Goal: Information Seeking & Learning: Learn about a topic

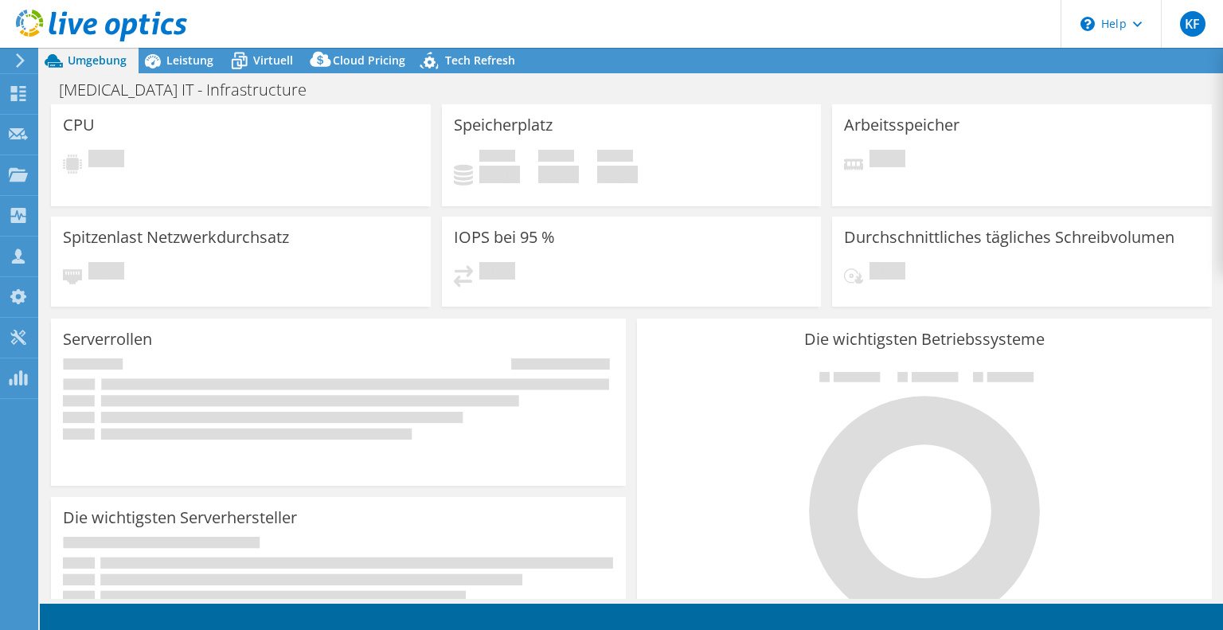
select select "USD"
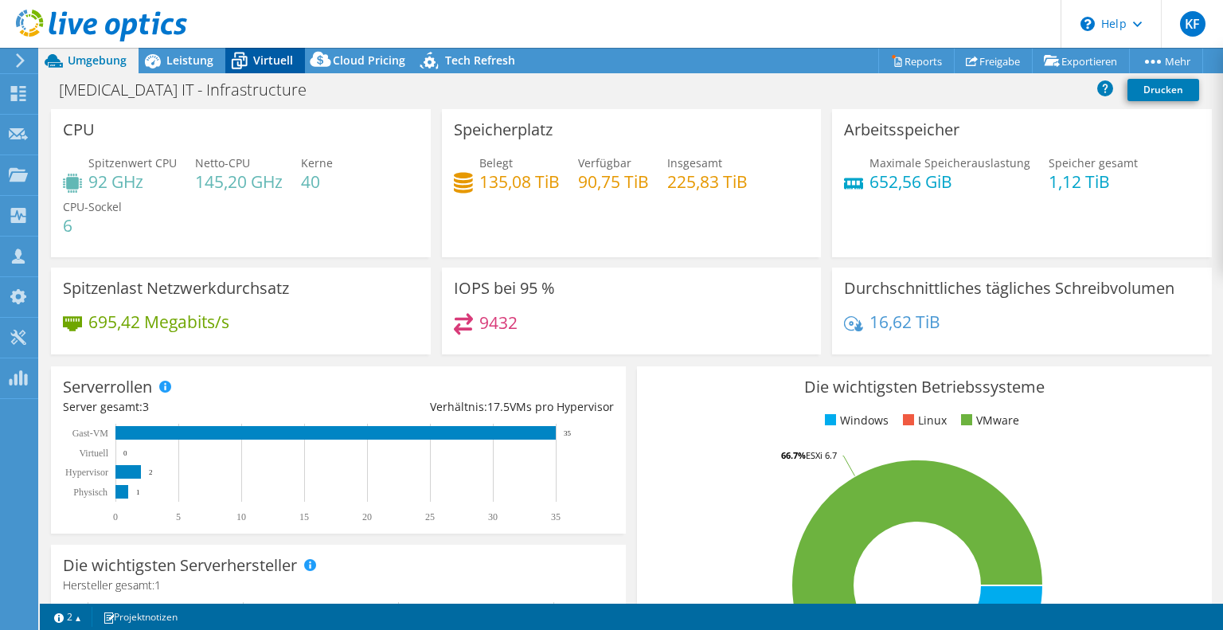
click at [264, 55] on span "Virtuell" at bounding box center [273, 60] width 40 height 15
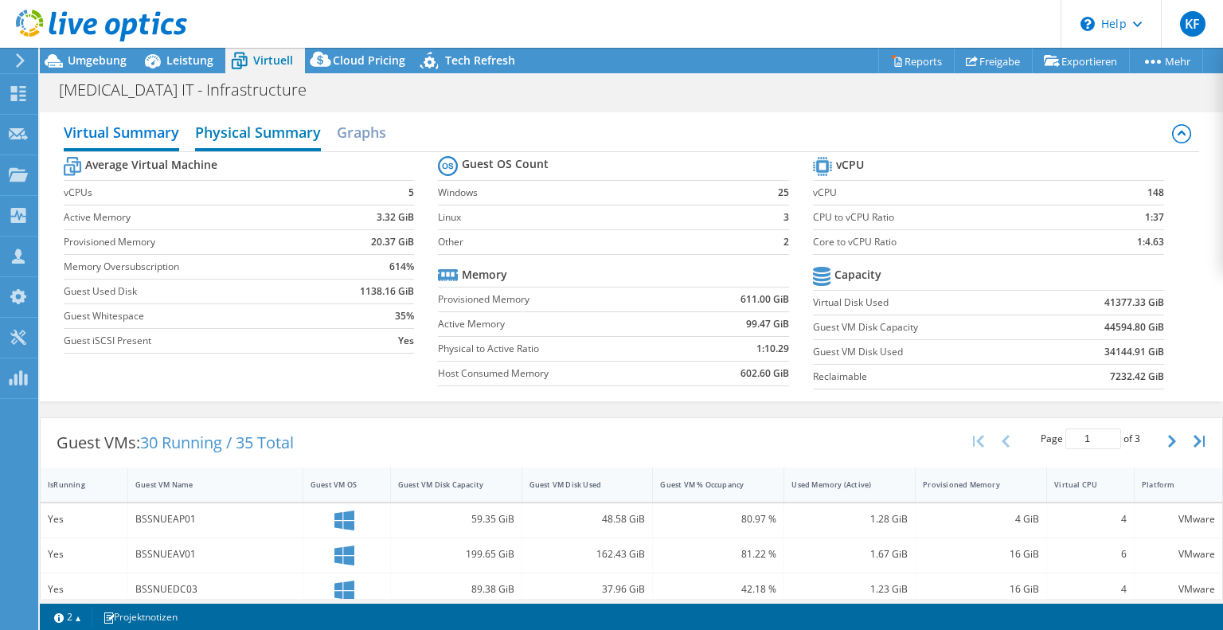
click at [216, 130] on h2 "Physical Summary" at bounding box center [258, 133] width 126 height 35
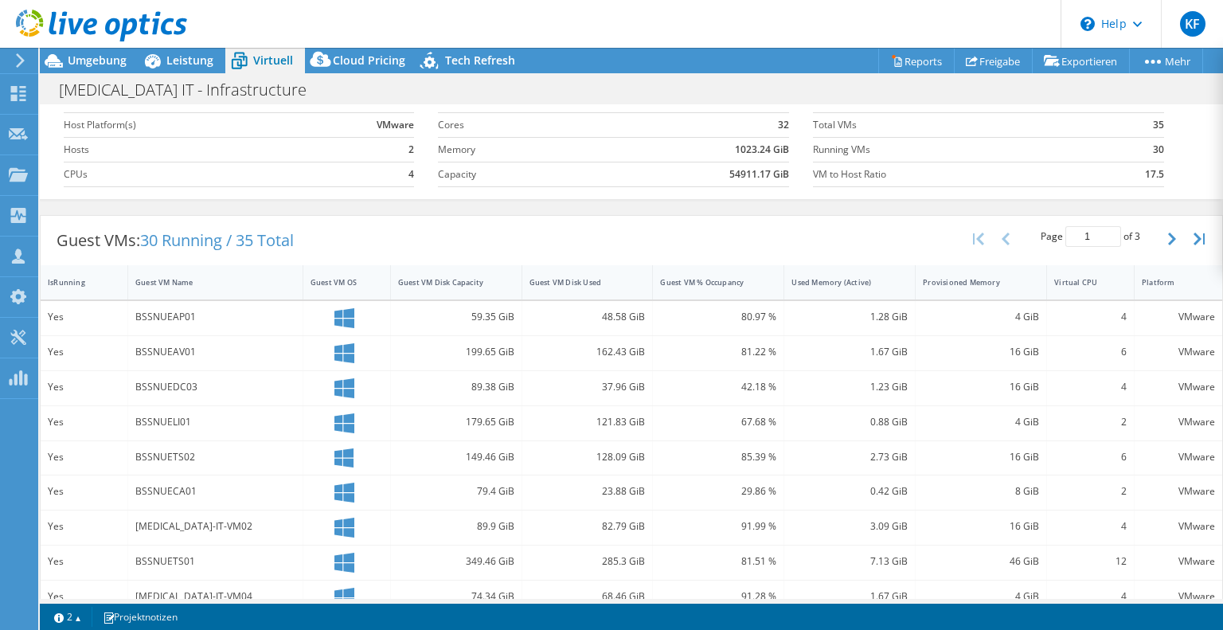
scroll to position [49, 0]
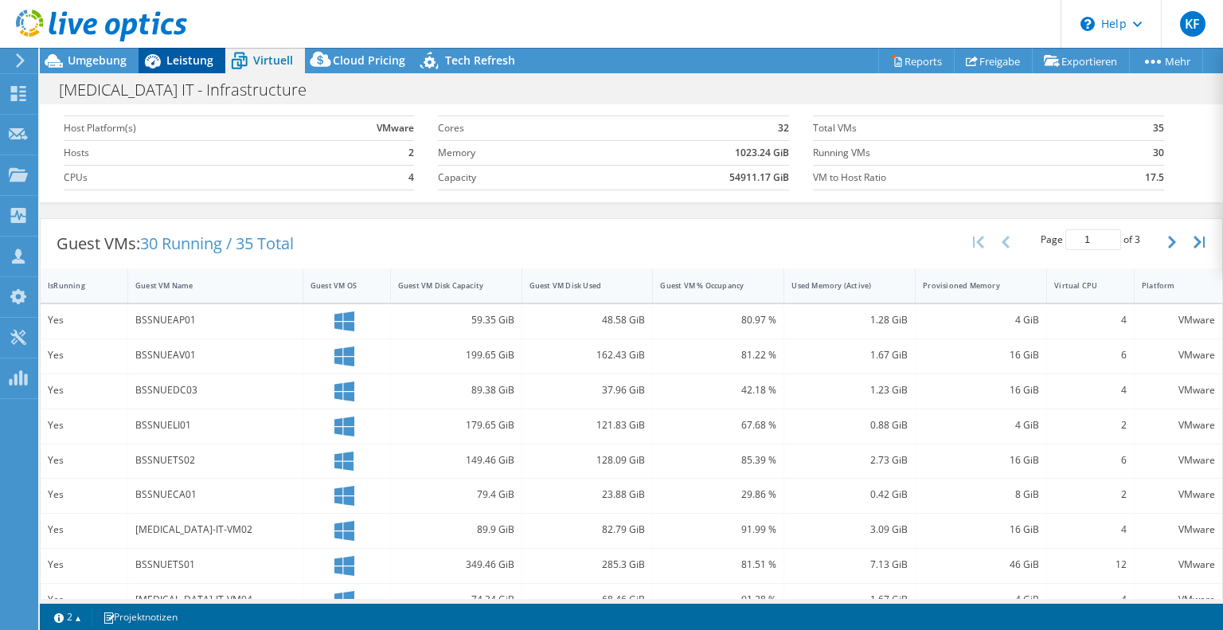
click at [185, 57] on span "Leistung" at bounding box center [189, 60] width 47 height 15
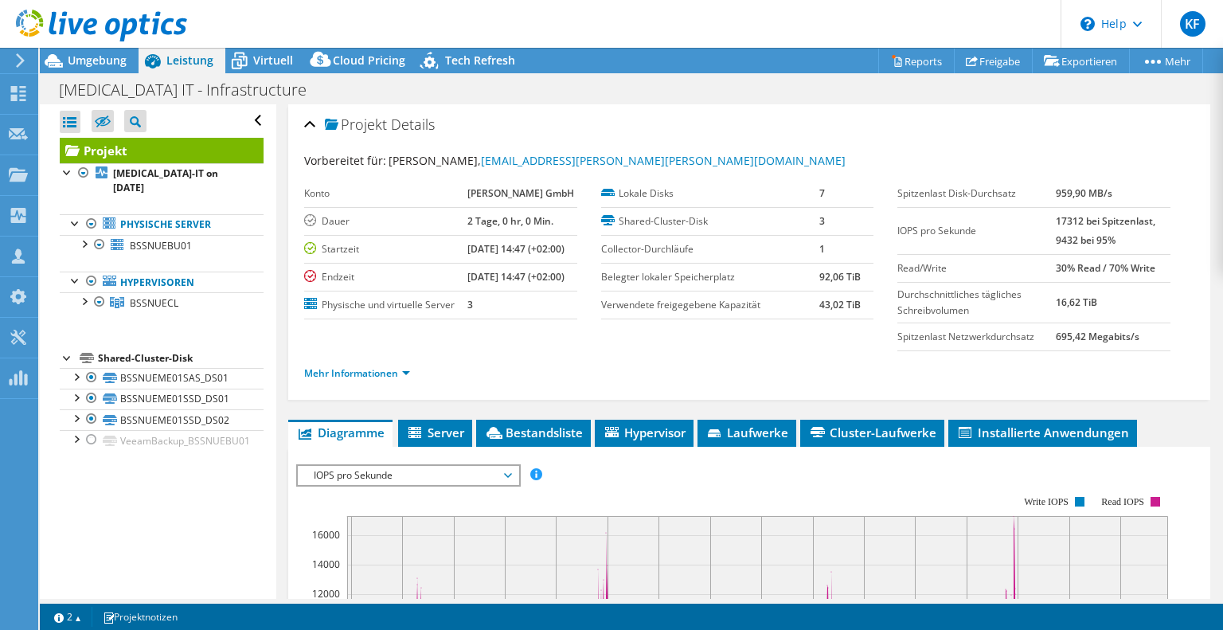
scroll to position [0, 0]
click at [84, 235] on div at bounding box center [84, 243] width 16 height 16
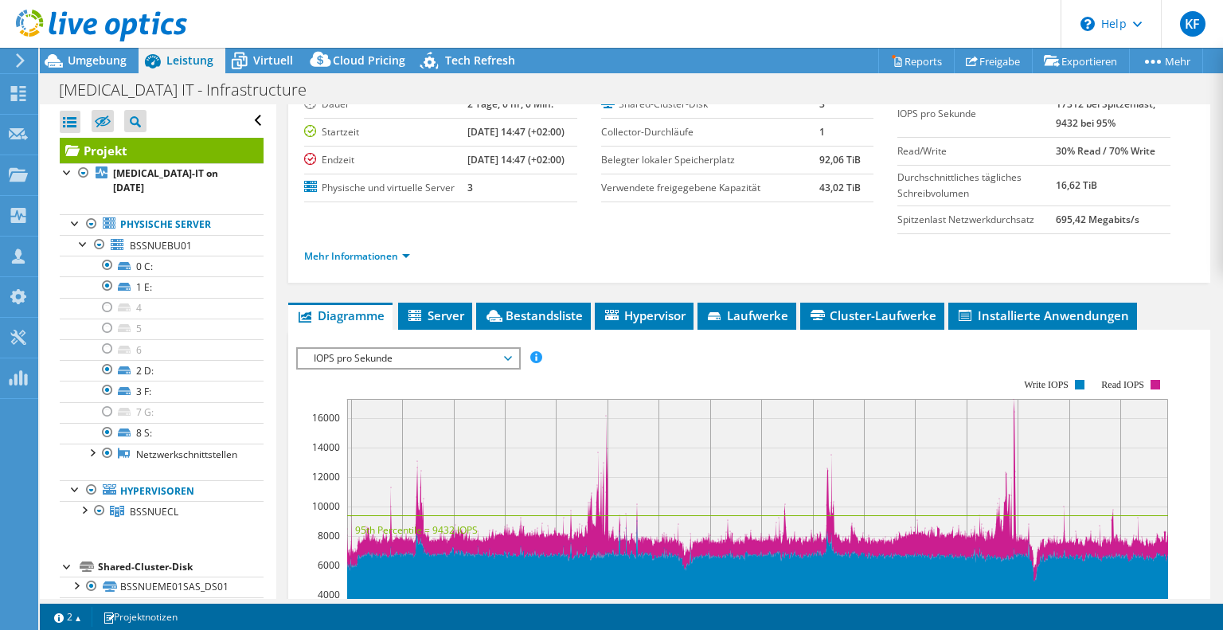
scroll to position [118, 0]
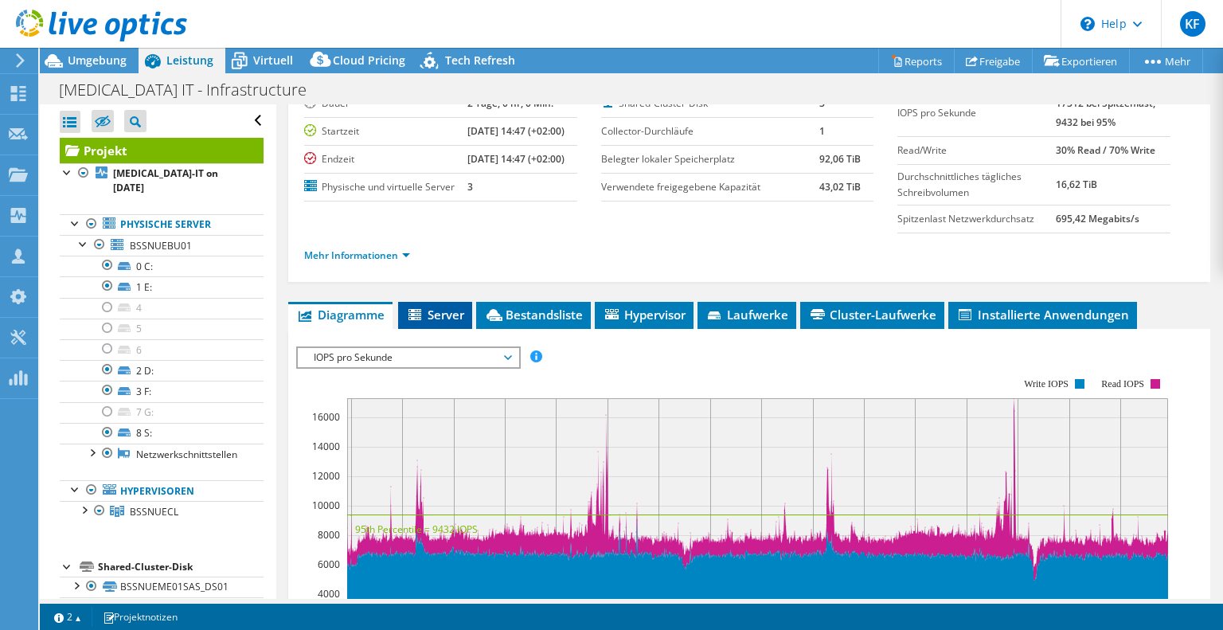
click at [443, 323] on span "Server" at bounding box center [435, 315] width 58 height 16
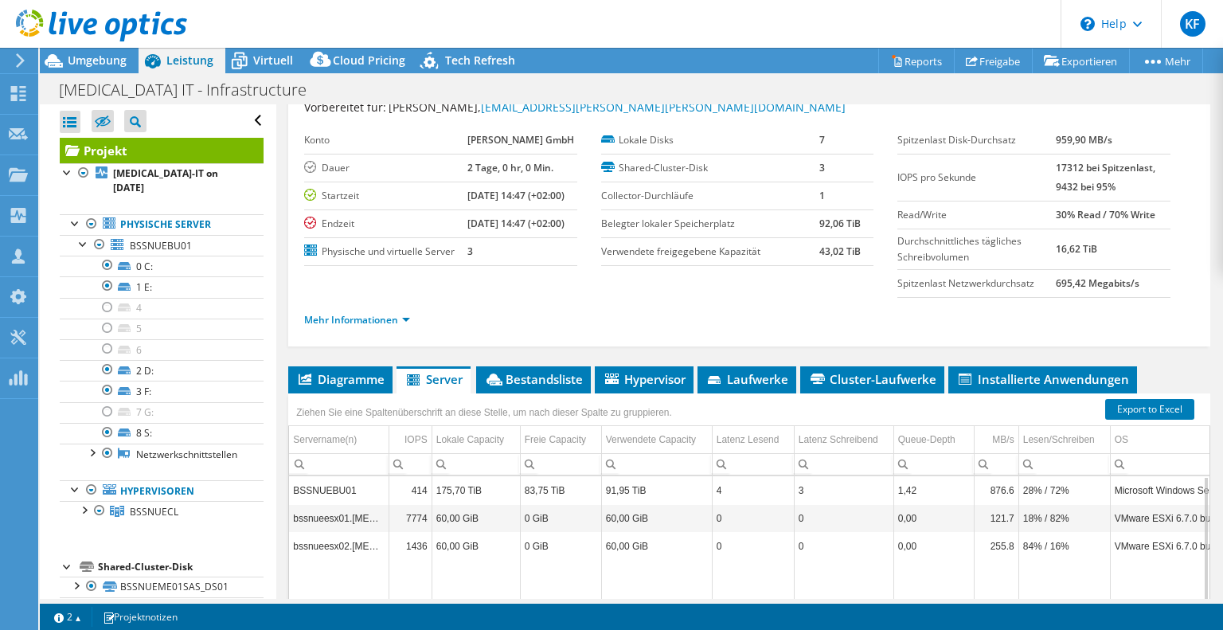
scroll to position [53, 0]
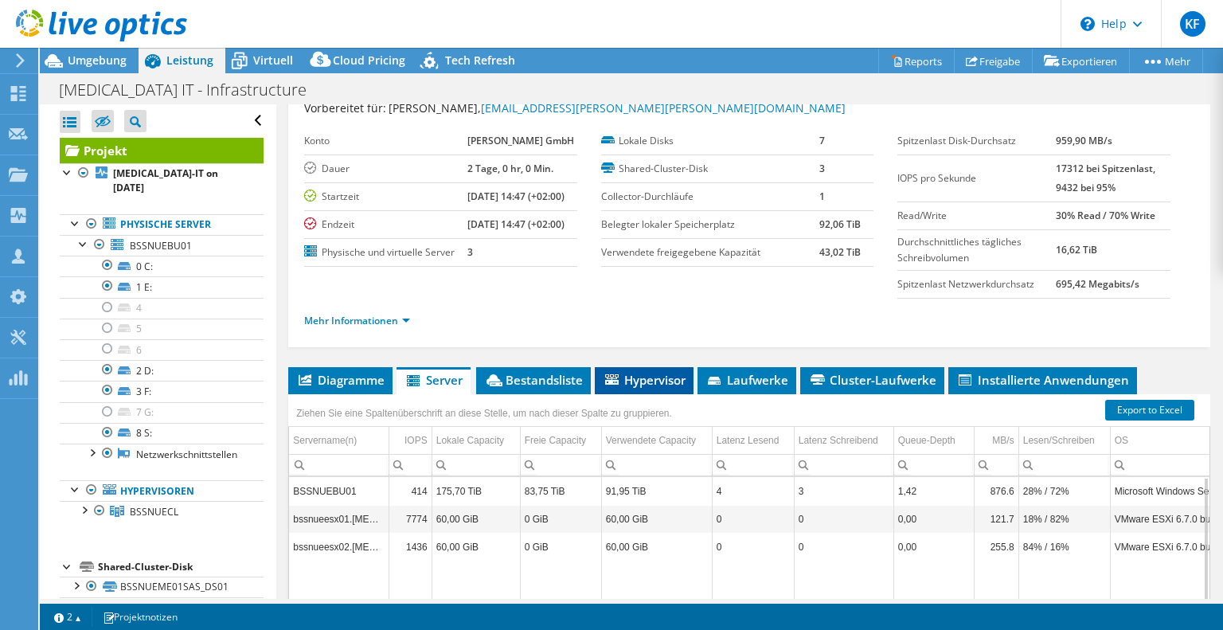
click at [632, 388] on span "Hypervisor" at bounding box center [644, 380] width 83 height 16
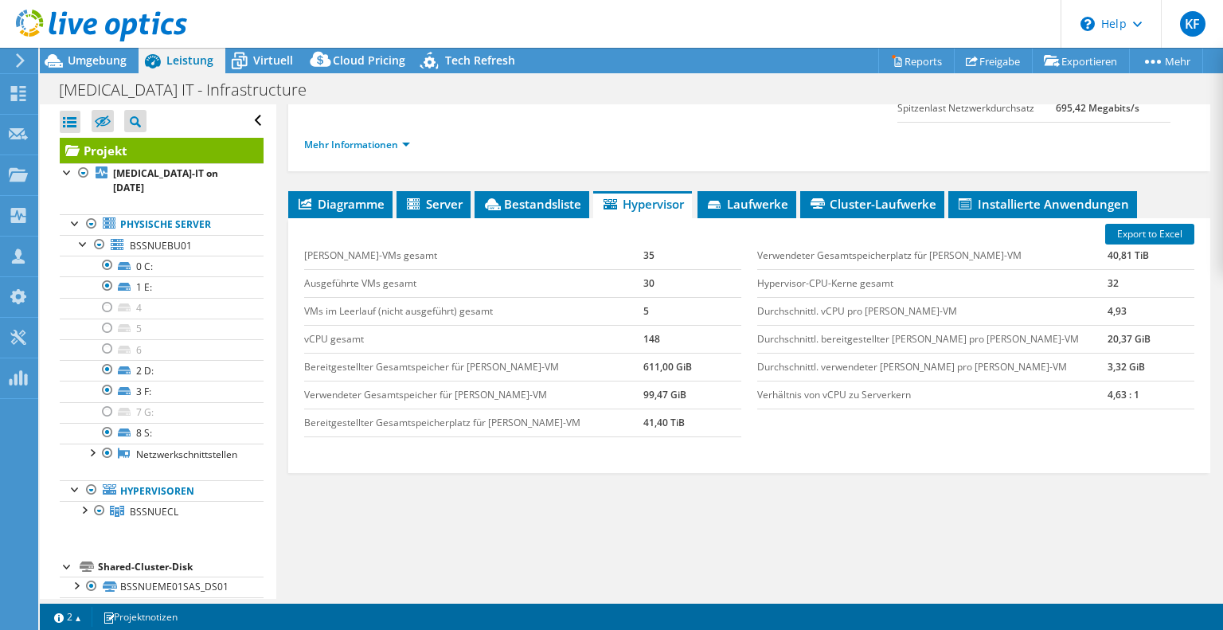
scroll to position [241, 0]
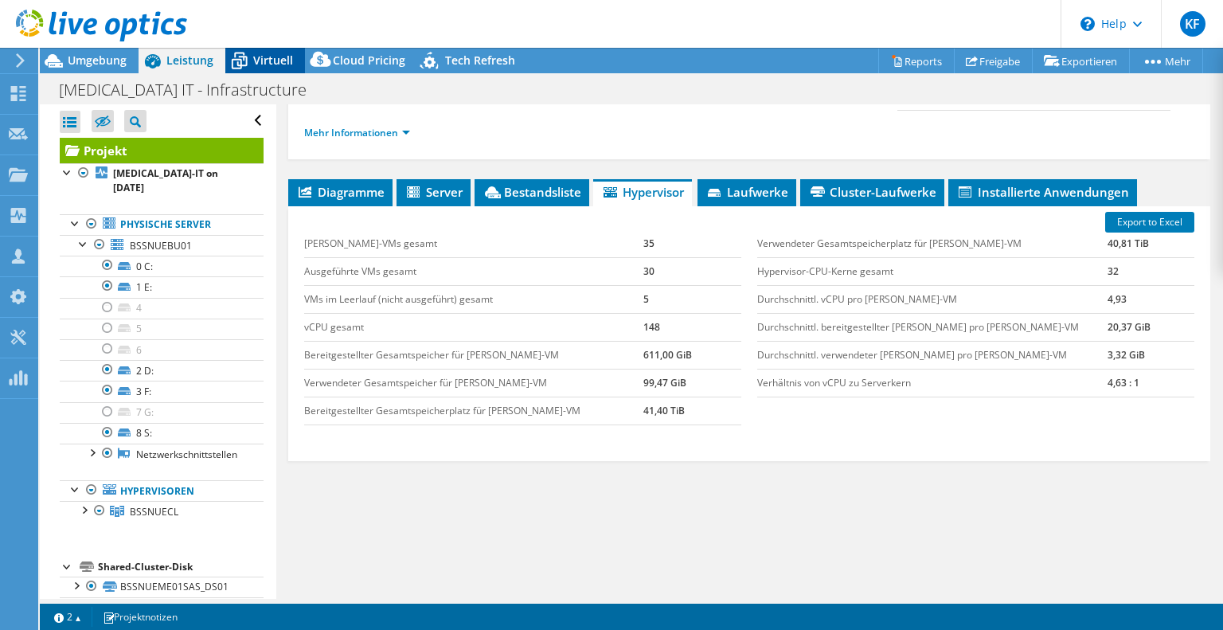
click at [258, 57] on span "Virtuell" at bounding box center [273, 60] width 40 height 15
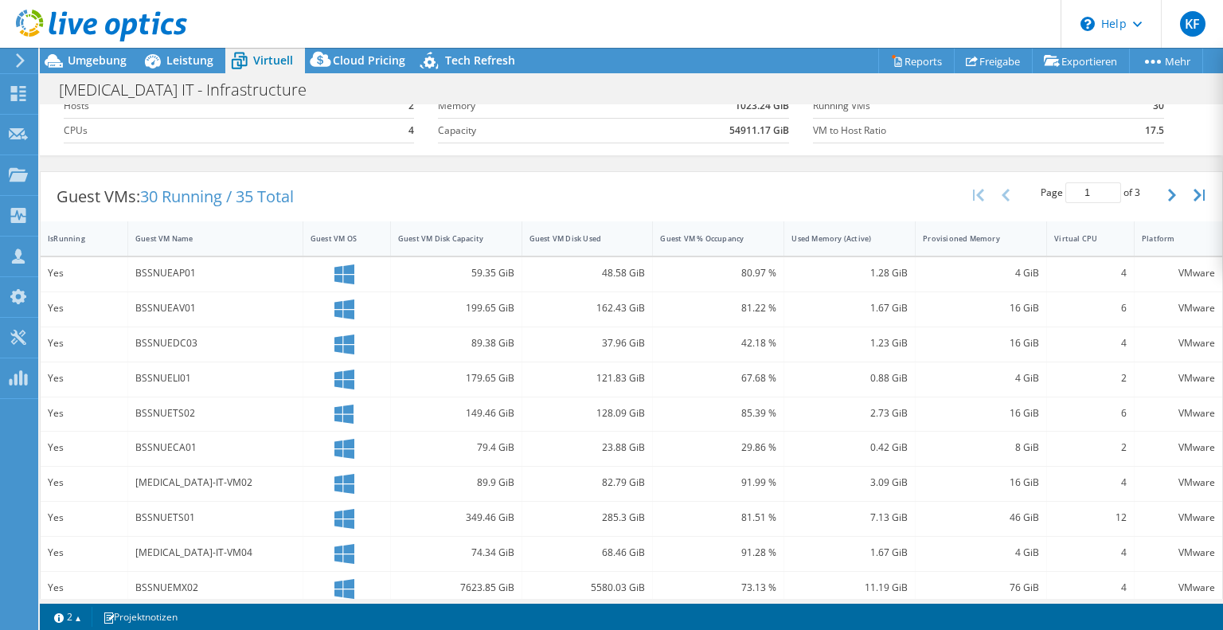
scroll to position [88, 0]
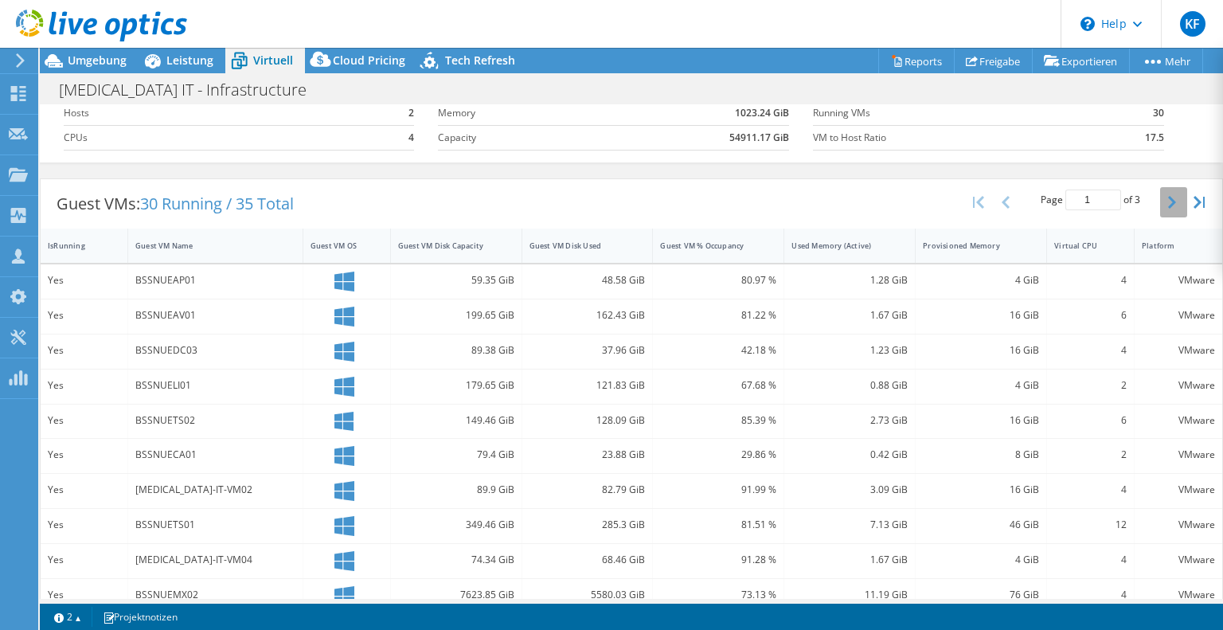
click at [1168, 201] on icon "button" at bounding box center [1172, 202] width 8 height 13
click at [531, 516] on div "13899.18 GiB" at bounding box center [588, 525] width 116 height 18
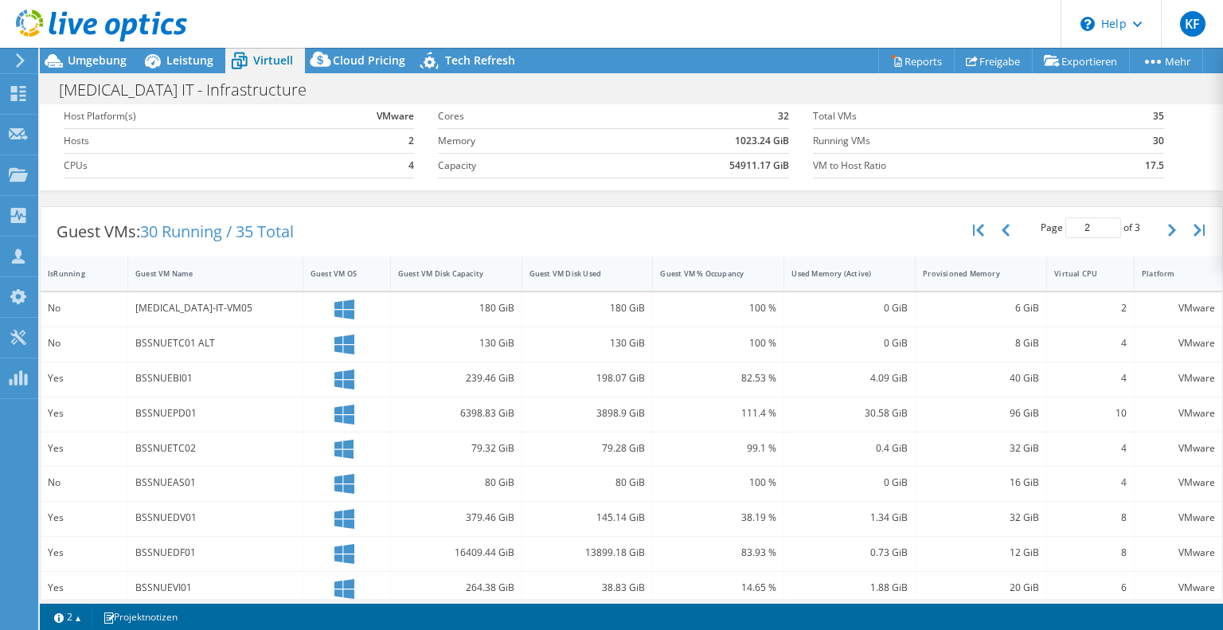
scroll to position [52, 0]
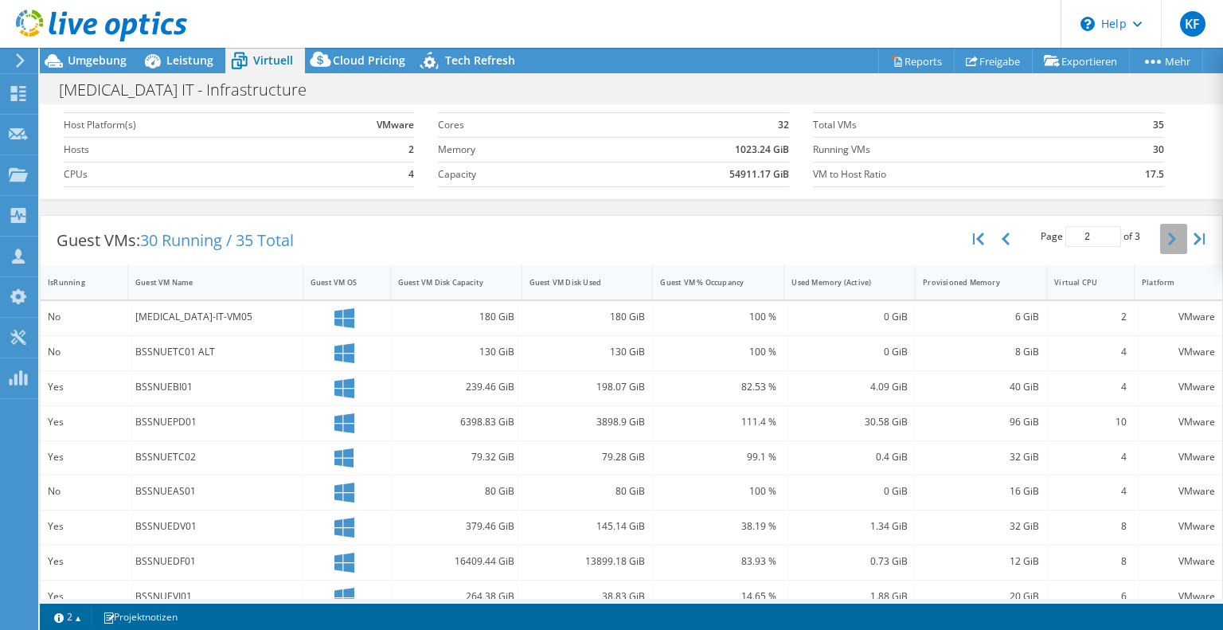
click at [1168, 238] on icon "button" at bounding box center [1172, 239] width 8 height 13
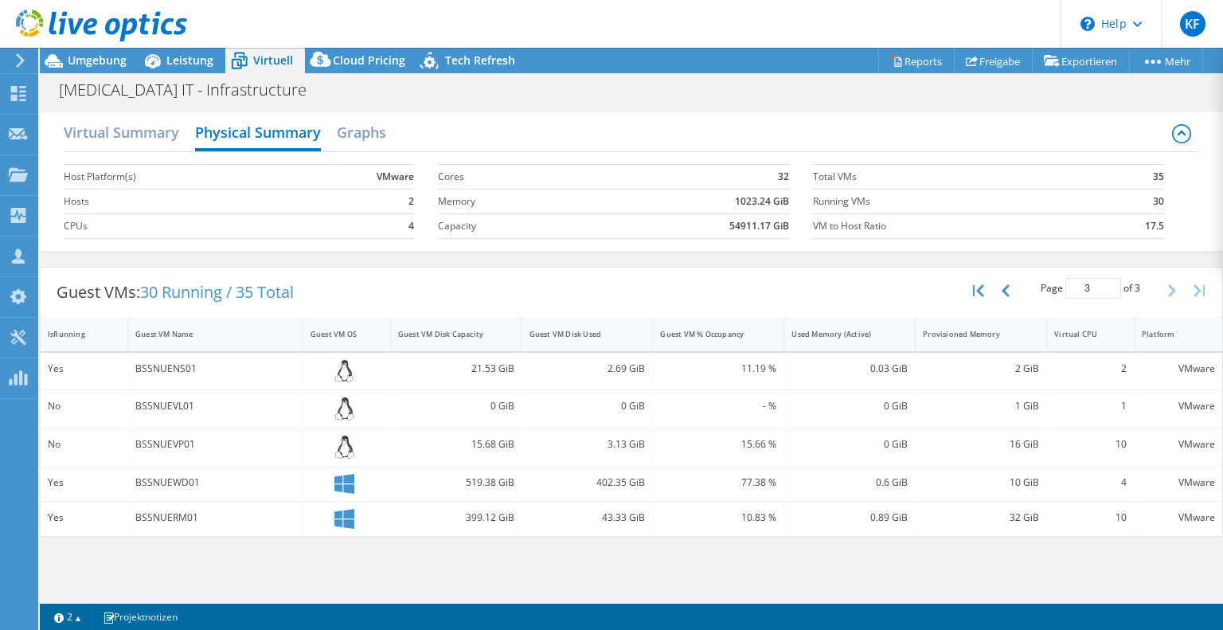
scroll to position [0, 0]
click at [572, 398] on div "0 GiB" at bounding box center [588, 406] width 116 height 18
click at [150, 139] on h2 "Virtual Summary" at bounding box center [121, 133] width 115 height 35
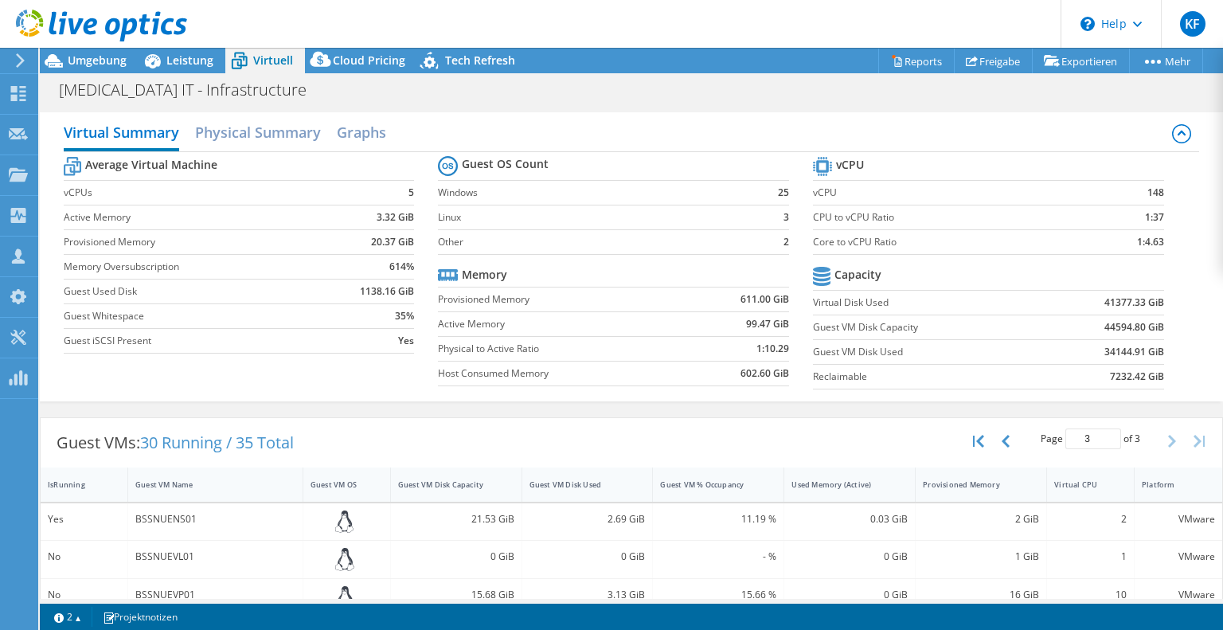
scroll to position [92, 0]
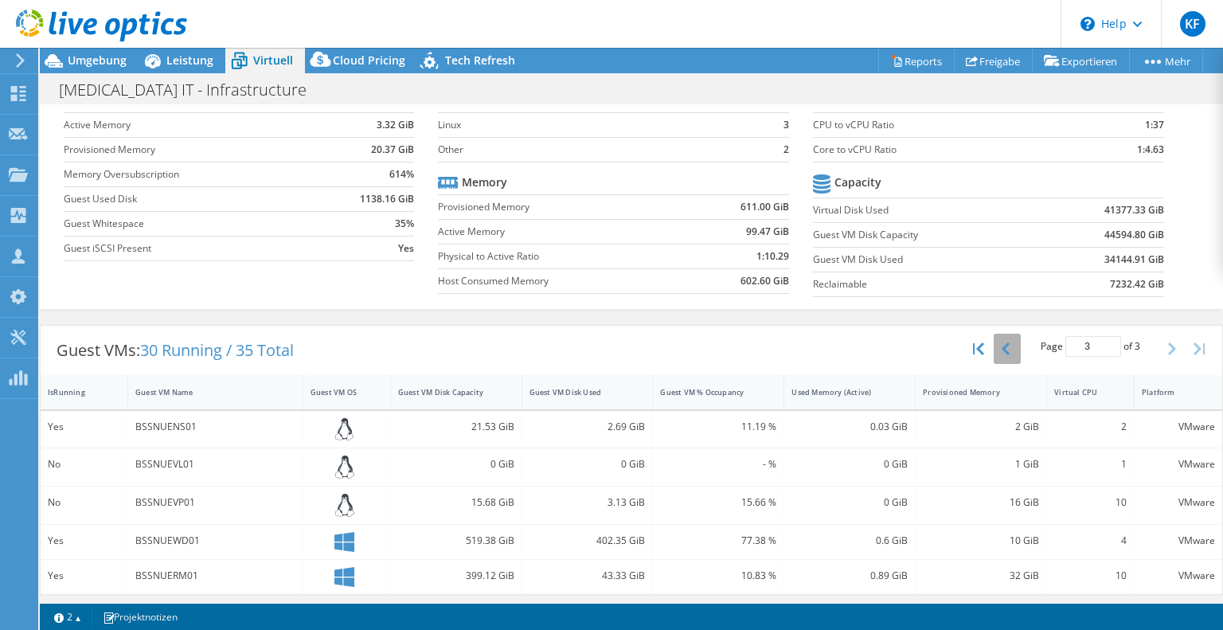
click at [1002, 347] on icon "button" at bounding box center [1006, 348] width 8 height 13
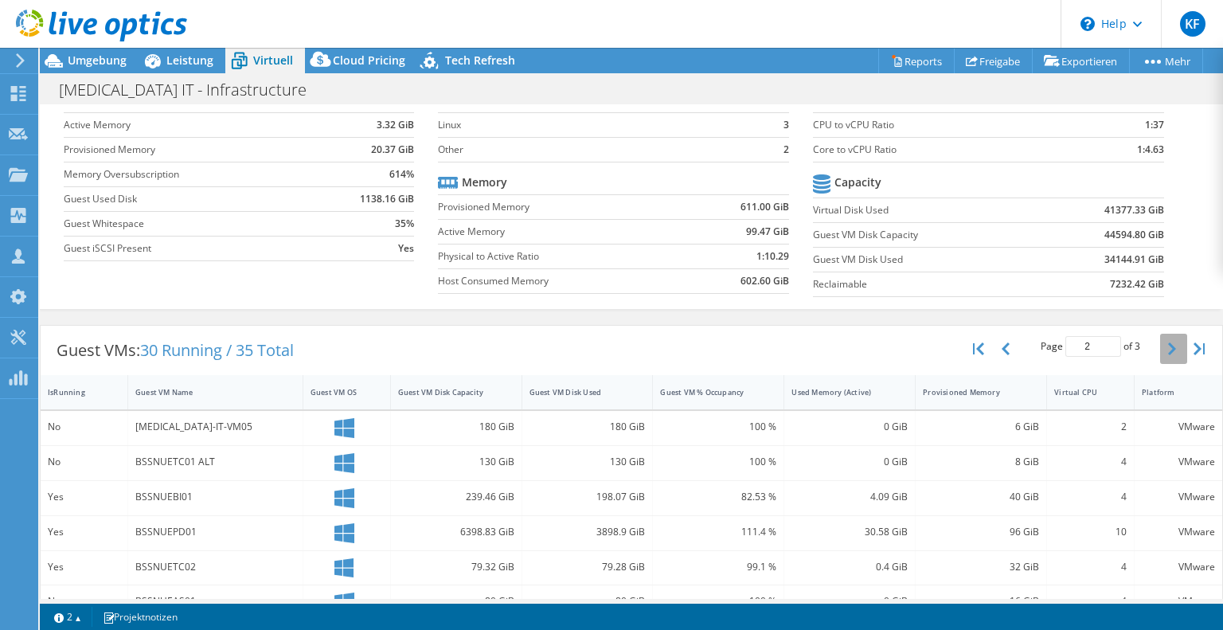
click at [1168, 349] on icon "button" at bounding box center [1172, 348] width 8 height 13
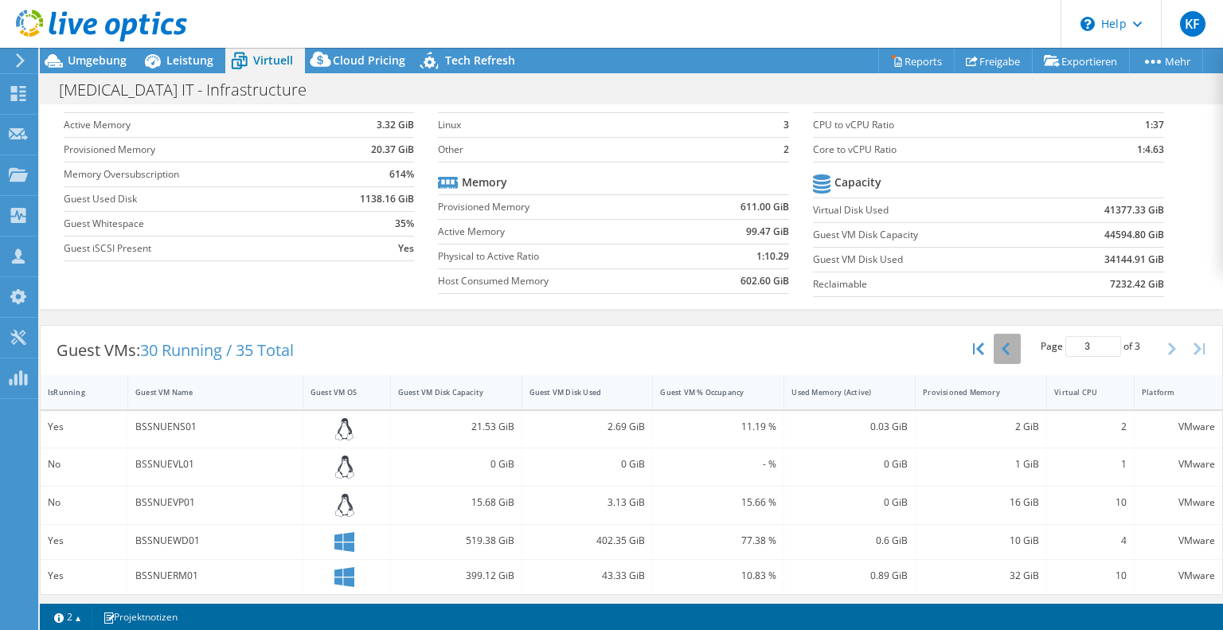
click at [1002, 342] on icon "button" at bounding box center [1006, 348] width 8 height 13
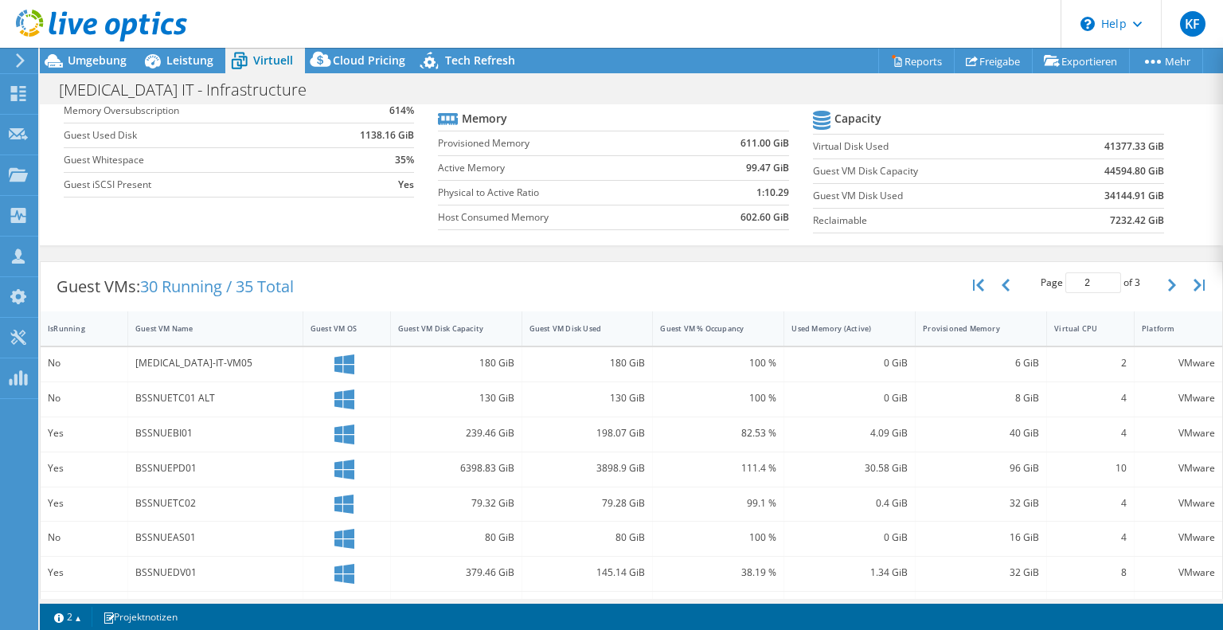
scroll to position [0, 0]
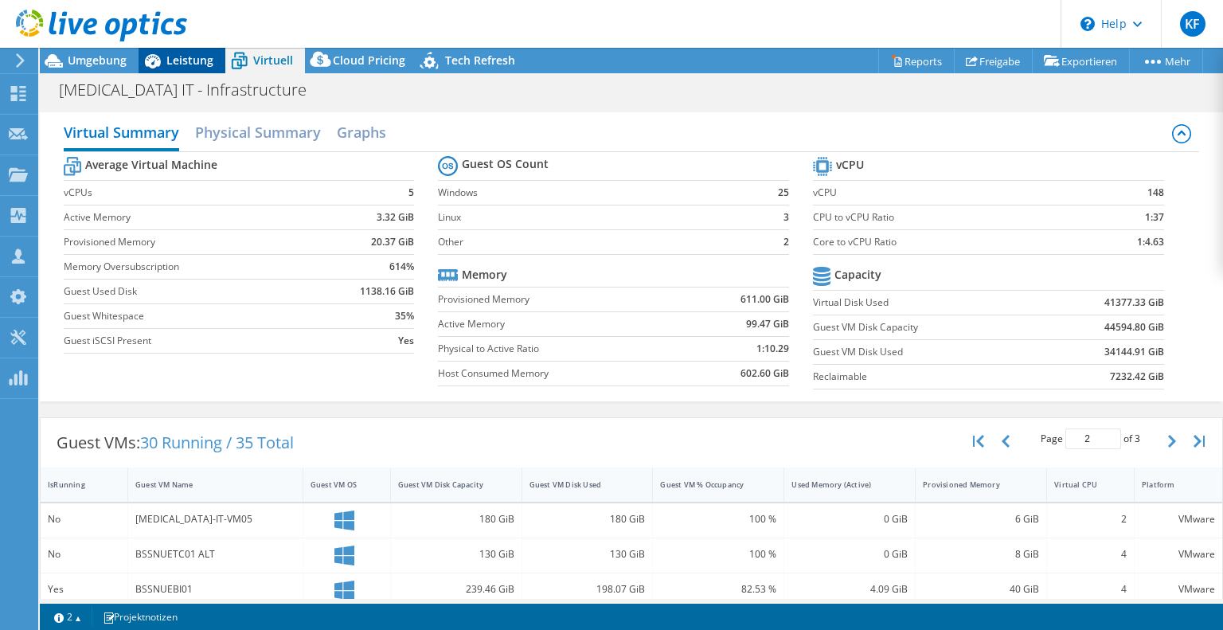
click at [191, 53] on span "Leistung" at bounding box center [189, 60] width 47 height 15
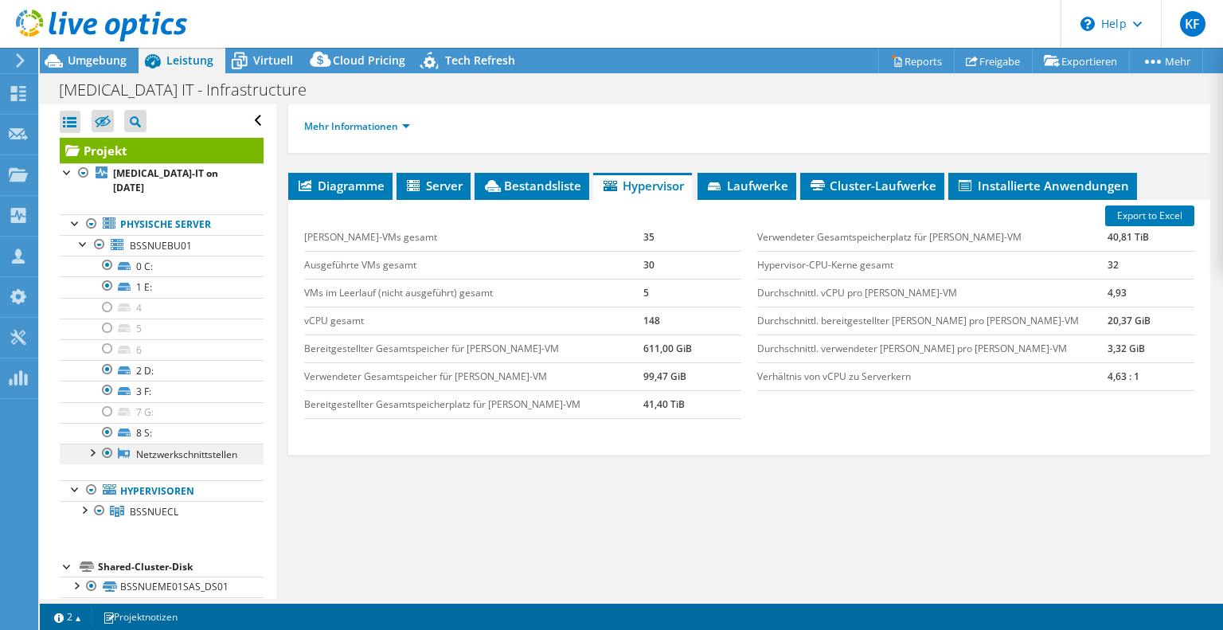
scroll to position [62, 0]
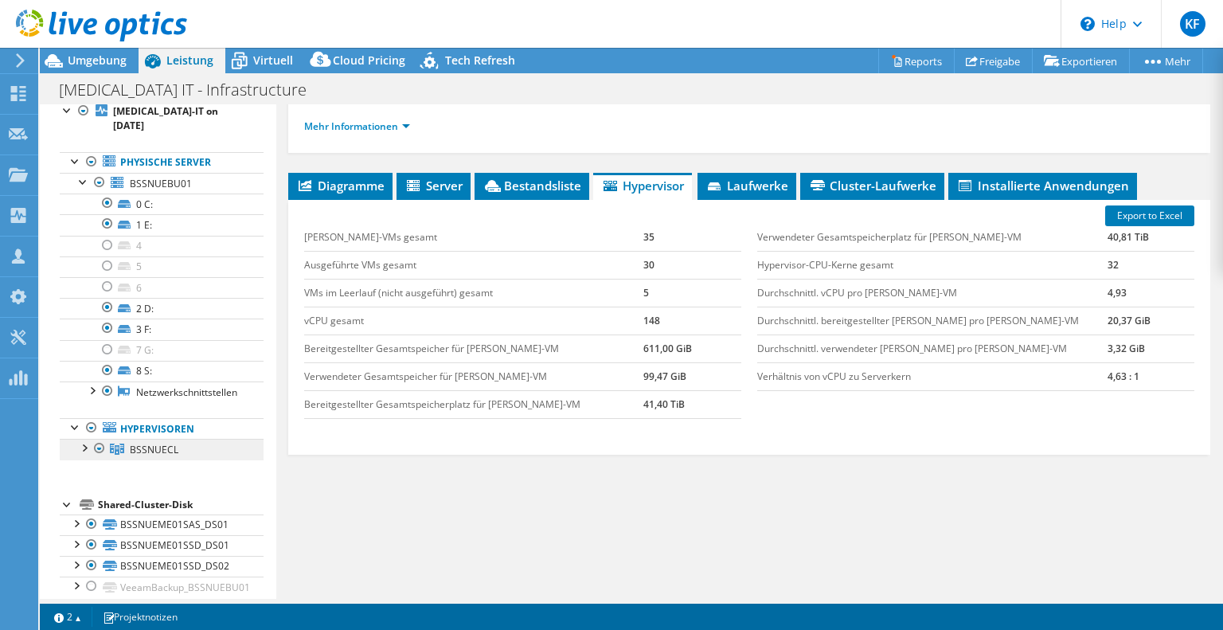
click at [151, 443] on span "BSSNUECL" at bounding box center [154, 450] width 49 height 14
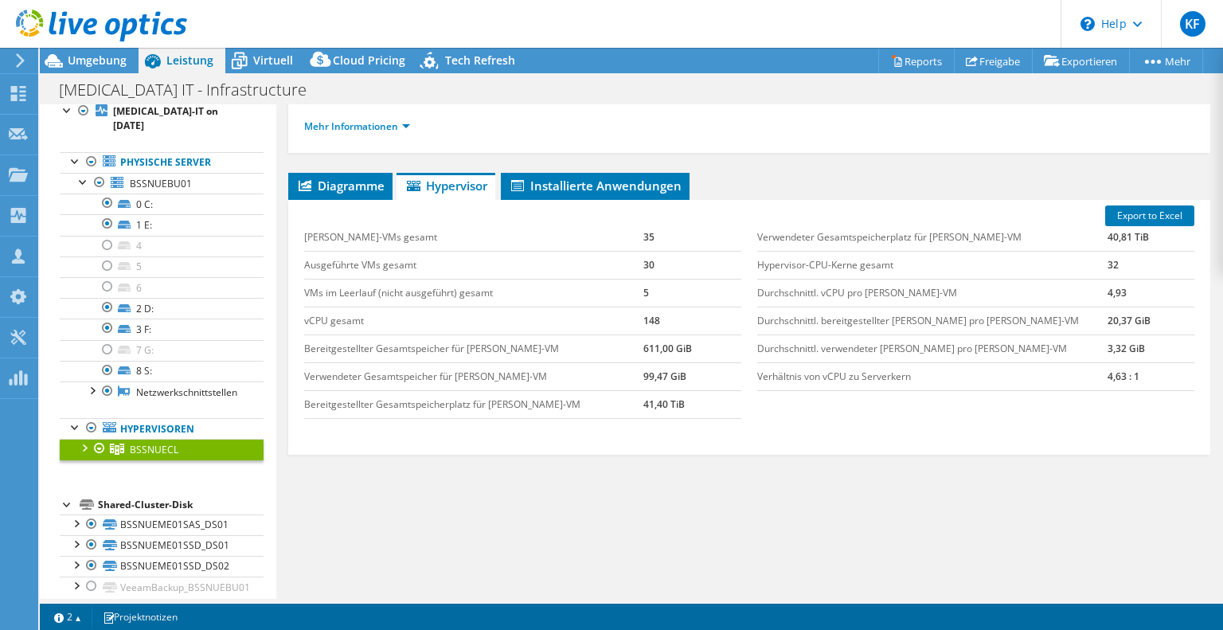
scroll to position [161, 0]
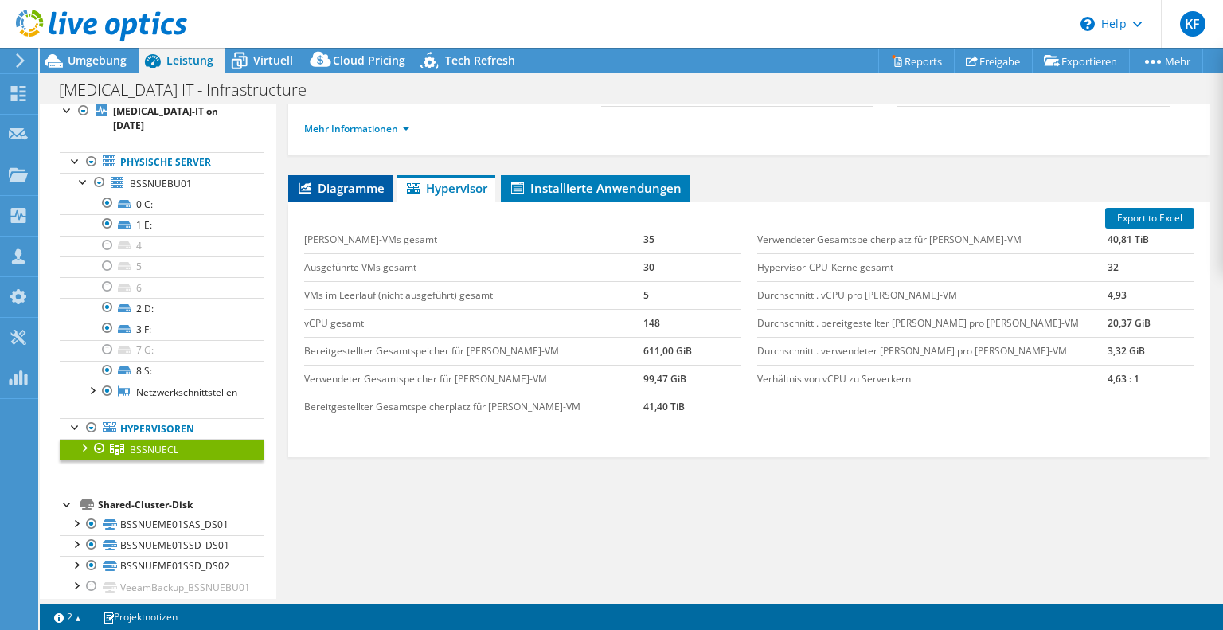
click at [342, 182] on span "Diagramme" at bounding box center [340, 188] width 88 height 16
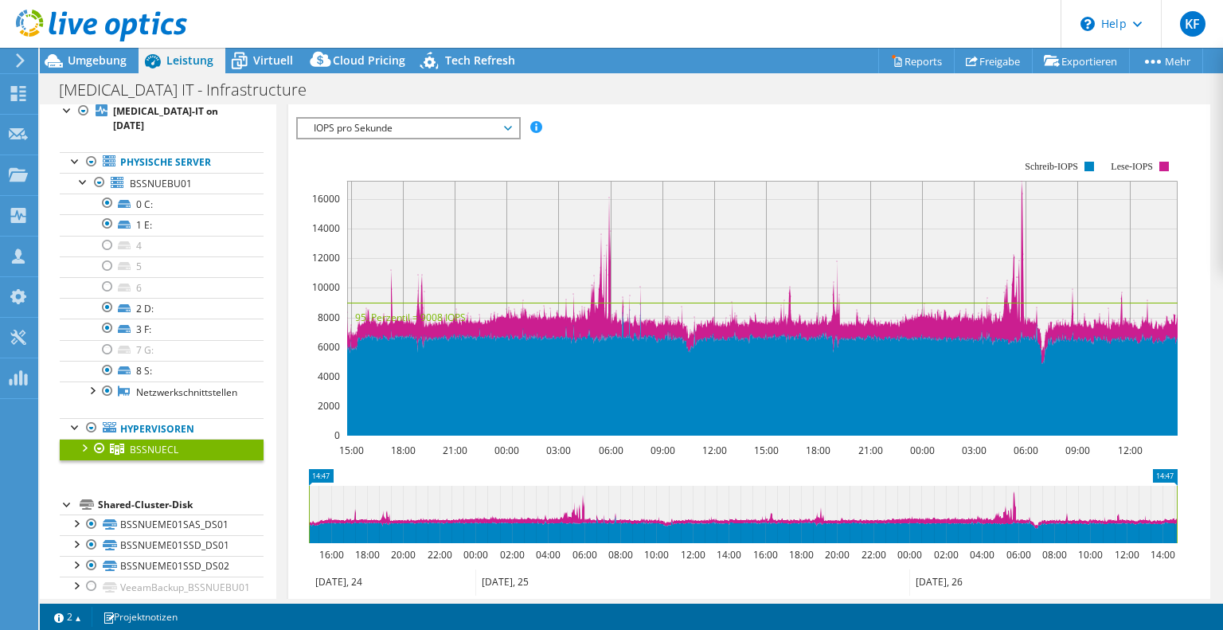
click at [507, 120] on span "IOPS pro Sekunde" at bounding box center [408, 128] width 205 height 19
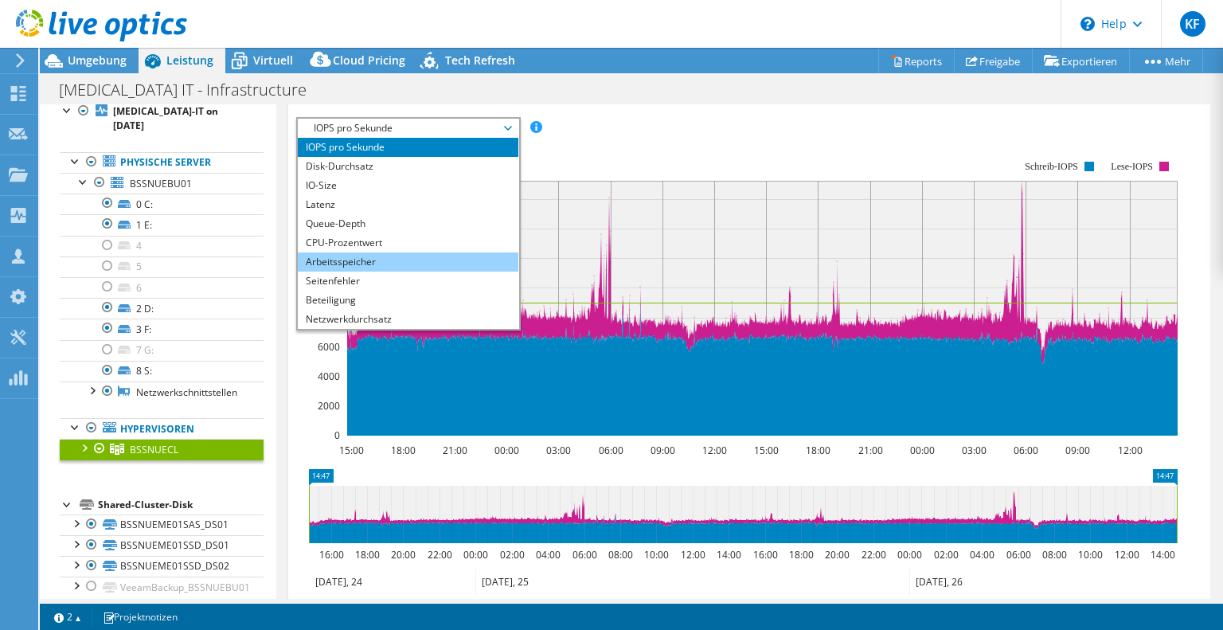
click at [369, 257] on li "Arbeitsspeicher" at bounding box center [408, 261] width 221 height 19
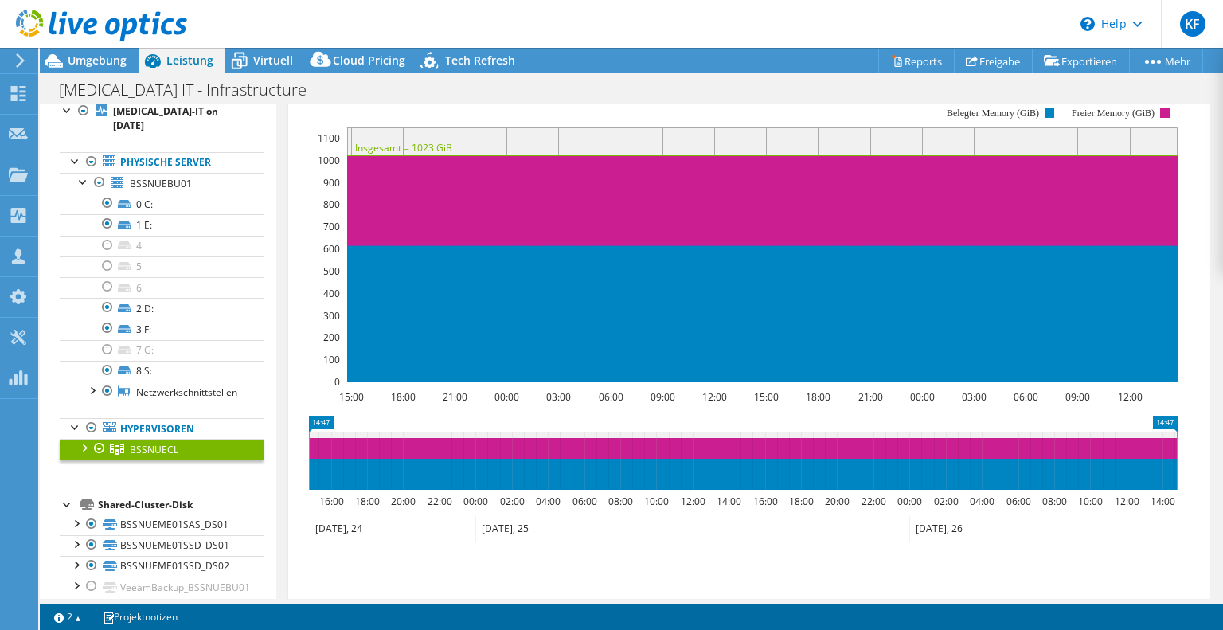
scroll to position [444, 0]
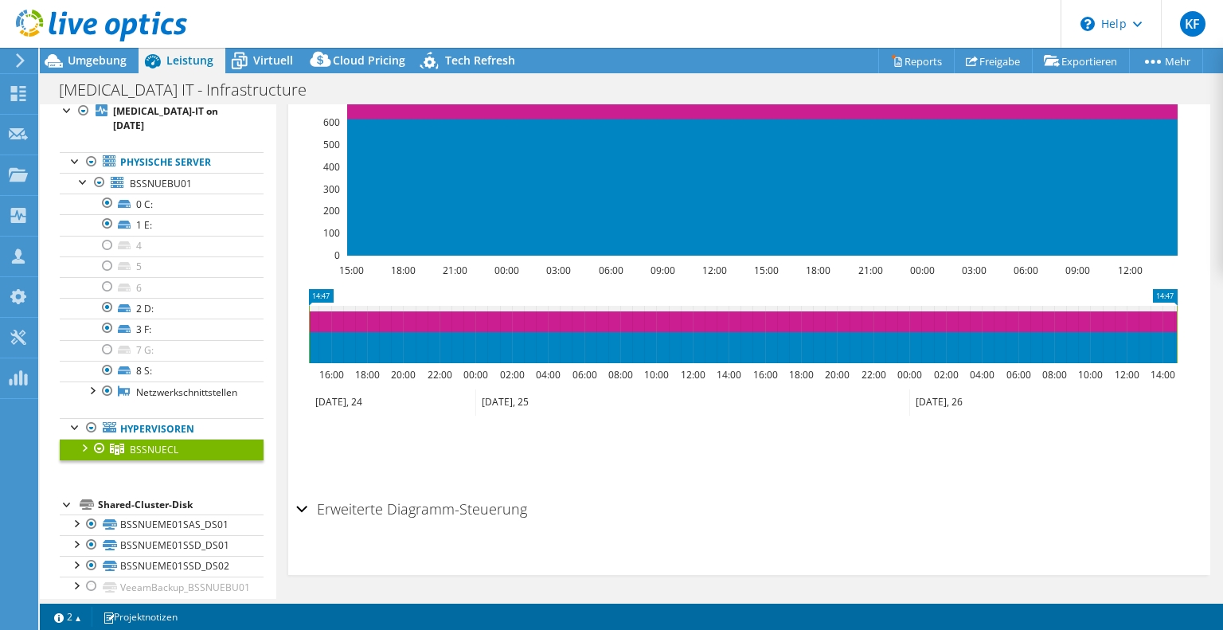
click at [305, 503] on div "Erweiterte Diagramm-Steuerung" at bounding box center [749, 510] width 906 height 34
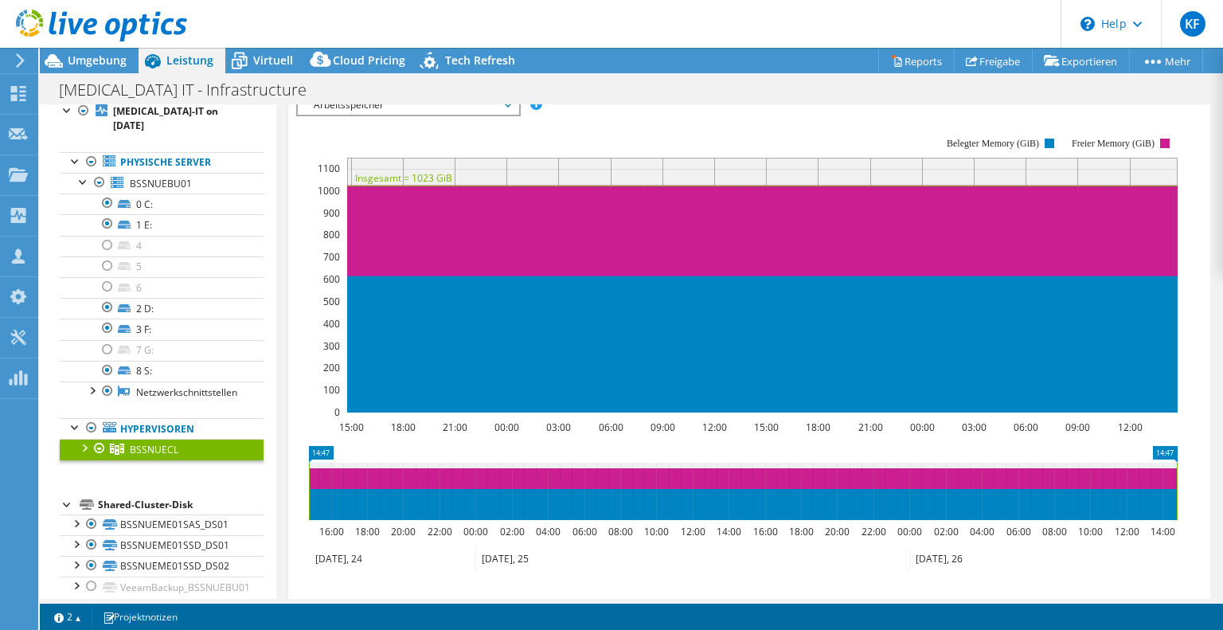
scroll to position [194, 0]
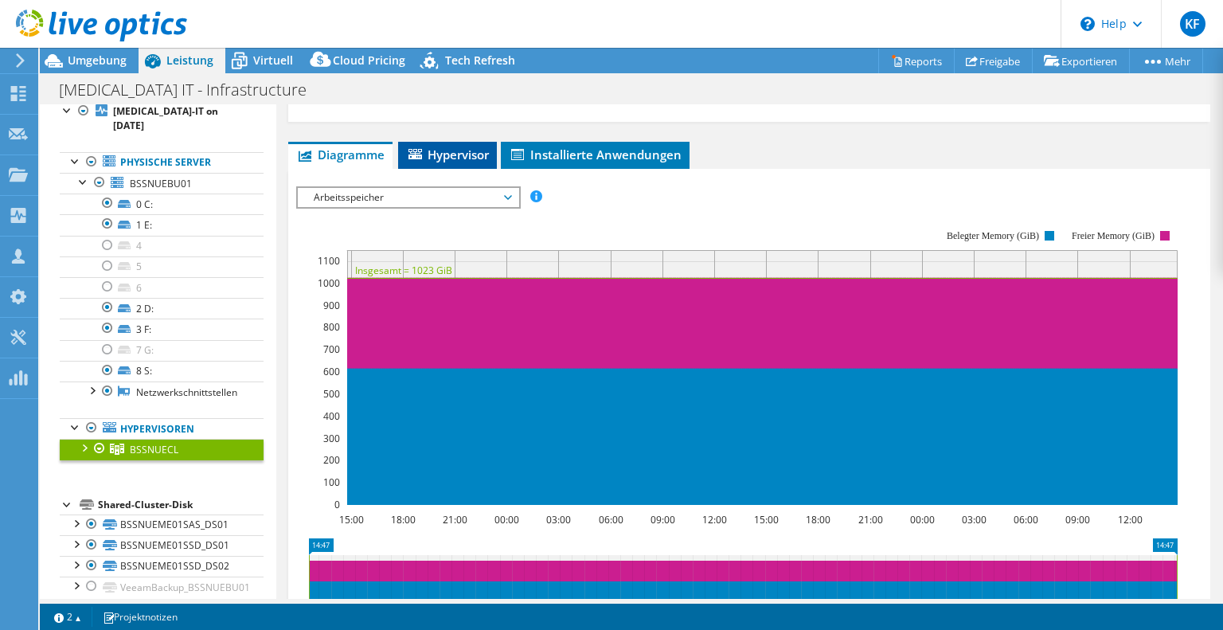
click at [468, 153] on span "Hypervisor" at bounding box center [447, 155] width 83 height 16
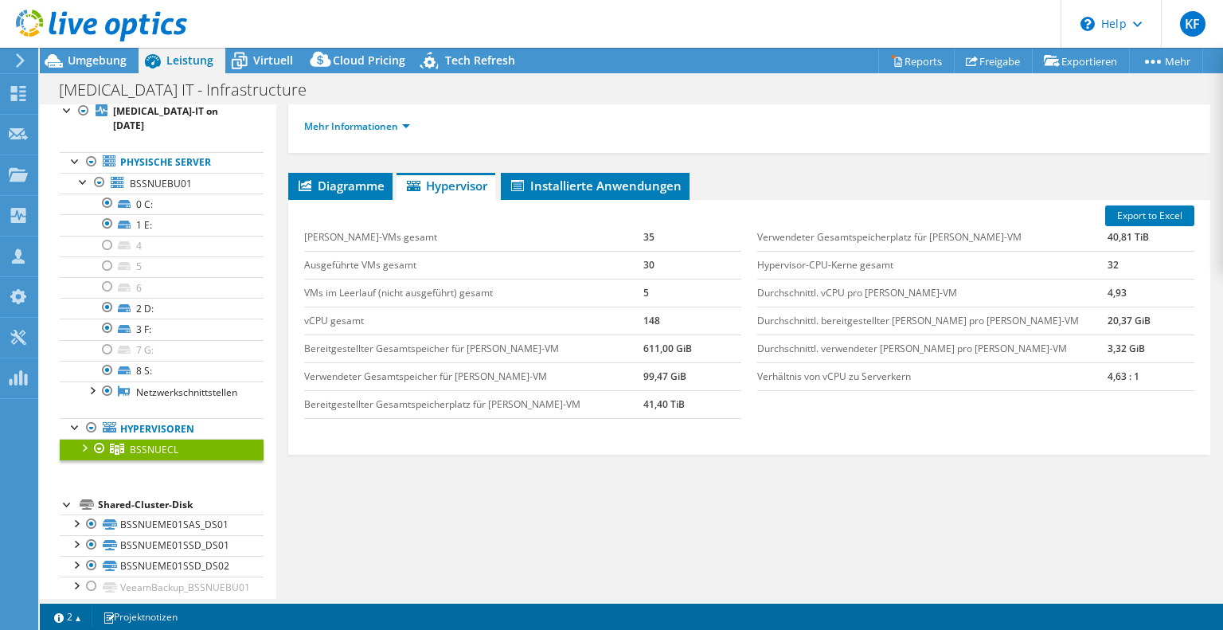
scroll to position [161, 0]
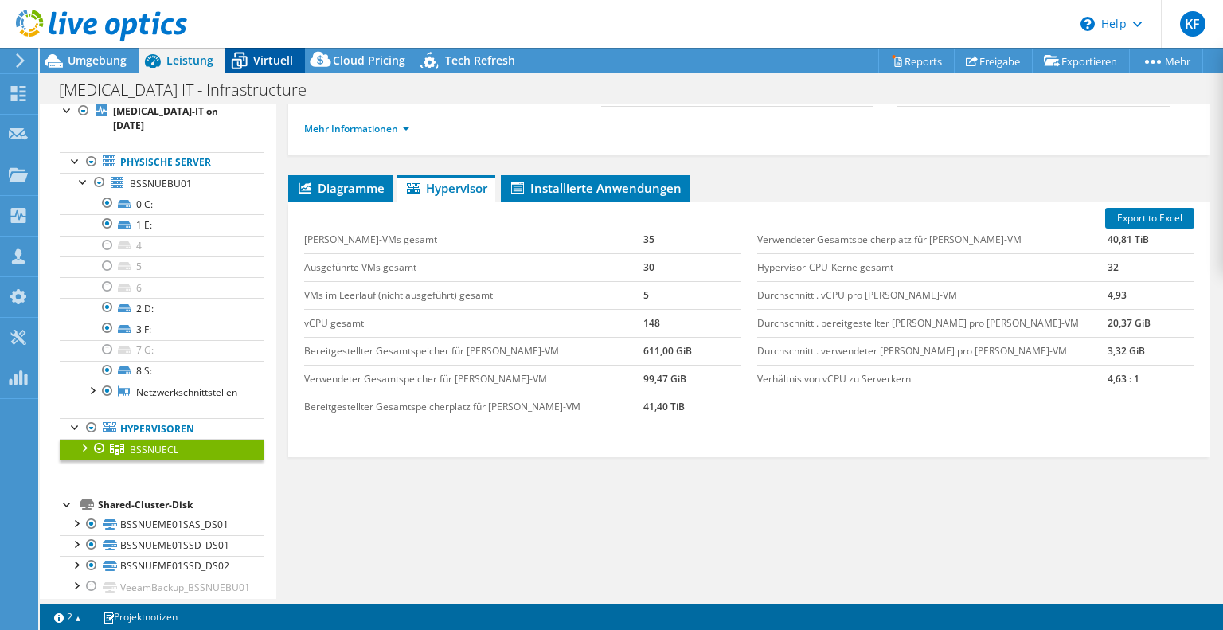
click at [258, 65] on span "Virtuell" at bounding box center [273, 60] width 40 height 15
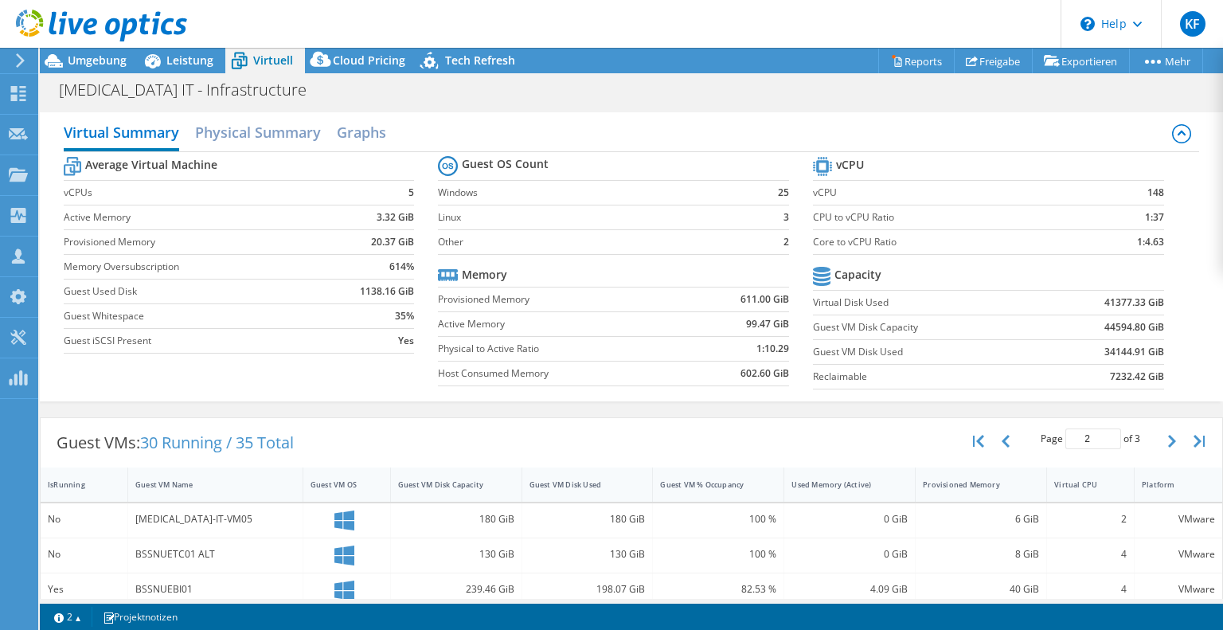
click at [717, 429] on div "Guest VMs: 30 Running / 35 Total Page 2 of 3 5 rows 10 rows 20 rows 25 rows 50 …" at bounding box center [632, 442] width 1182 height 49
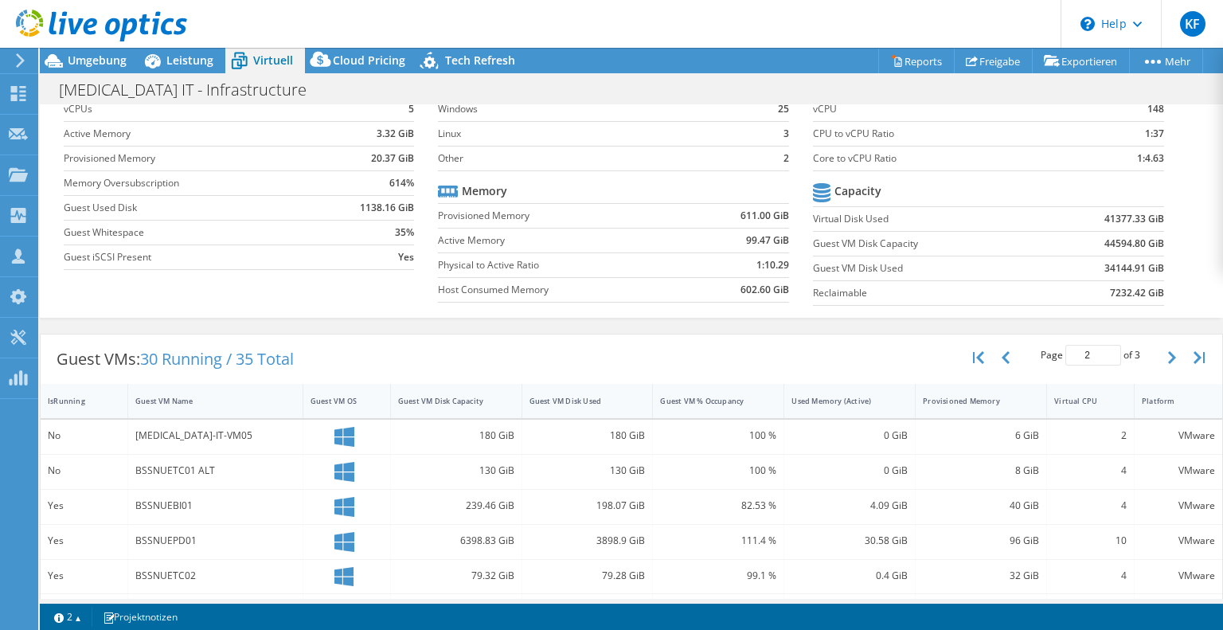
scroll to position [0, 0]
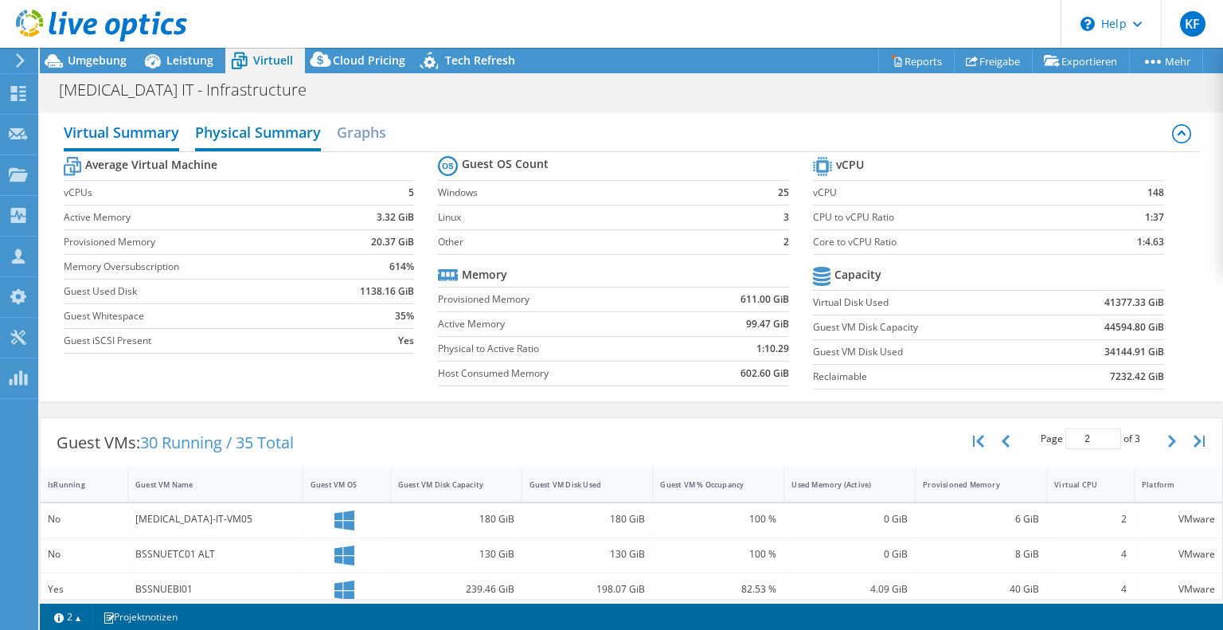
click at [266, 136] on h2 "Physical Summary" at bounding box center [258, 133] width 126 height 35
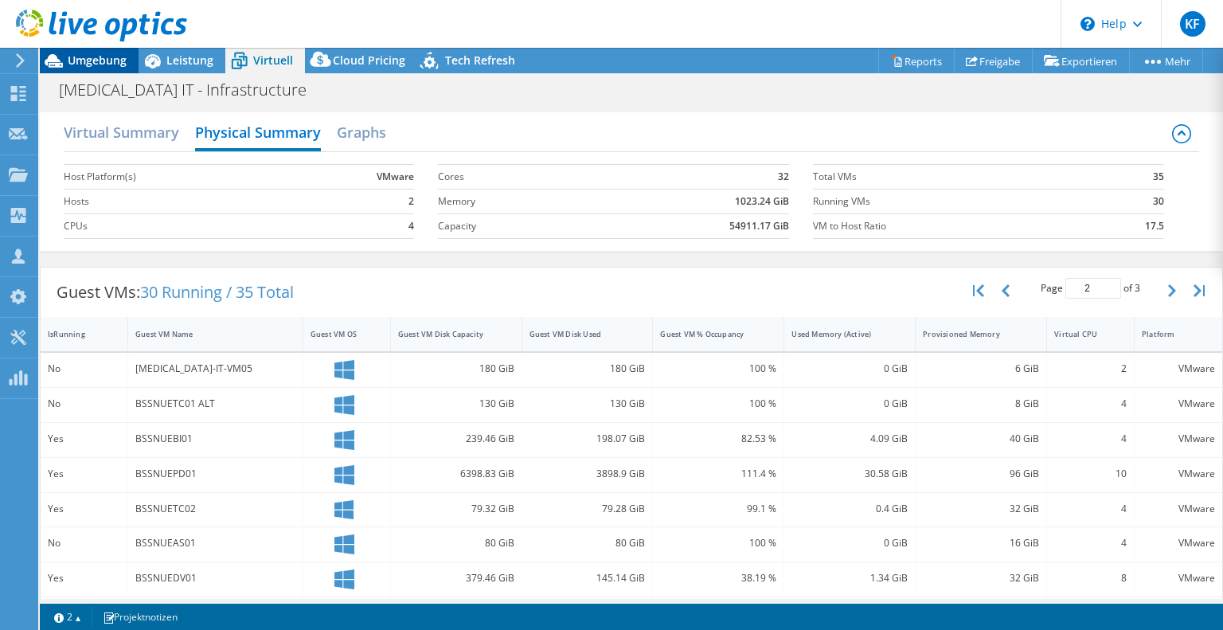
click at [99, 59] on span "Umgebung" at bounding box center [97, 60] width 59 height 15
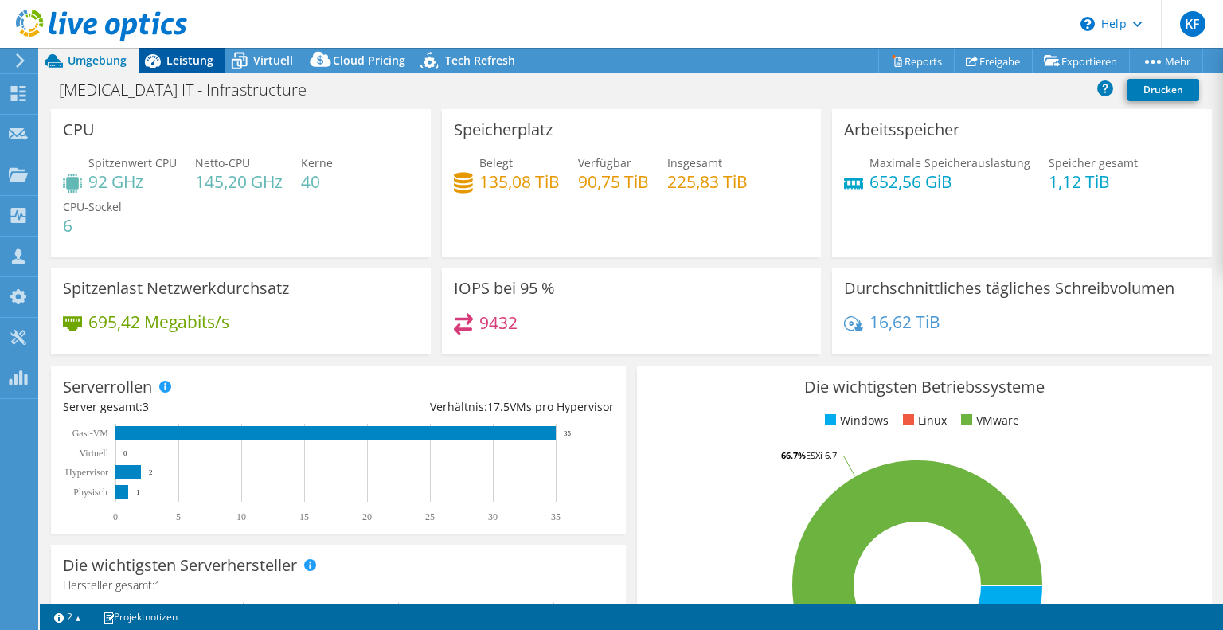
click at [173, 58] on span "Leistung" at bounding box center [189, 60] width 47 height 15
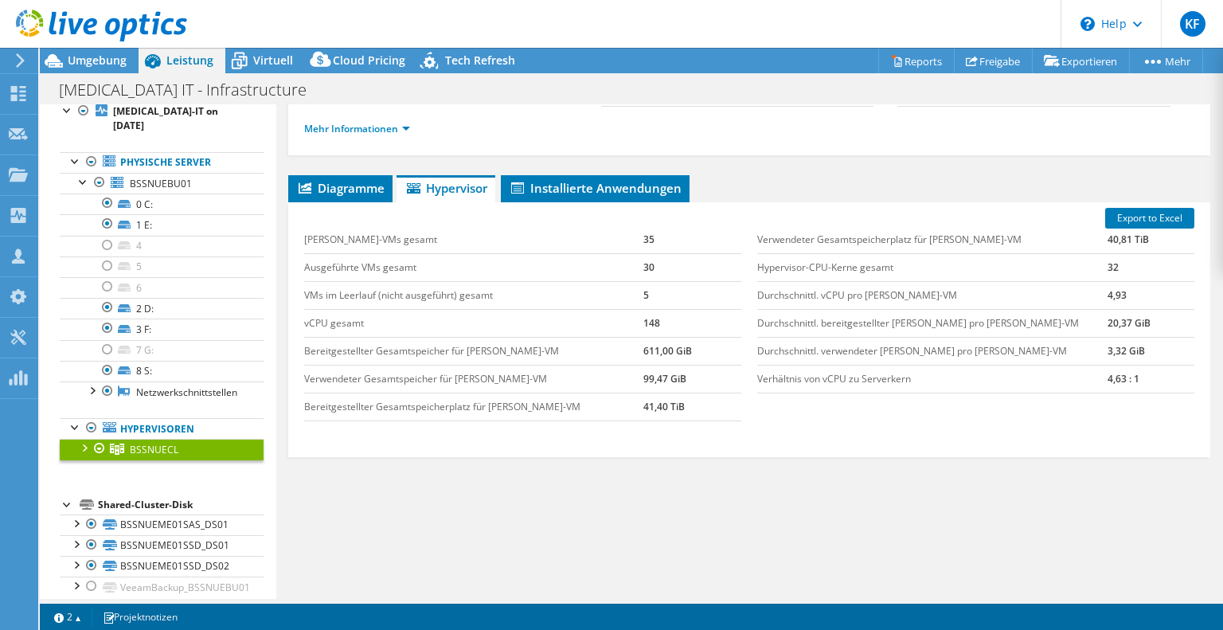
click at [84, 439] on div at bounding box center [84, 447] width 16 height 16
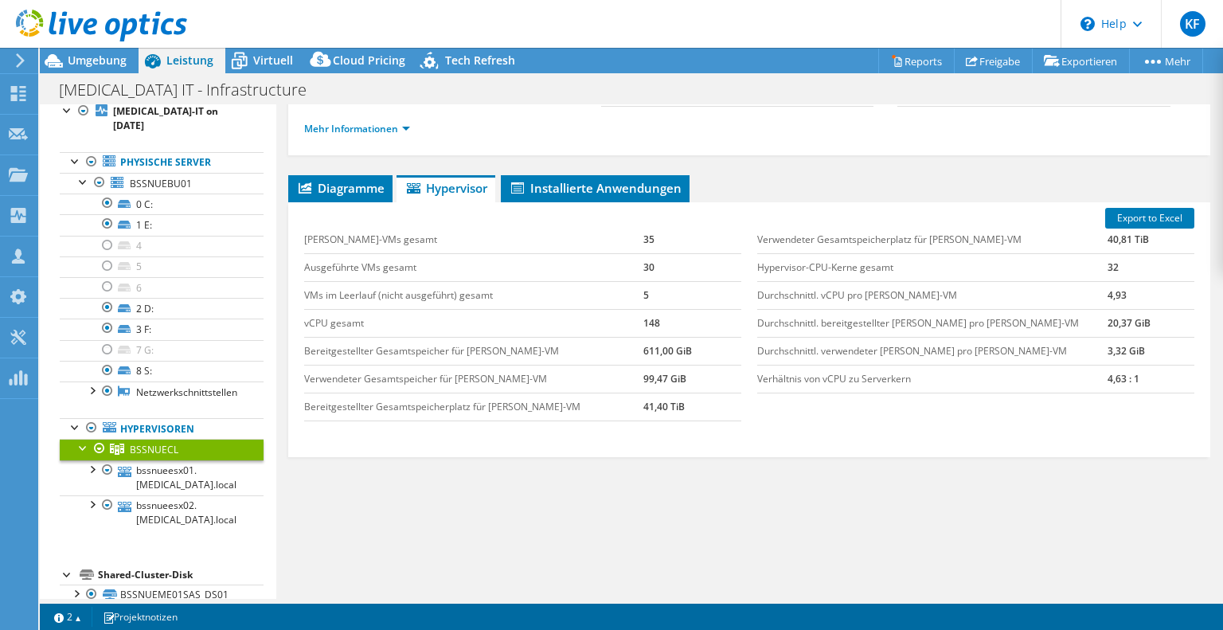
scroll to position [104, 0]
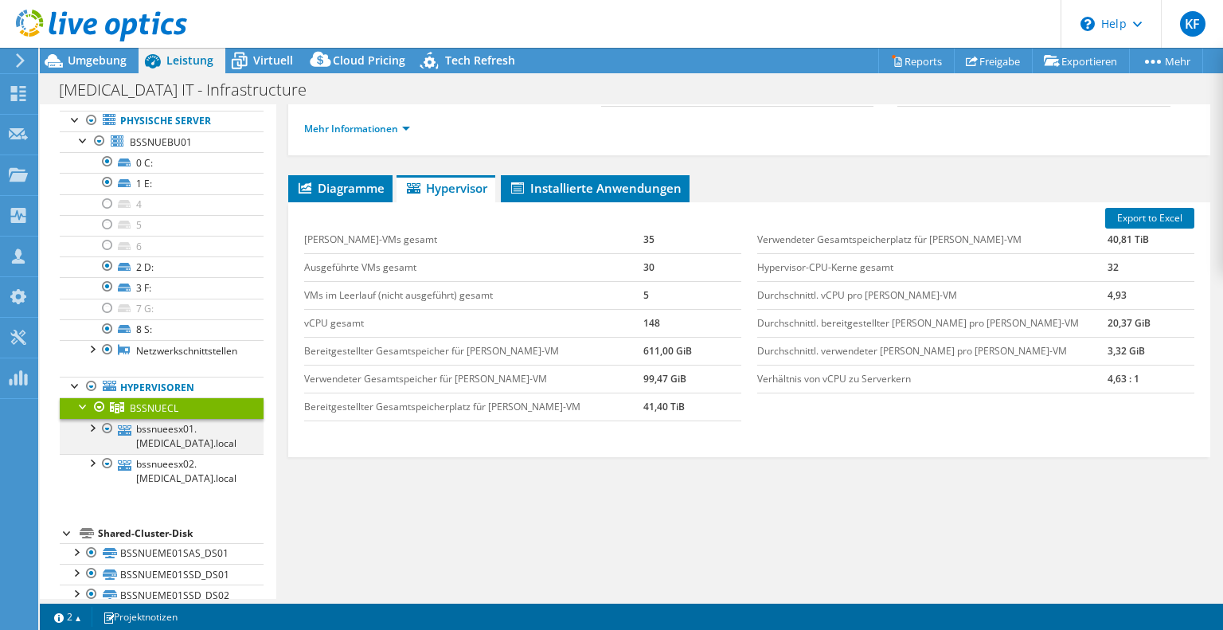
click at [91, 419] on div at bounding box center [92, 427] width 16 height 16
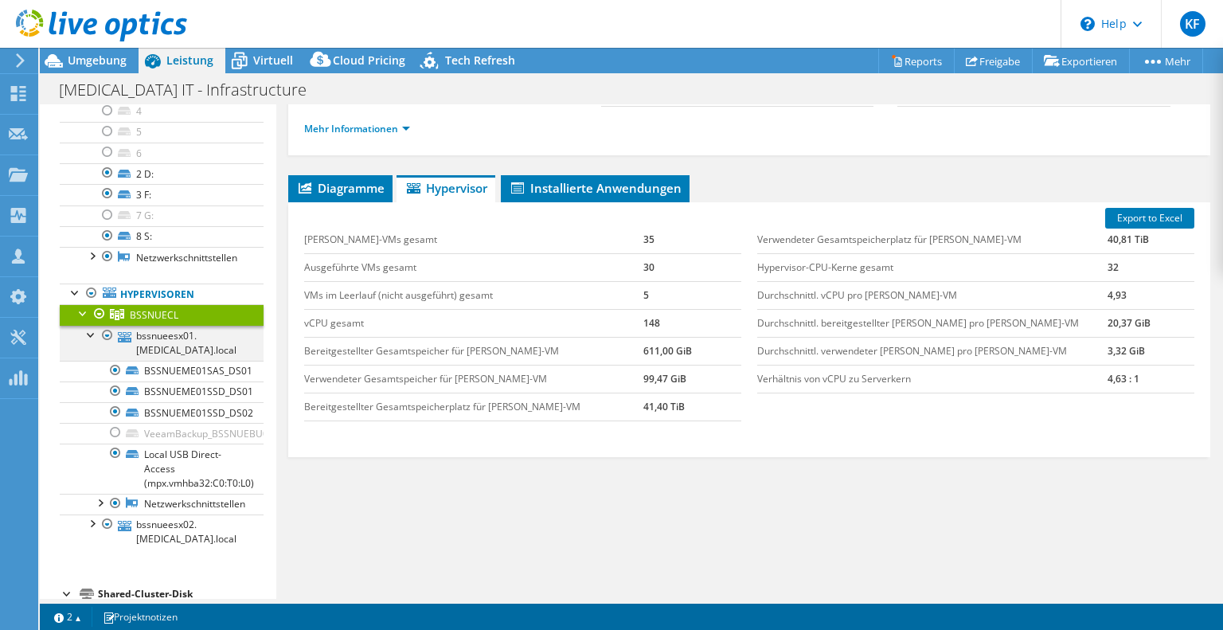
scroll to position [198, 0]
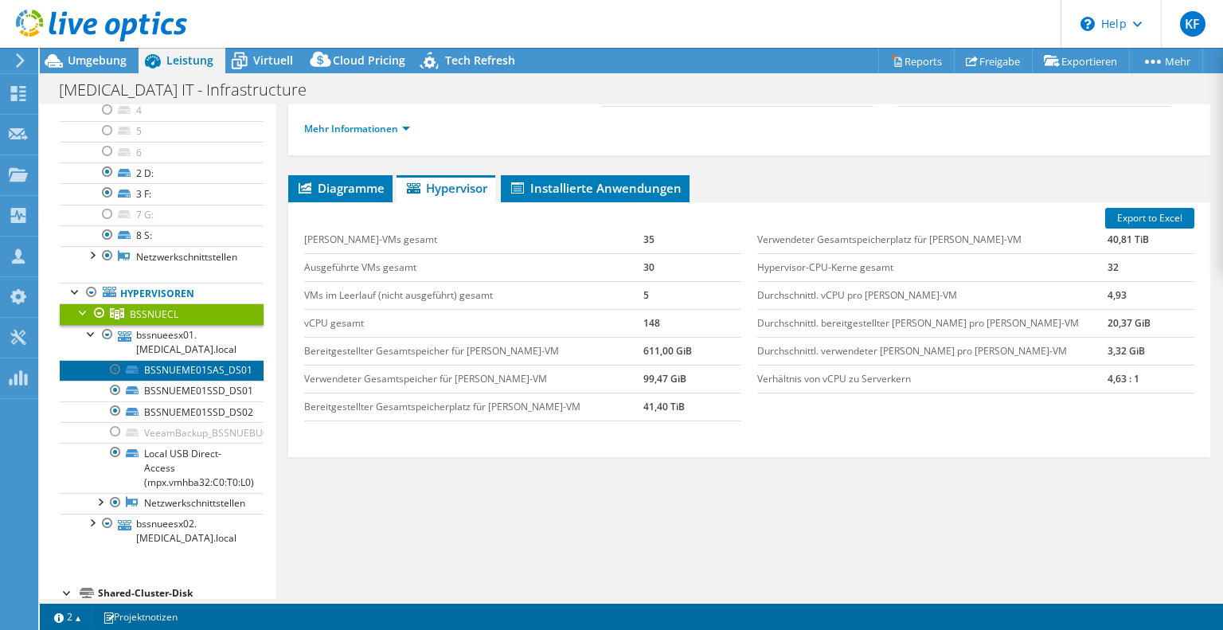
click at [184, 360] on link "BSSNUEME01SAS_DS01" at bounding box center [162, 370] width 204 height 21
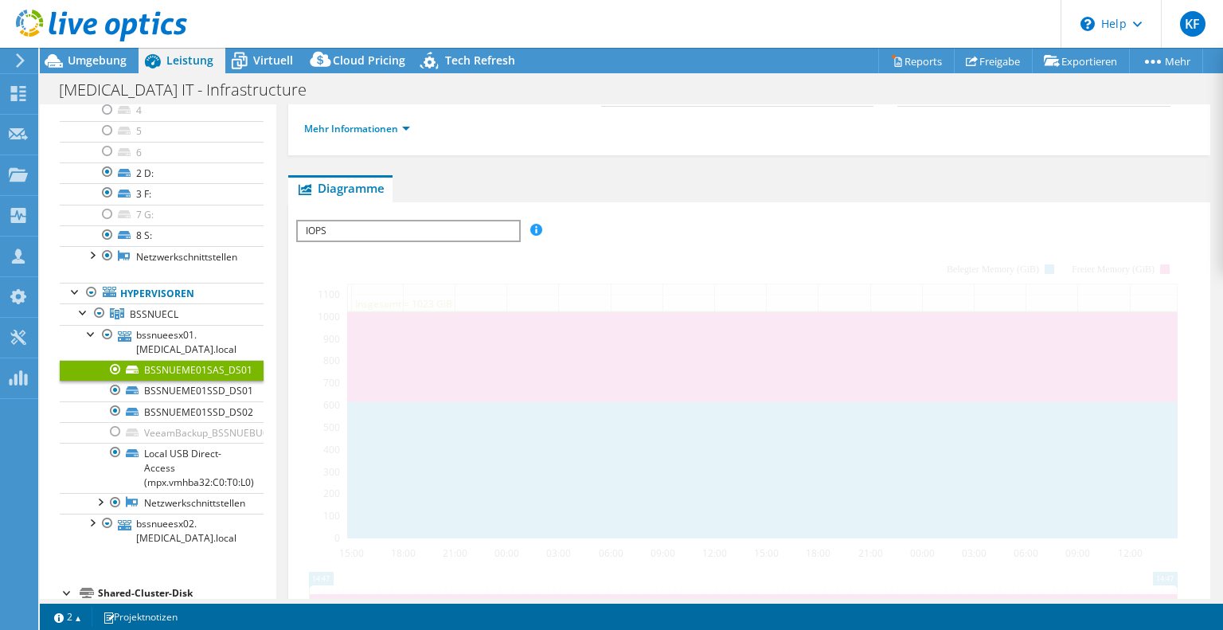
scroll to position [194, 0]
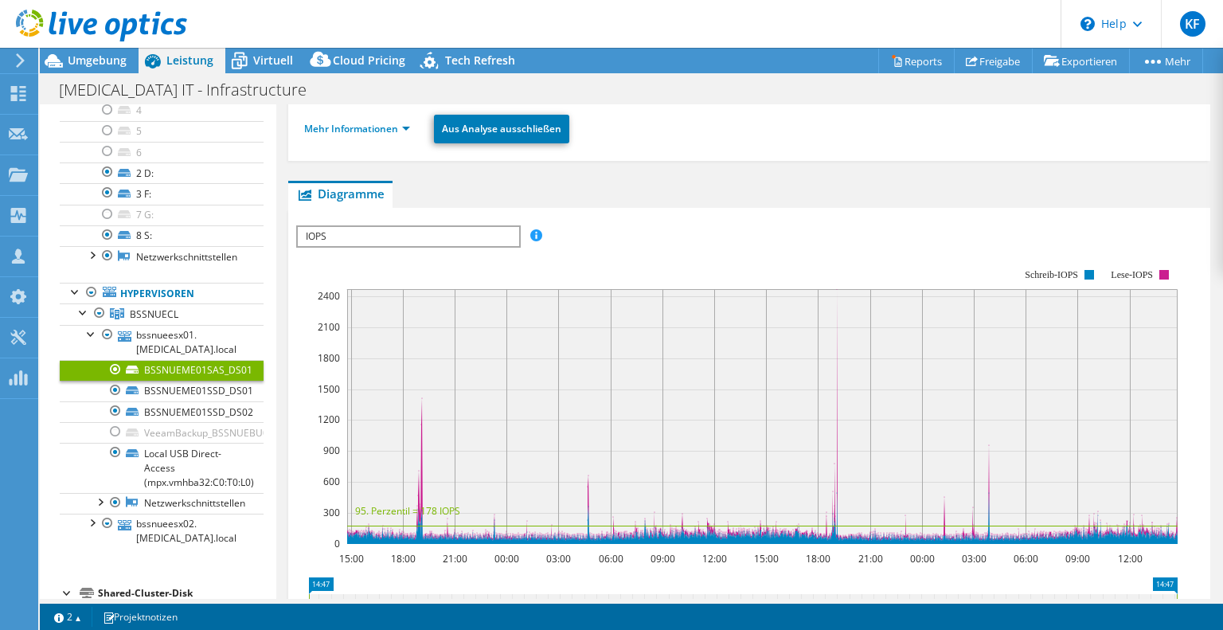
click at [379, 233] on span "IOPS" at bounding box center [408, 236] width 221 height 19
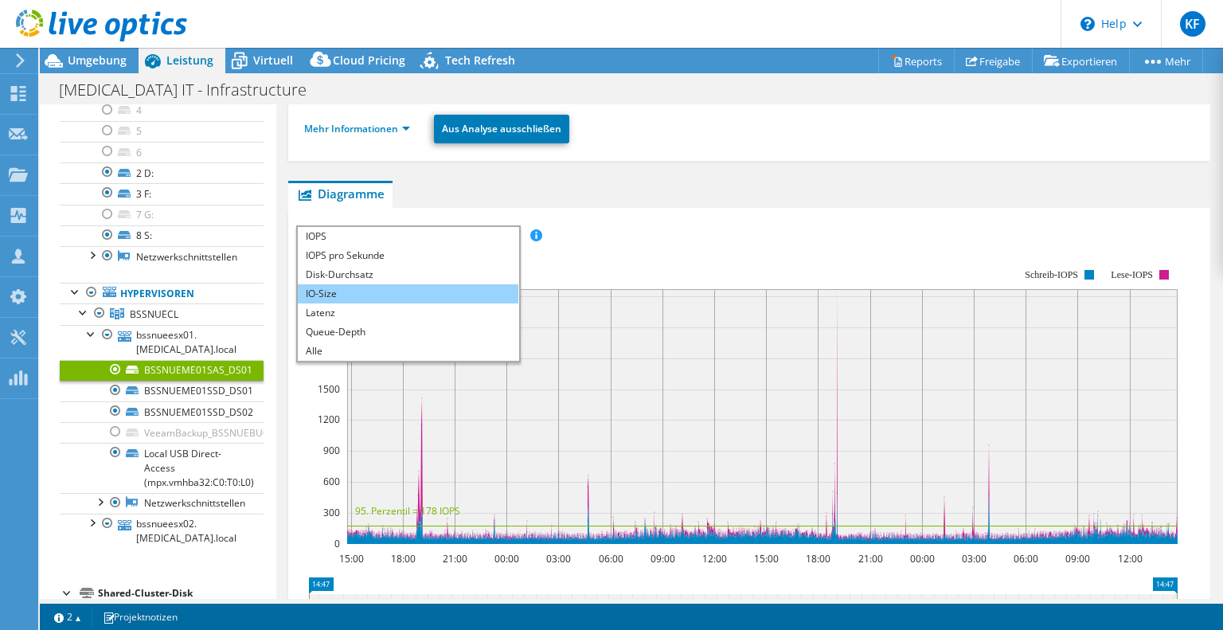
scroll to position [100, 0]
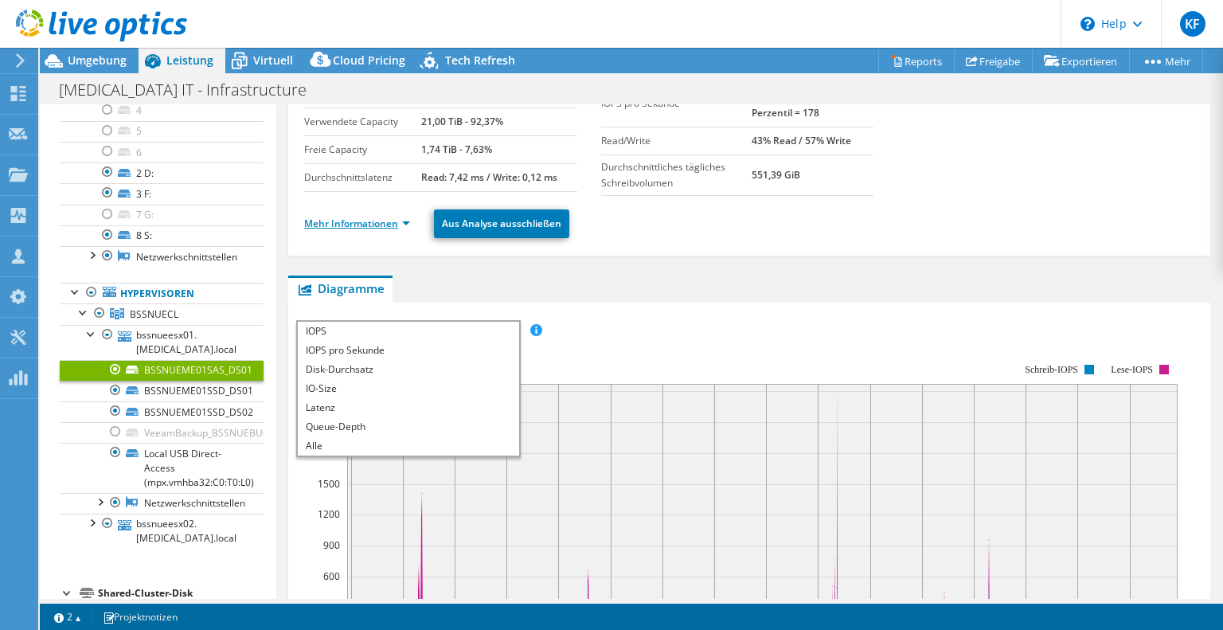
click at [361, 220] on link "Mehr Informationen" at bounding box center [357, 224] width 106 height 14
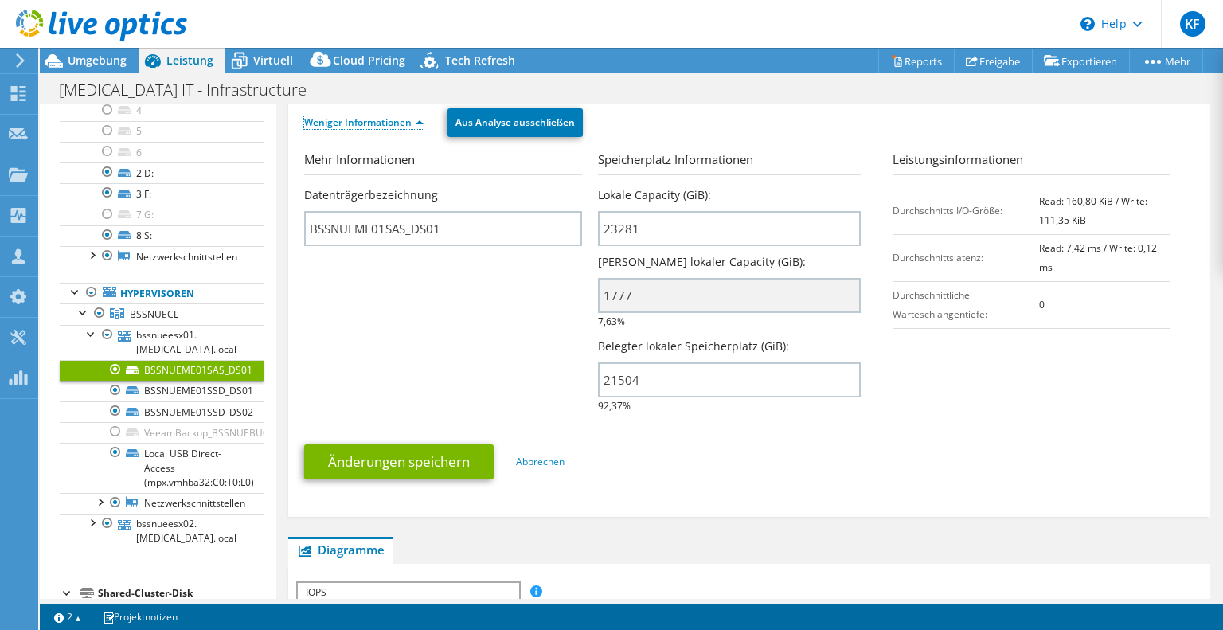
scroll to position [210, 0]
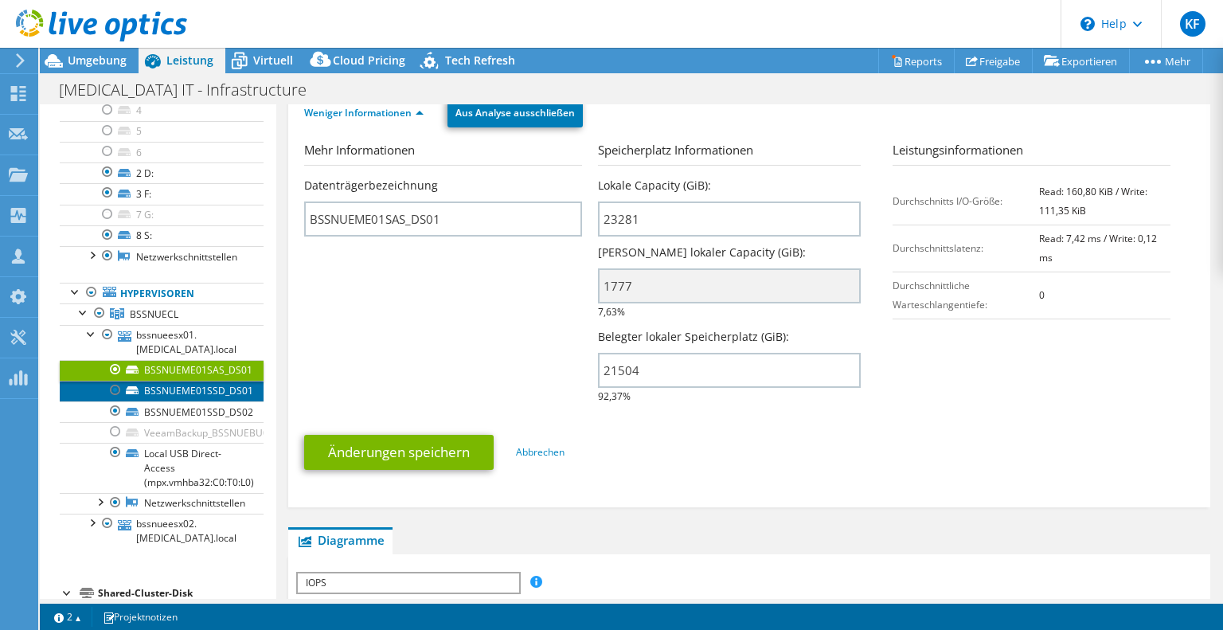
click at [211, 381] on link "BSSNUEME01SSD_DS01" at bounding box center [162, 391] width 204 height 21
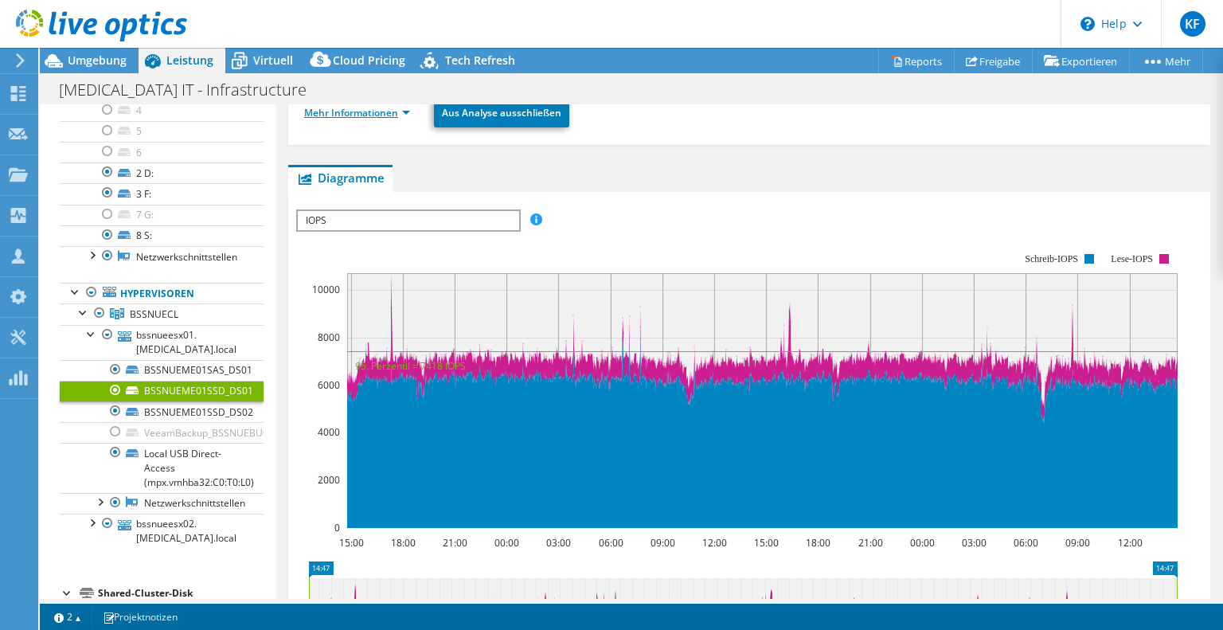
click at [405, 114] on link "Mehr Informationen" at bounding box center [357, 113] width 106 height 14
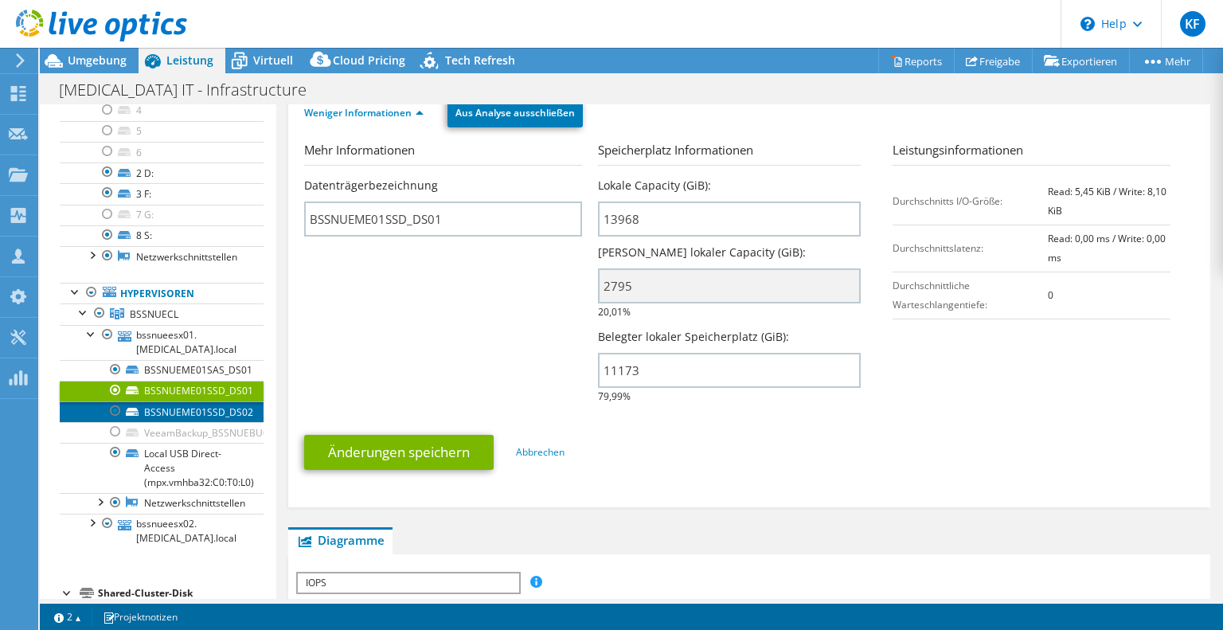
click at [201, 401] on link "BSSNUEME01SSD_DS02" at bounding box center [162, 411] width 204 height 21
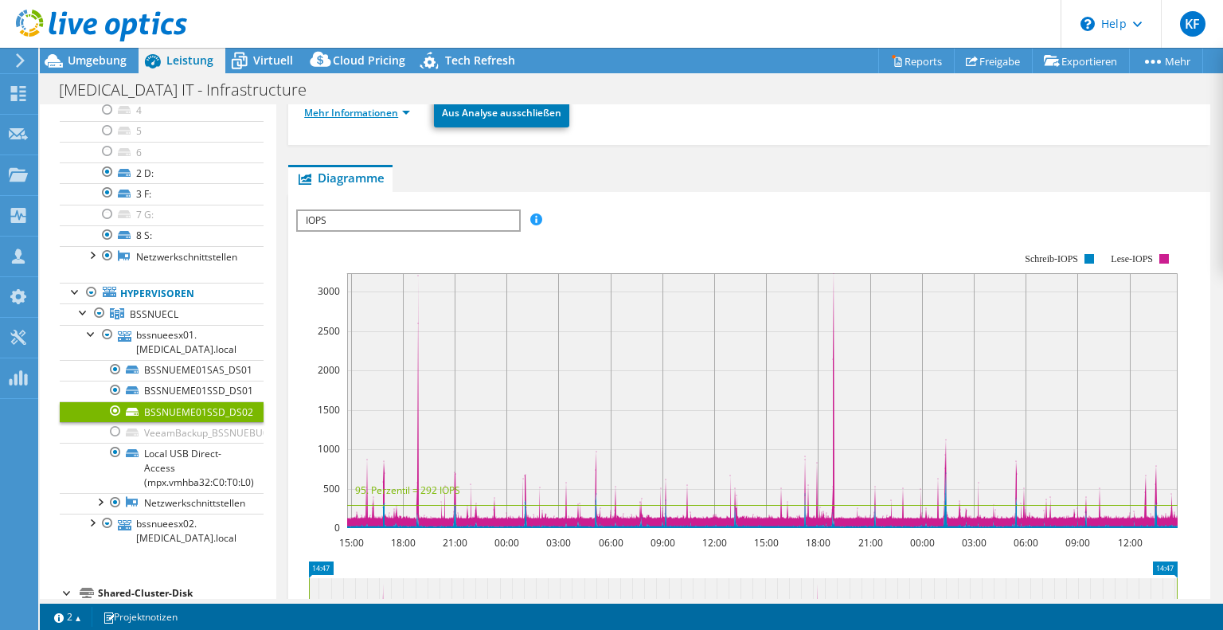
click at [400, 115] on link "Mehr Informationen" at bounding box center [357, 113] width 106 height 14
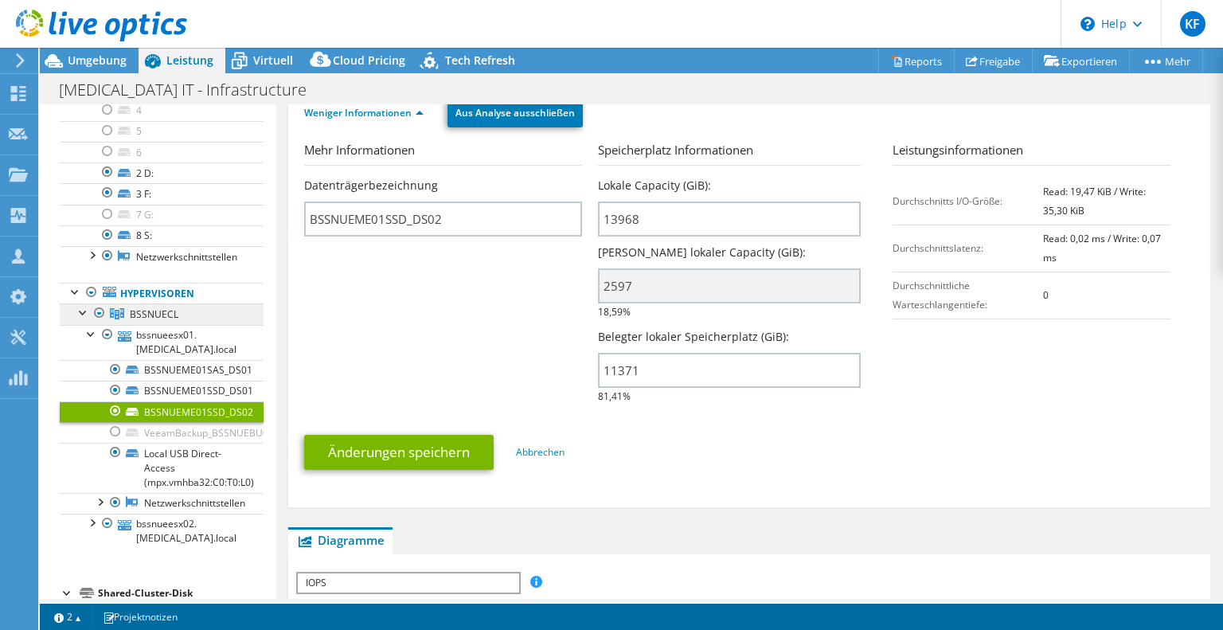
click at [154, 307] on span "BSSNUECL" at bounding box center [154, 314] width 49 height 14
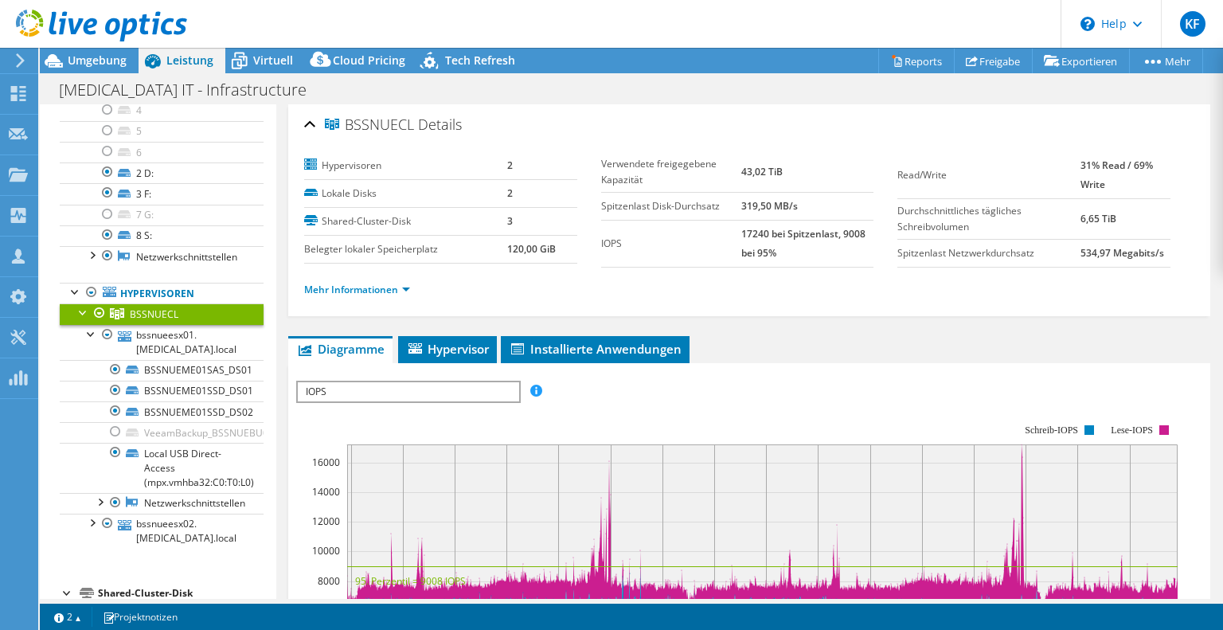
scroll to position [0, 0]
click at [383, 286] on link "Mehr Informationen" at bounding box center [357, 290] width 106 height 14
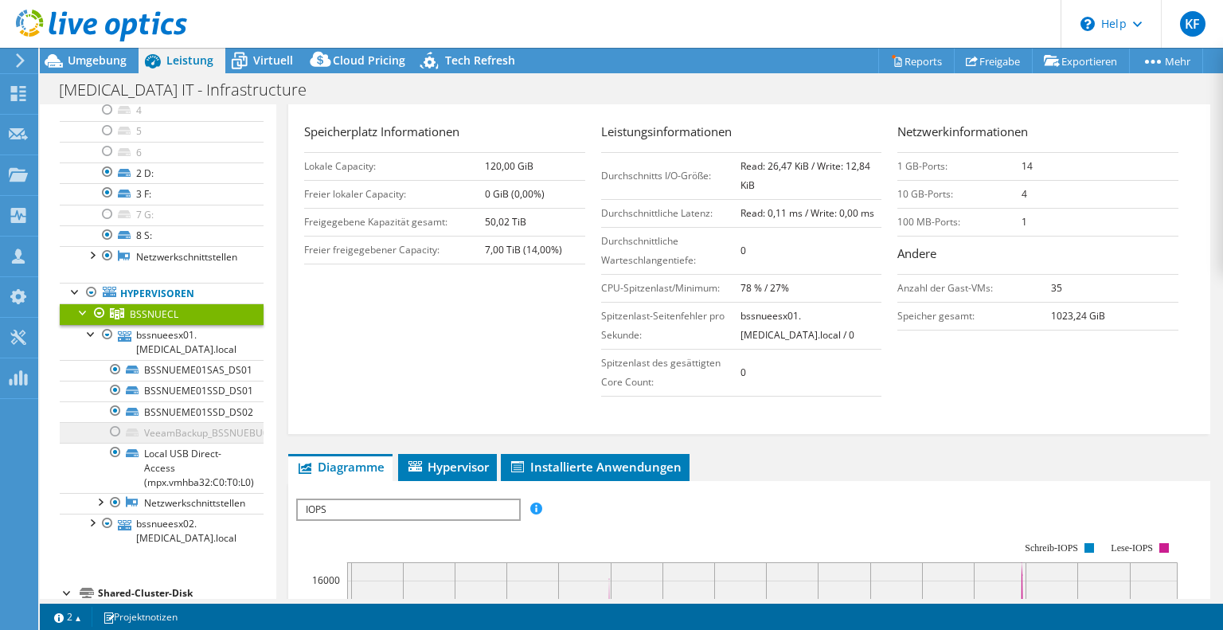
scroll to position [256, 0]
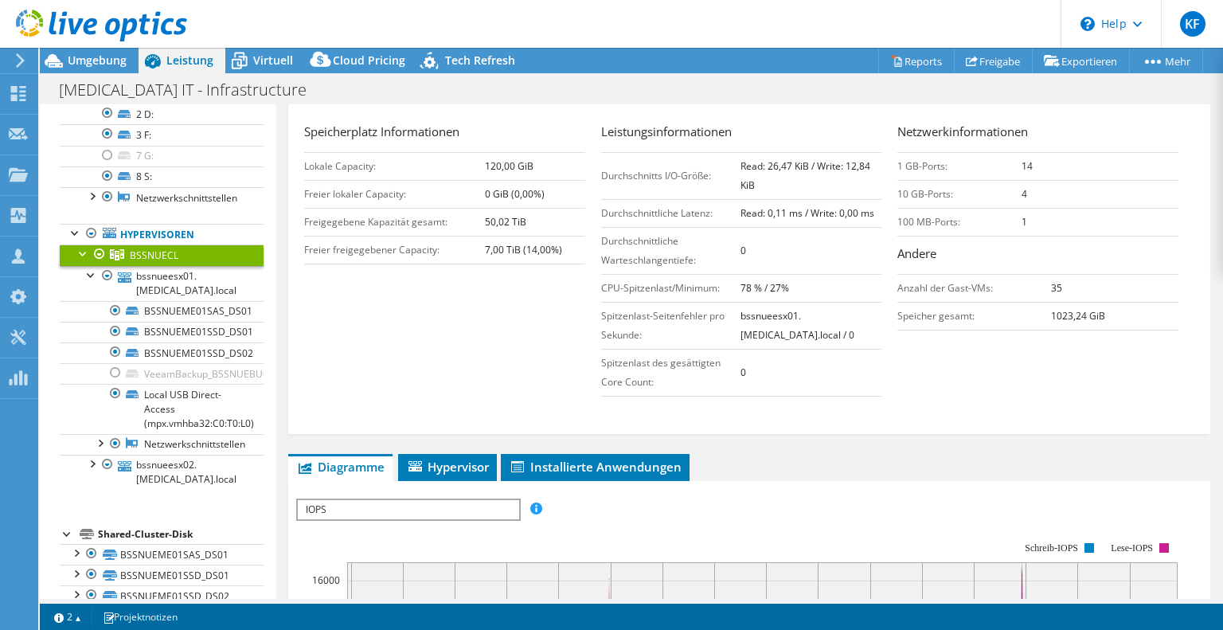
click at [125, 525] on div "Shared-Cluster-Disk" at bounding box center [181, 534] width 166 height 19
click at [78, 544] on div at bounding box center [76, 552] width 16 height 16
click at [159, 565] on link "BSSNUEME01SAS_DS01 | bssnueesx01.[MEDICAL_DATA].local" at bounding box center [162, 589] width 204 height 49
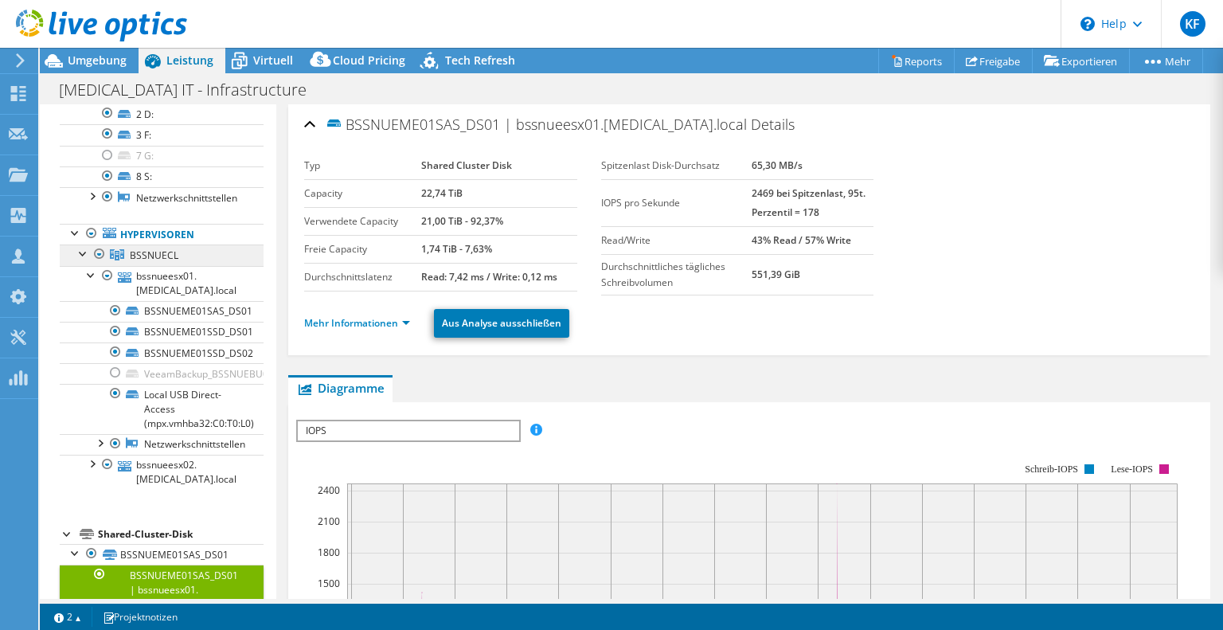
scroll to position [0, 0]
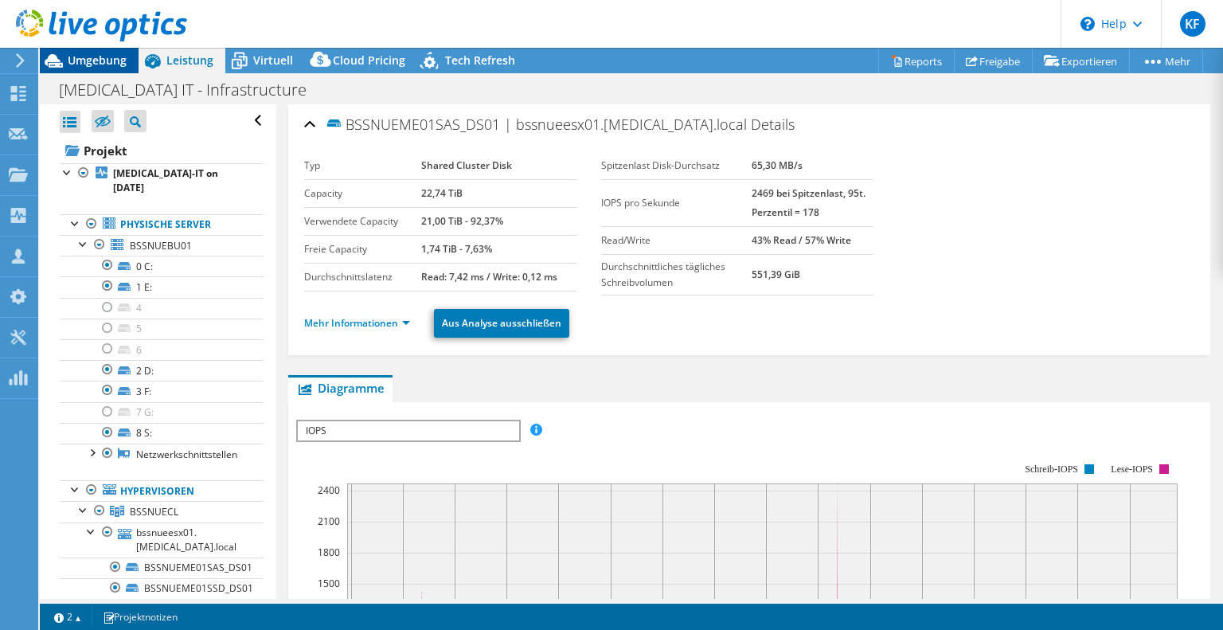
click at [87, 54] on span "Umgebung" at bounding box center [97, 60] width 59 height 15
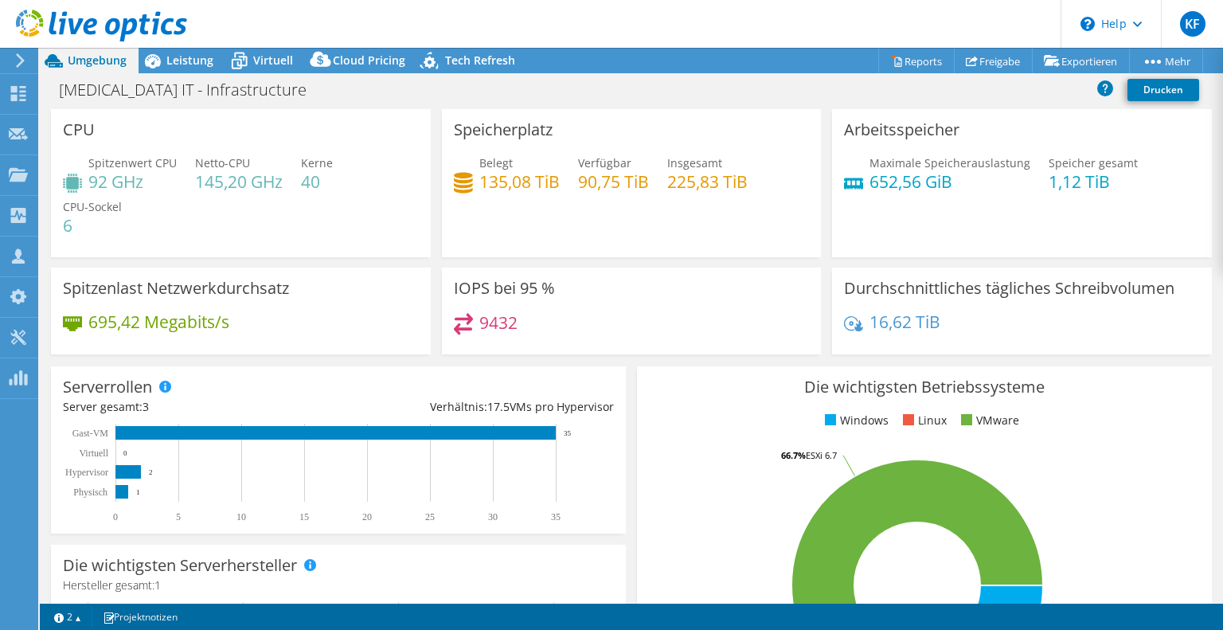
click at [537, 183] on h4 "135,08 TiB" at bounding box center [519, 182] width 80 height 18
click at [695, 182] on h4 "225,83 TiB" at bounding box center [707, 182] width 80 height 18
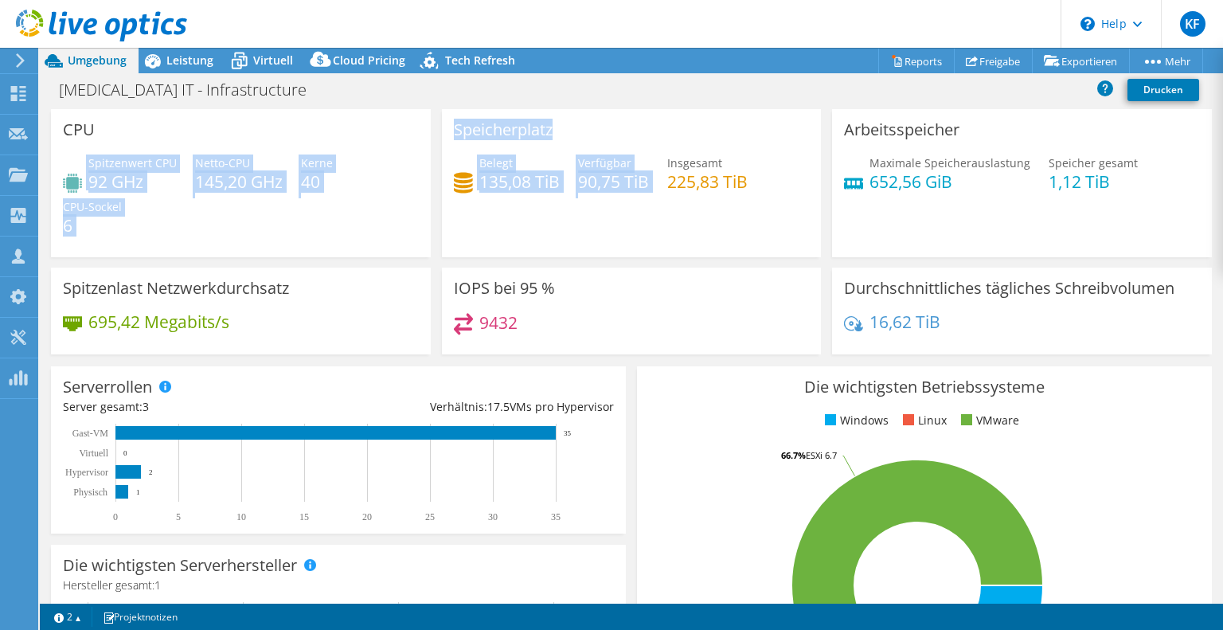
drag, startPoint x: 619, startPoint y: 213, endPoint x: 134, endPoint y: 136, distance: 491.1
click at [134, 136] on div "CPU Spitzenwert CPU 92 GHz Netto-CPU 145,20 GHz Kerne 40 CPU-Sockel 6 Speicherp…" at bounding box center [631, 237] width 1172 height 256
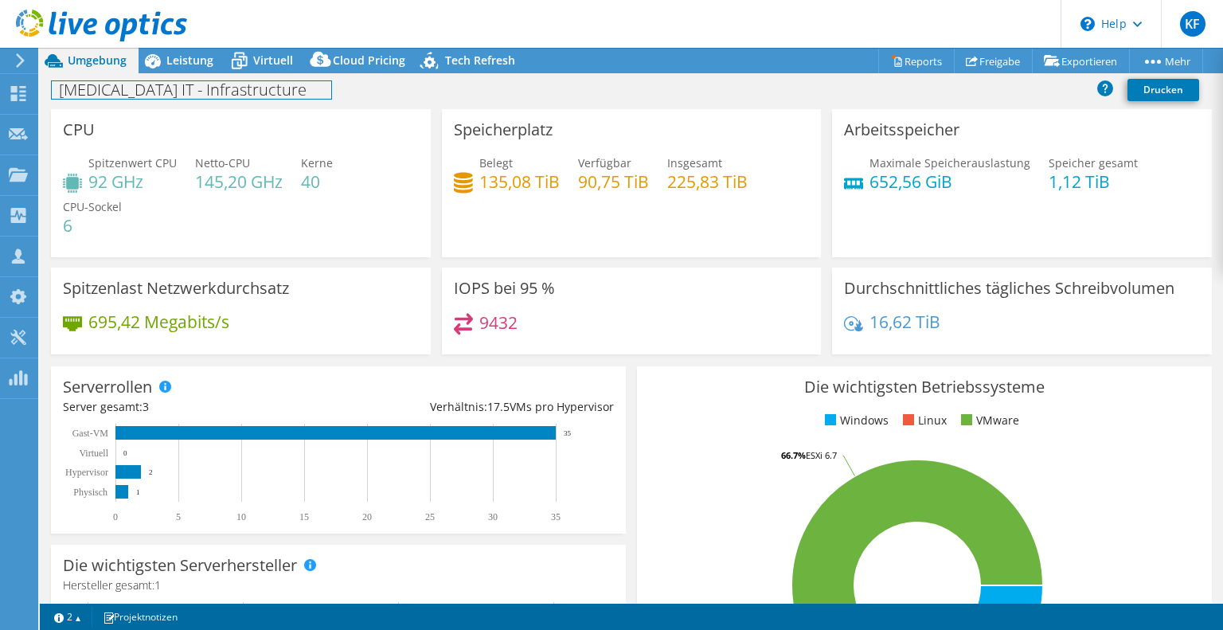
click at [119, 91] on h1 "[MEDICAL_DATA] IT - Infrastructure" at bounding box center [192, 90] width 280 height 18
click at [175, 56] on span "Leistung" at bounding box center [189, 60] width 47 height 15
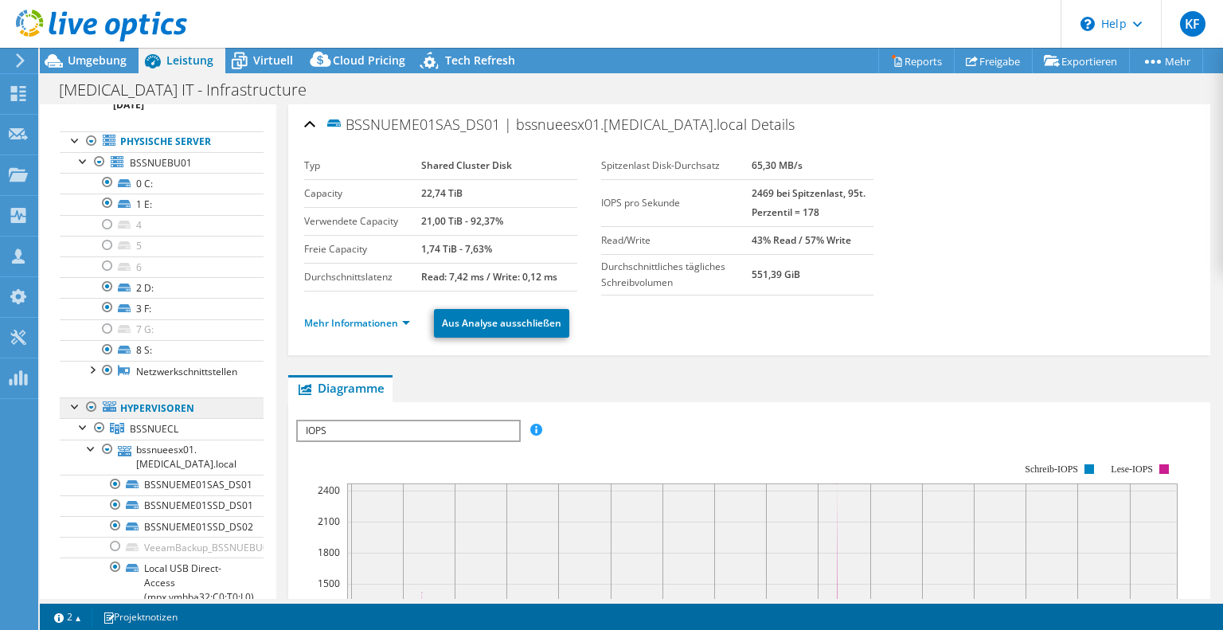
scroll to position [83, 0]
click at [159, 156] on span "BSSNUEBU01" at bounding box center [161, 163] width 62 height 14
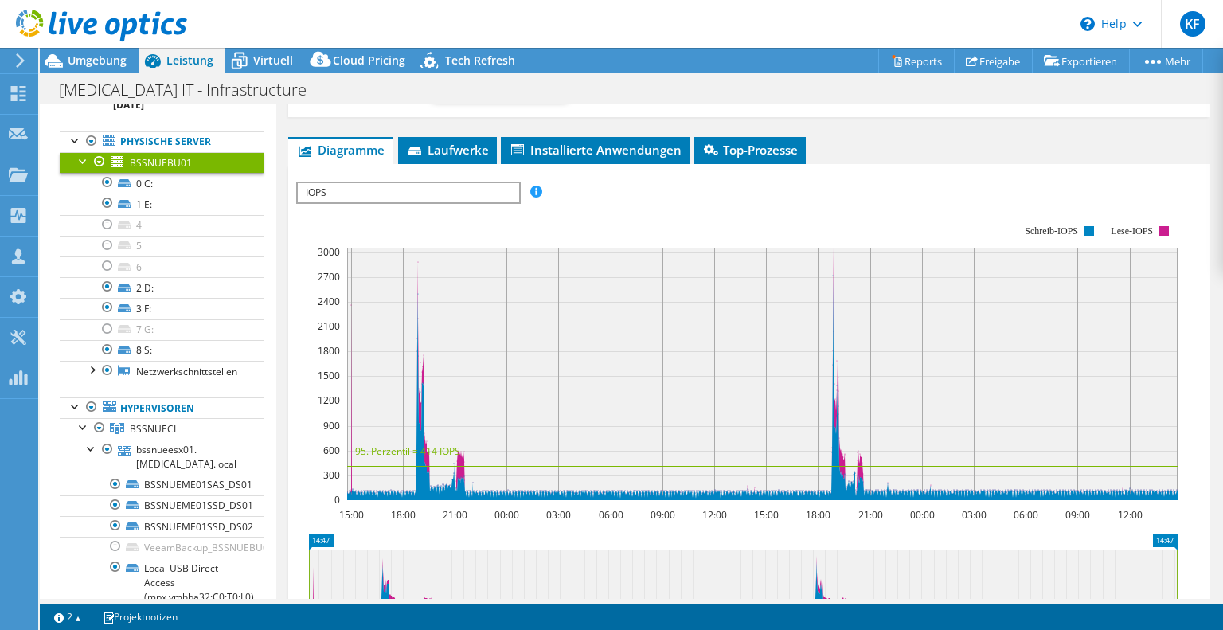
scroll to position [252, 0]
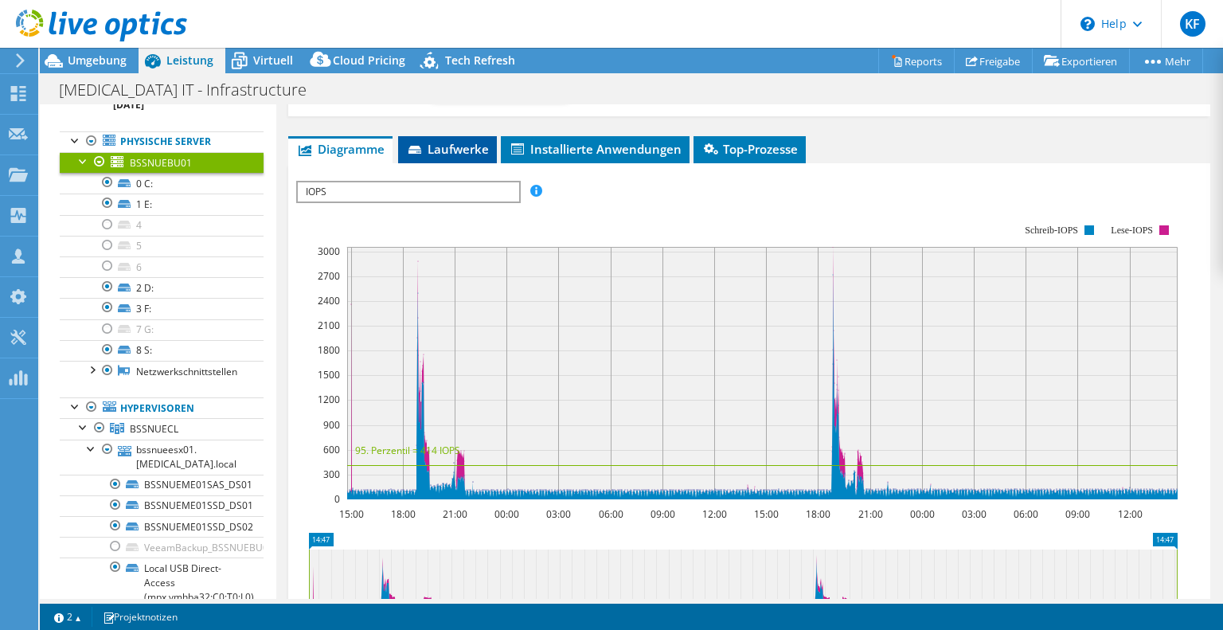
click at [432, 149] on span "Laufwerke" at bounding box center [447, 149] width 83 height 16
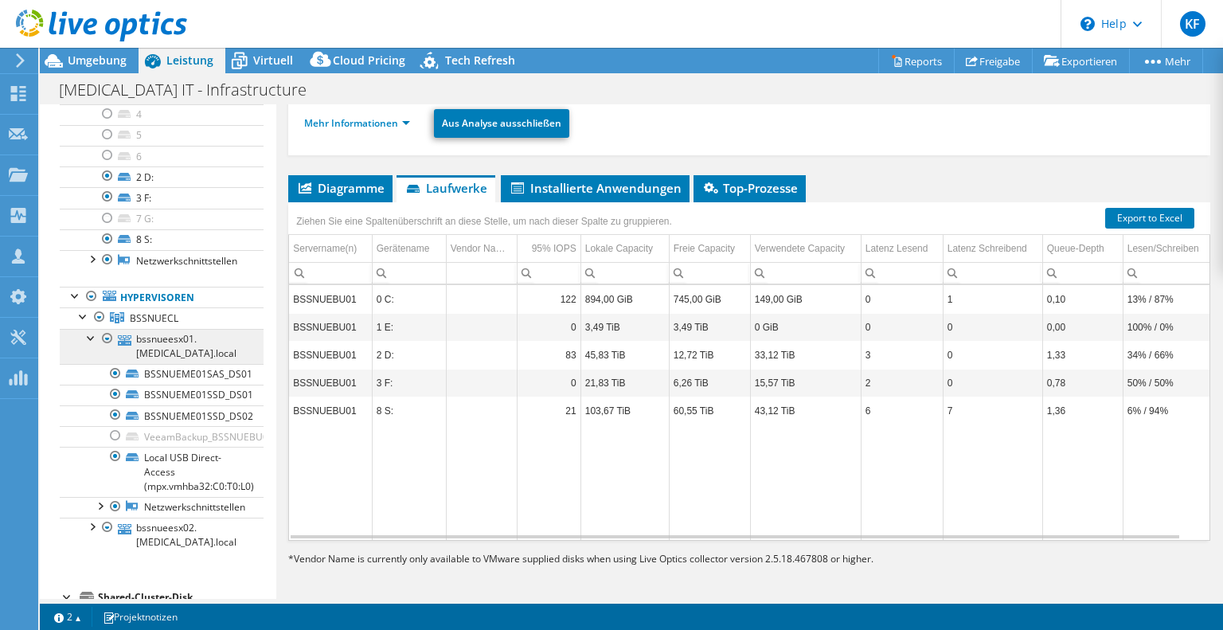
scroll to position [196, 0]
click at [166, 309] on span "BSSNUECL" at bounding box center [154, 316] width 49 height 14
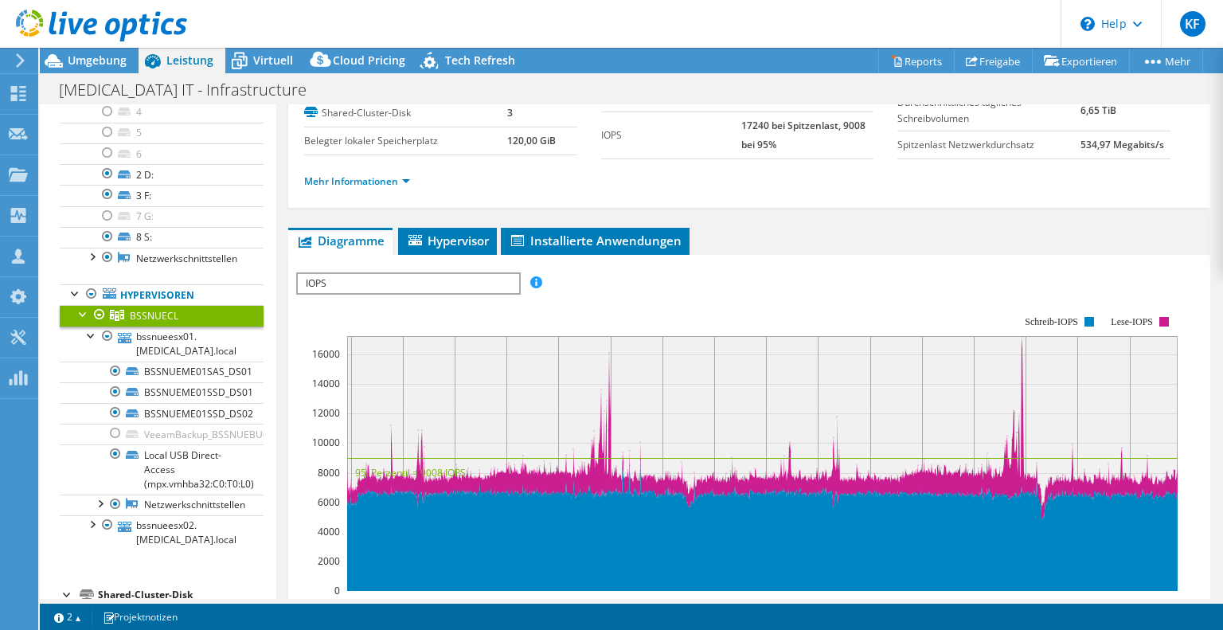
scroll to position [107, 0]
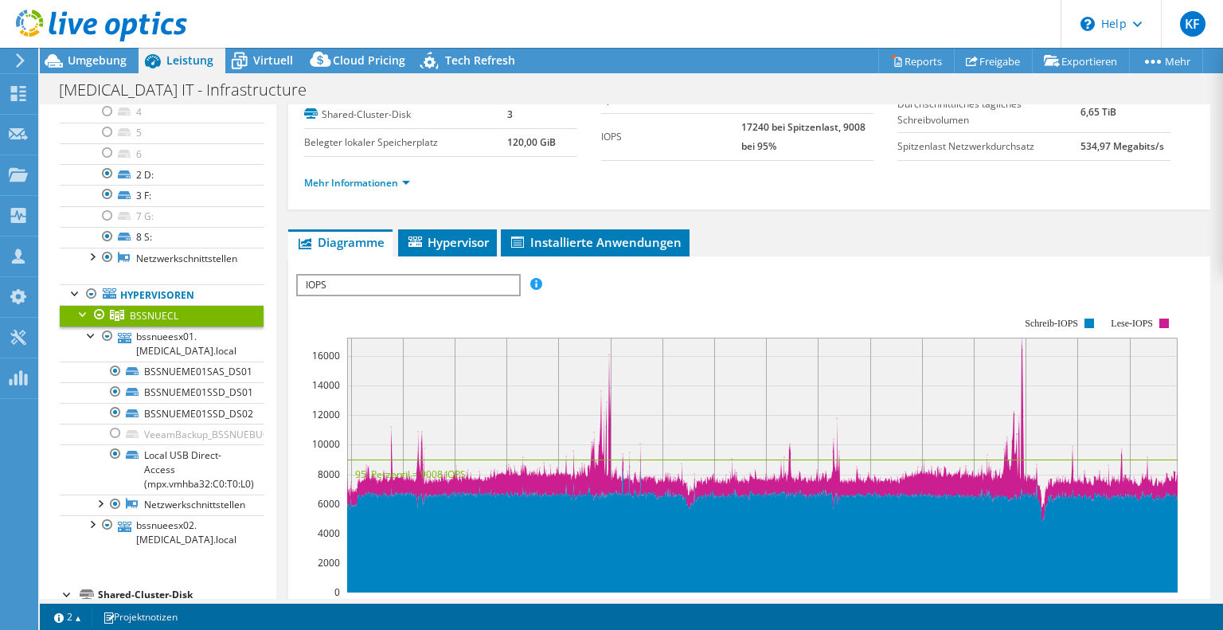
click at [475, 287] on span "IOPS" at bounding box center [408, 285] width 221 height 19
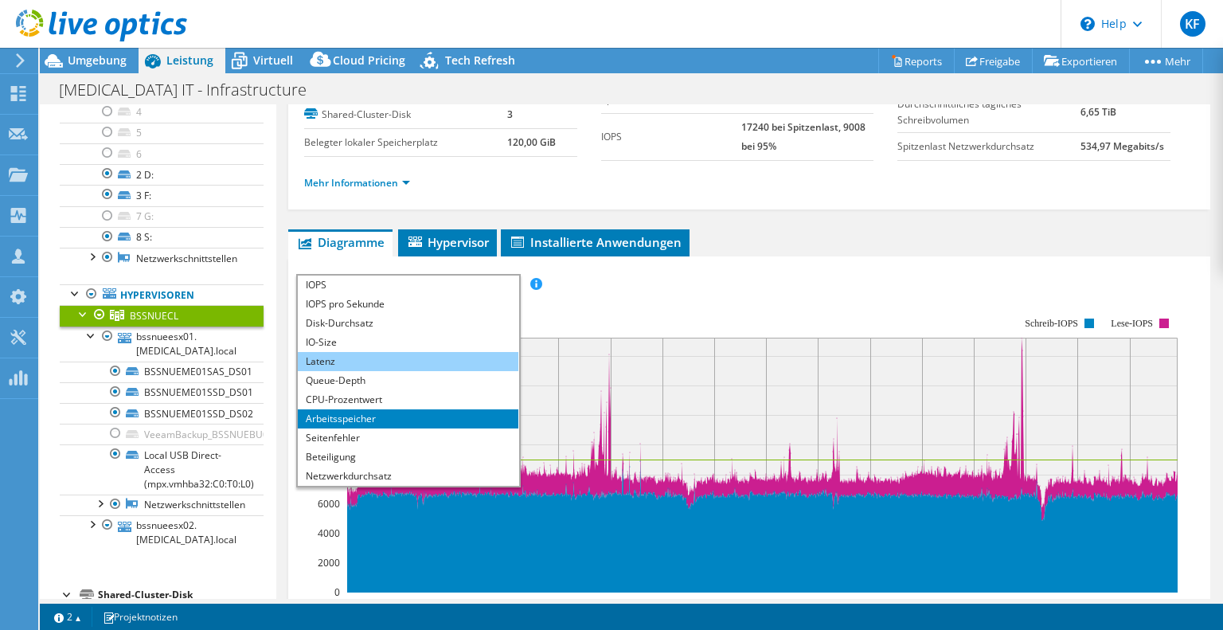
click at [377, 362] on li "Latenz" at bounding box center [408, 361] width 221 height 19
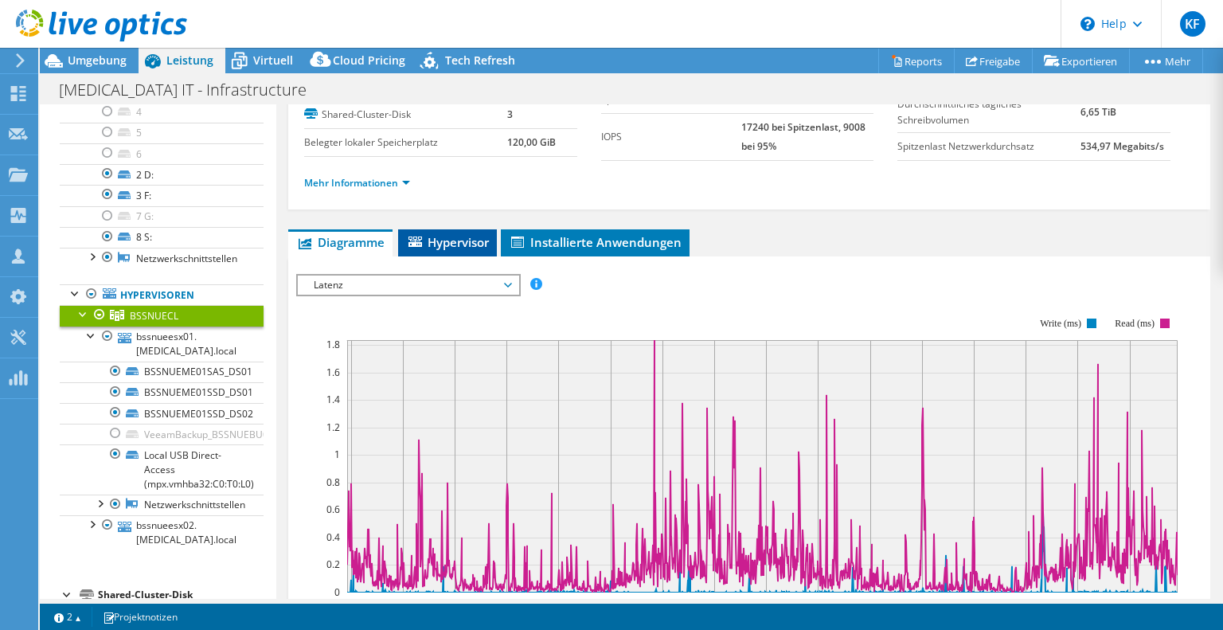
click at [422, 248] on li "Hypervisor" at bounding box center [447, 242] width 99 height 27
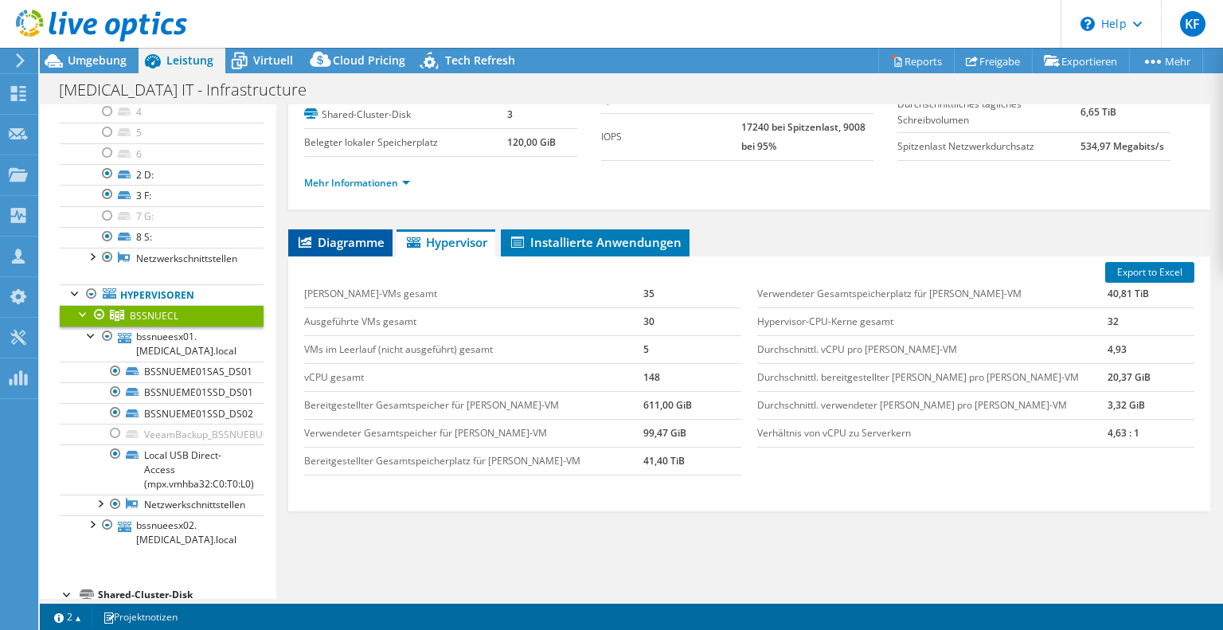
click at [326, 242] on span "Diagramme" at bounding box center [340, 242] width 88 height 16
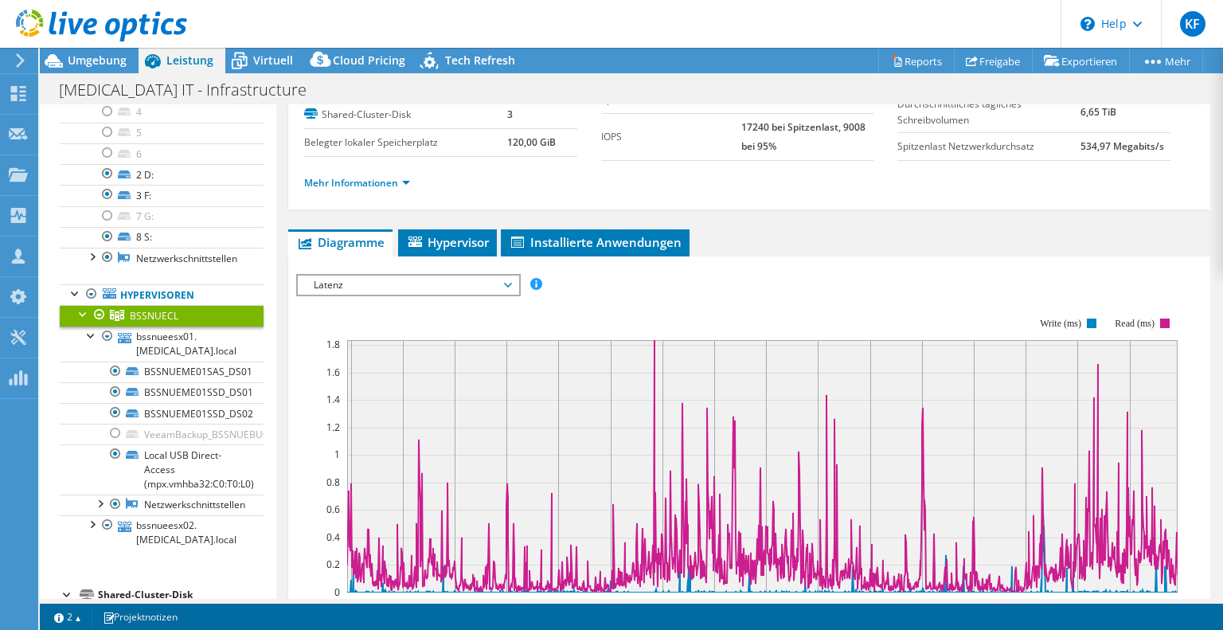
click at [376, 284] on span "Latenz" at bounding box center [408, 285] width 205 height 19
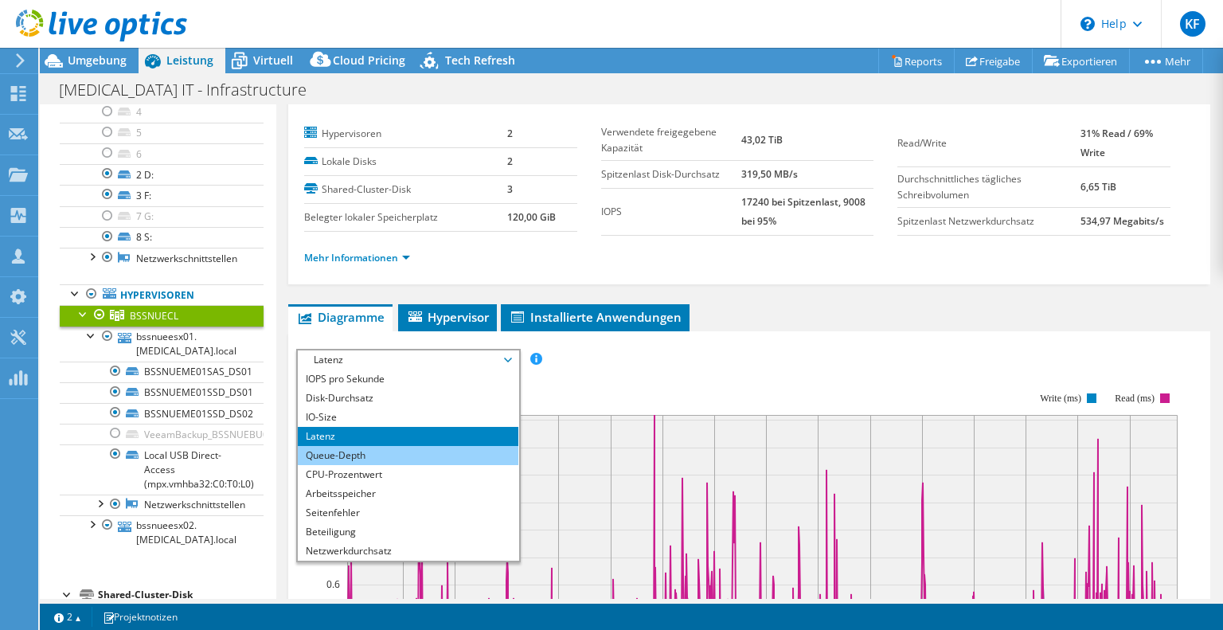
scroll to position [57, 0]
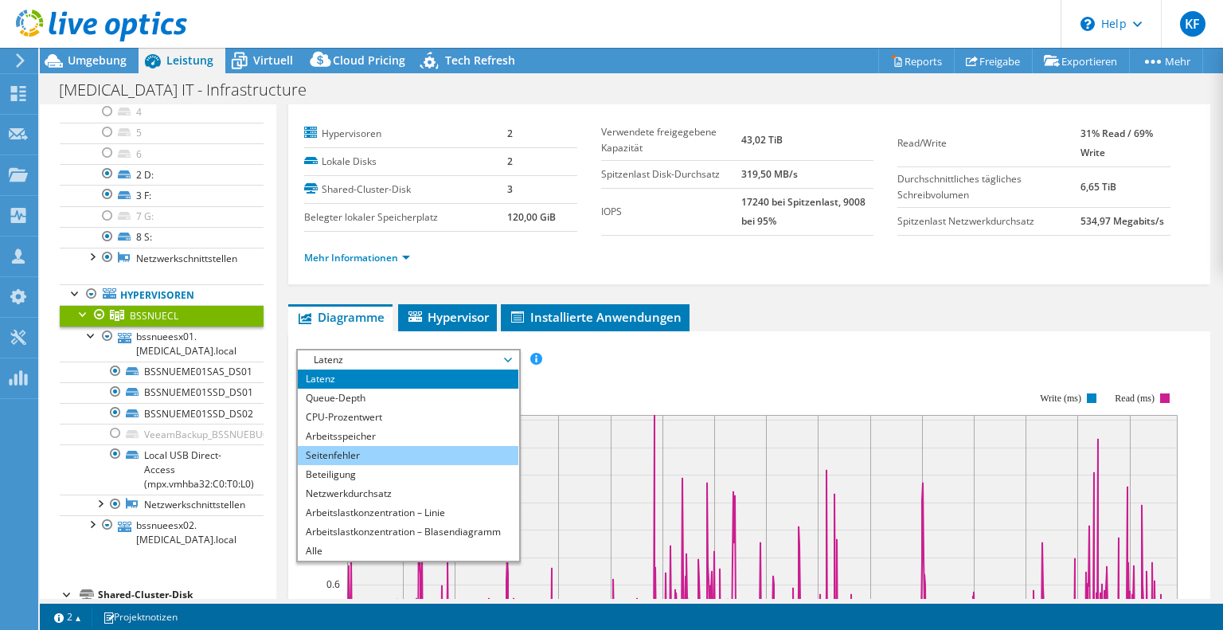
click at [338, 458] on li "Seitenfehler" at bounding box center [408, 455] width 221 height 19
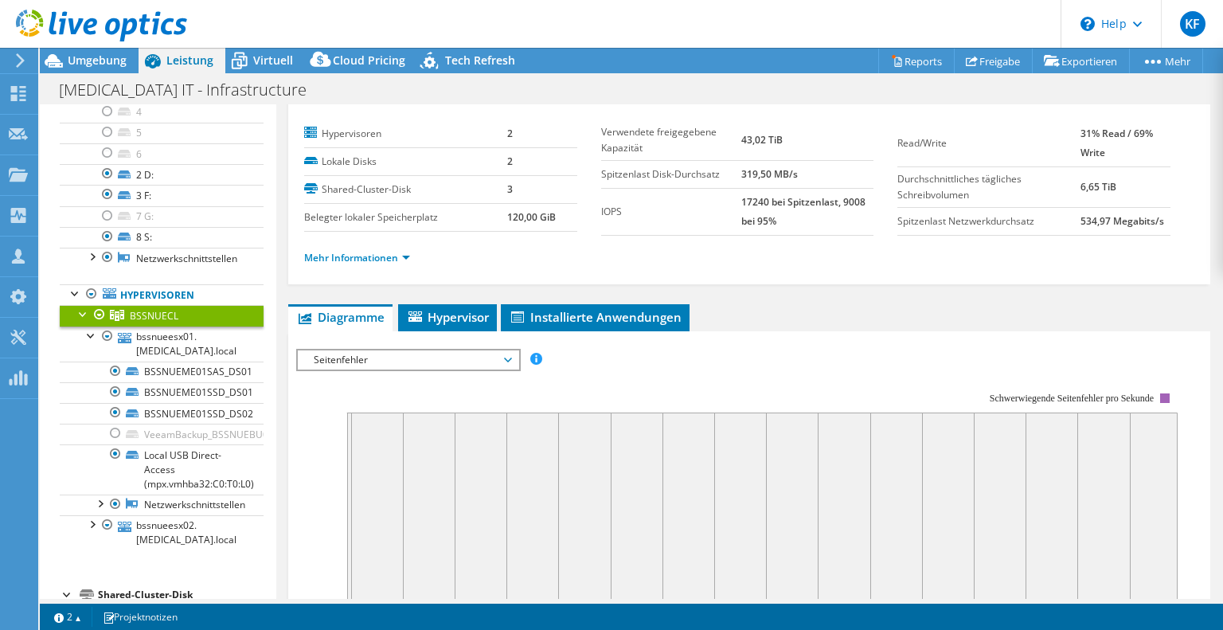
scroll to position [146, 0]
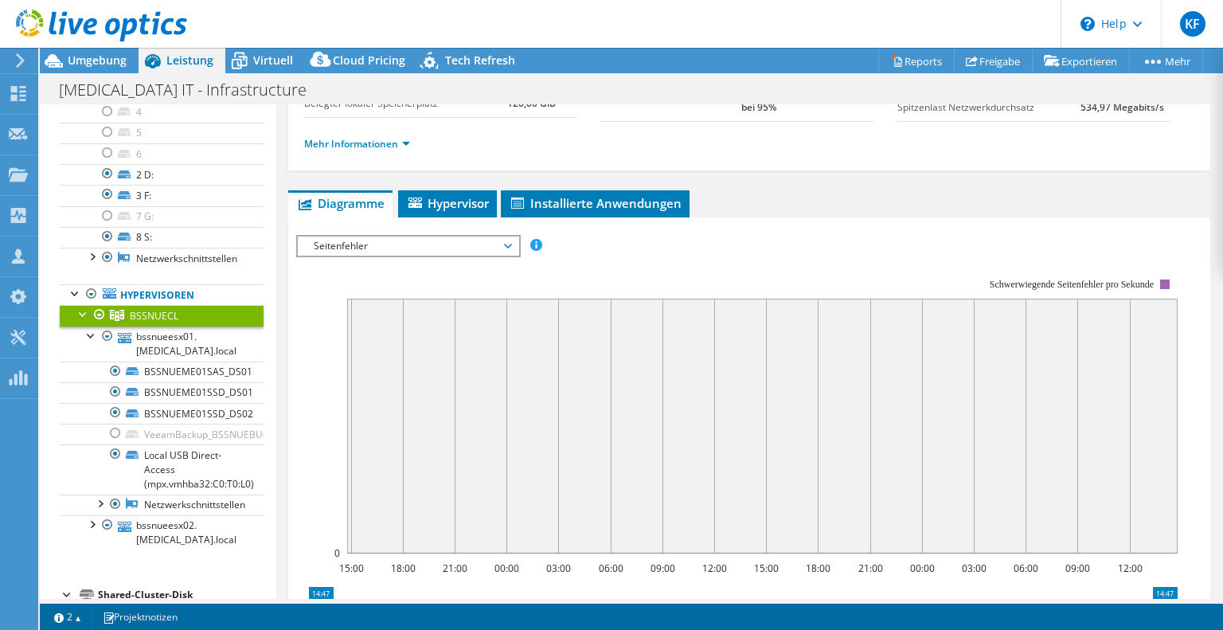
click at [465, 237] on span "Seitenfehler" at bounding box center [408, 246] width 205 height 19
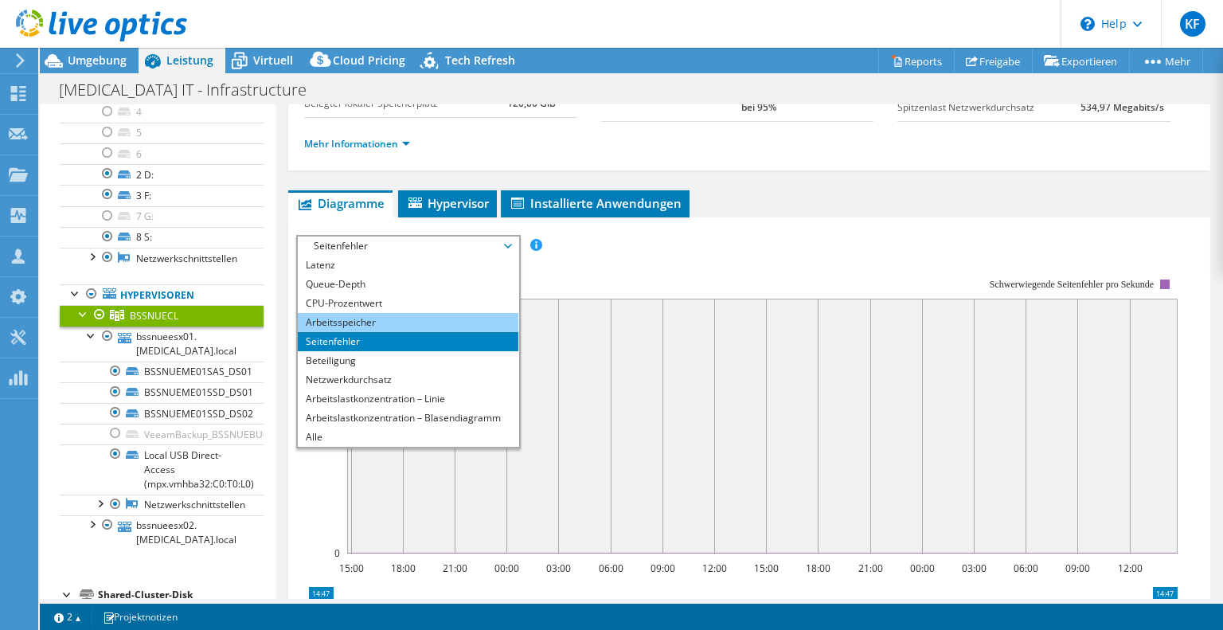
click at [363, 317] on li "Arbeitsspeicher" at bounding box center [408, 322] width 221 height 19
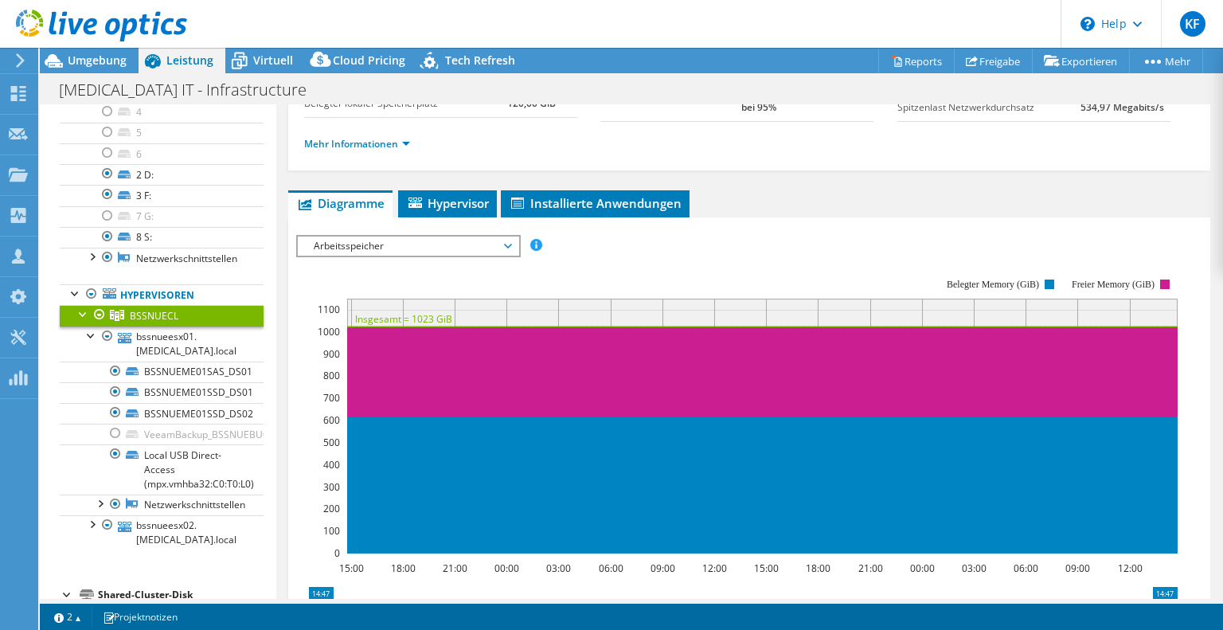
click at [437, 242] on span "Arbeitsspeicher" at bounding box center [408, 246] width 205 height 19
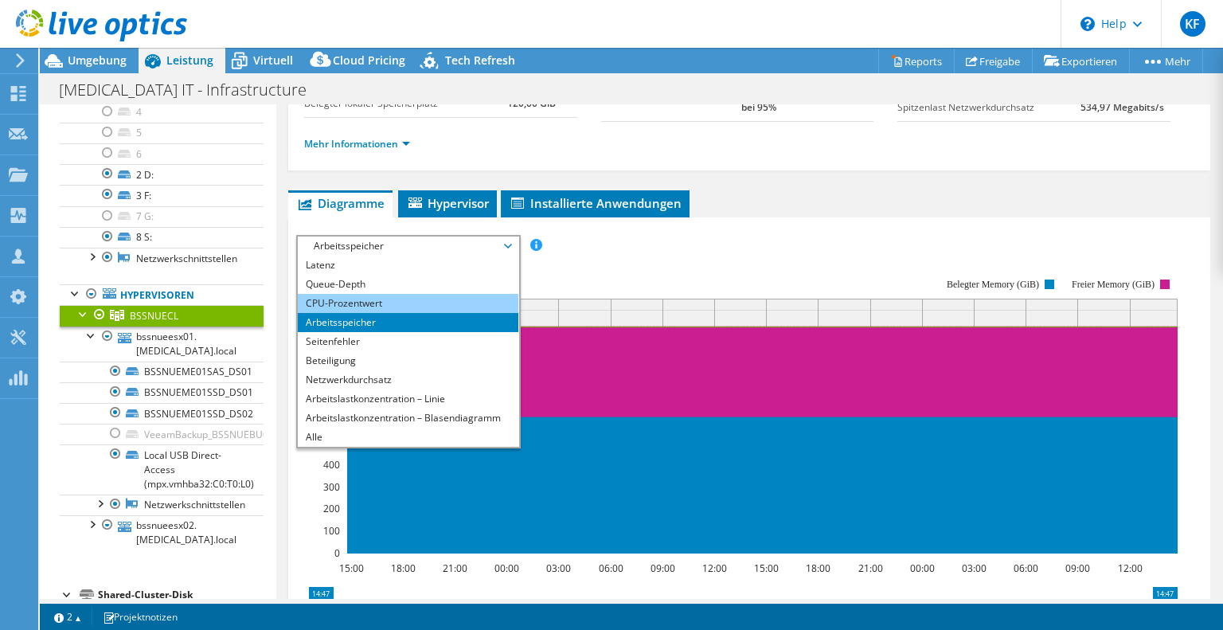
click at [379, 302] on li "CPU-Prozentwert" at bounding box center [408, 303] width 221 height 19
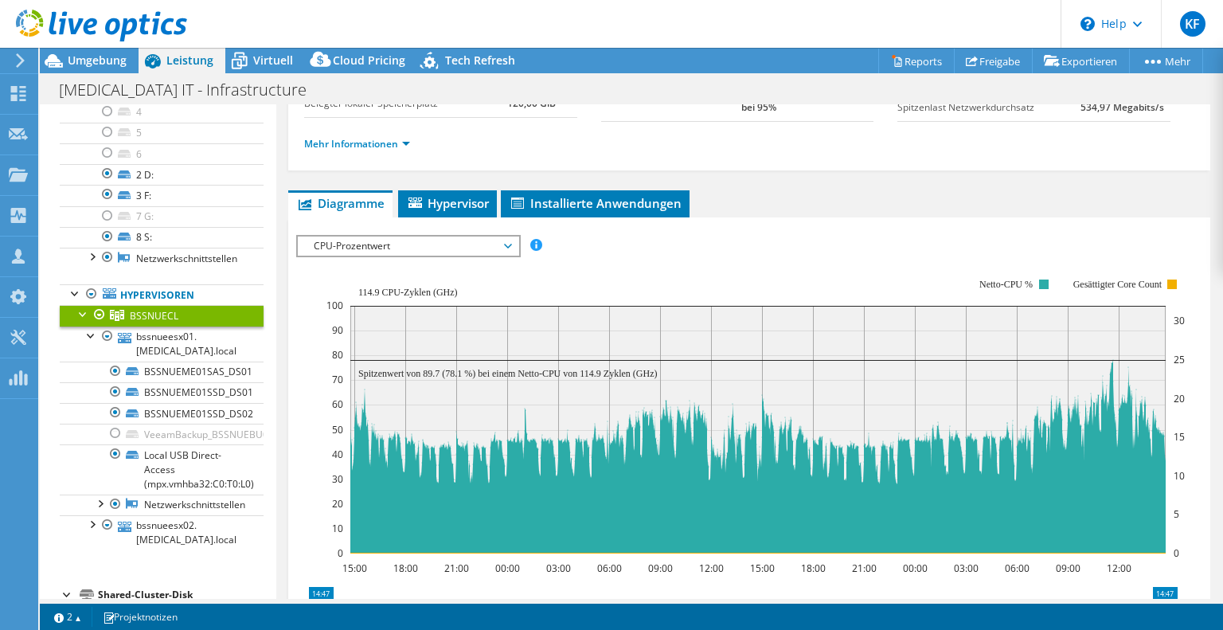
click at [503, 237] on span "CPU-Prozentwert" at bounding box center [408, 246] width 205 height 19
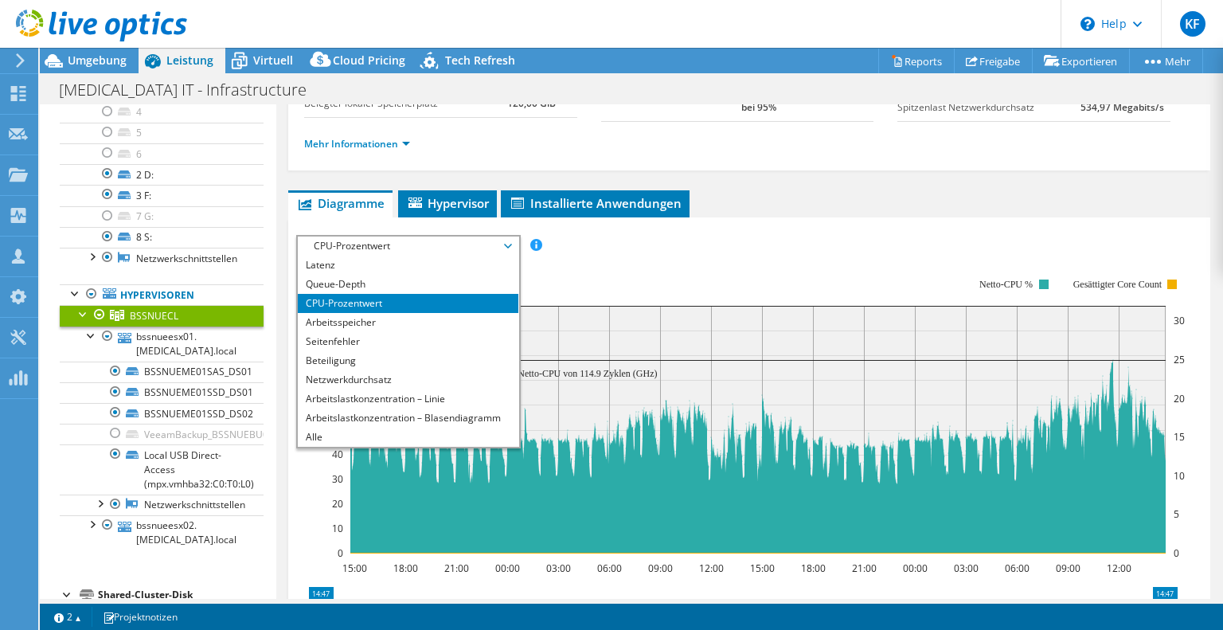
click at [503, 237] on span "CPU-Prozentwert" at bounding box center [408, 246] width 205 height 19
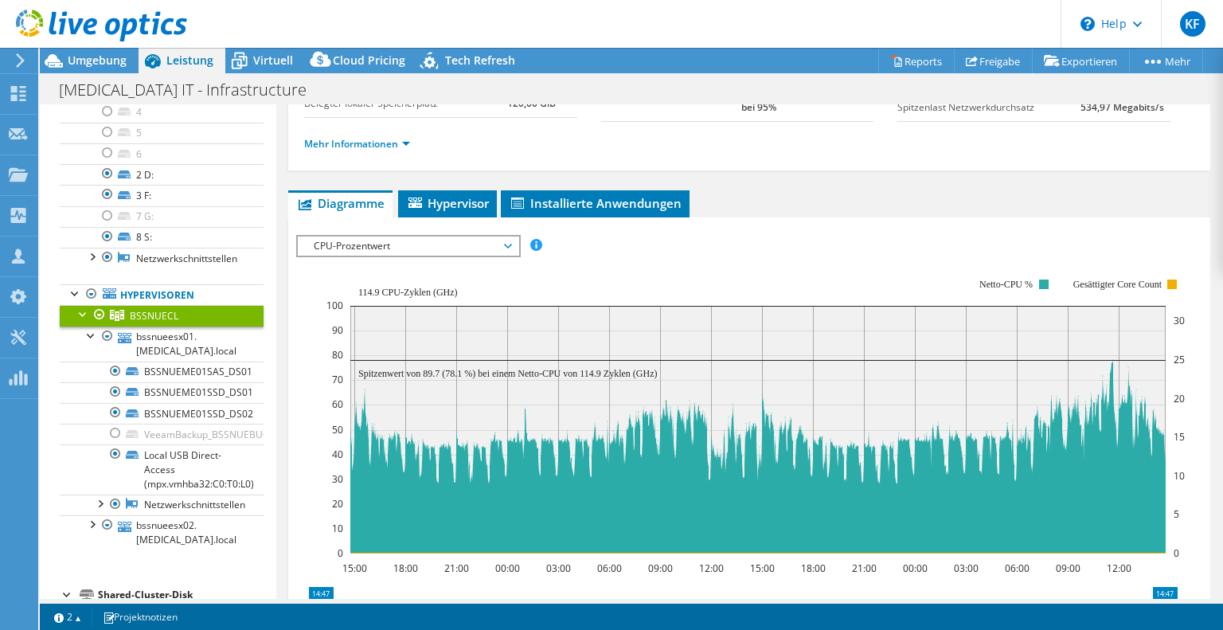
scroll to position [0, 0]
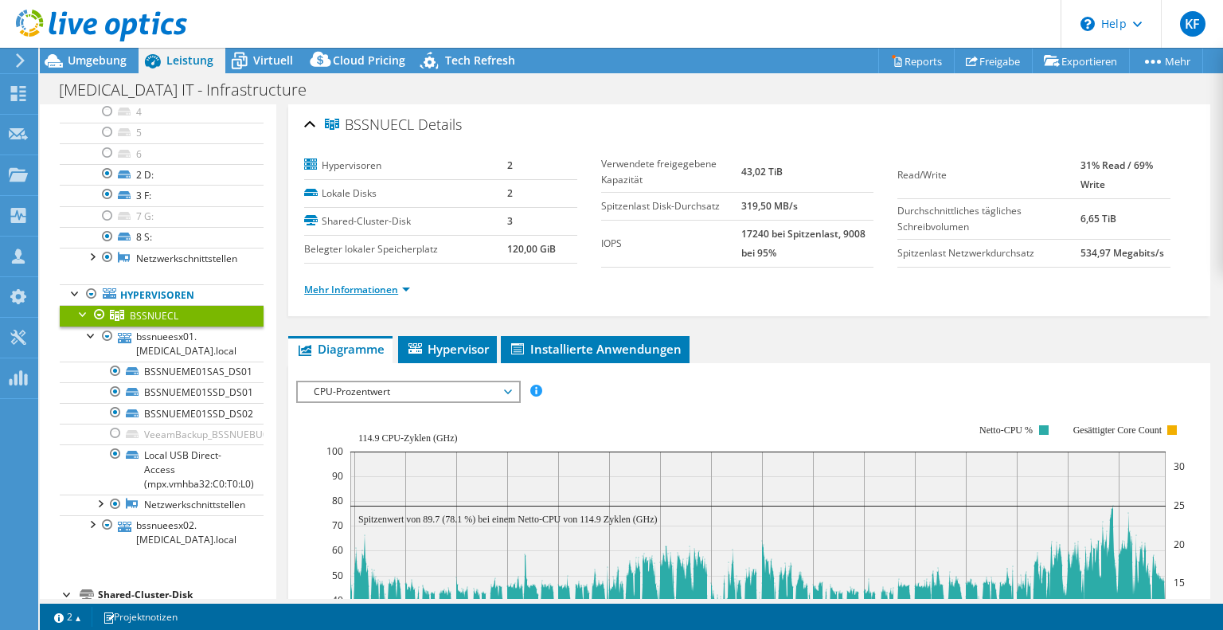
click at [402, 285] on link "Mehr Informationen" at bounding box center [357, 290] width 106 height 14
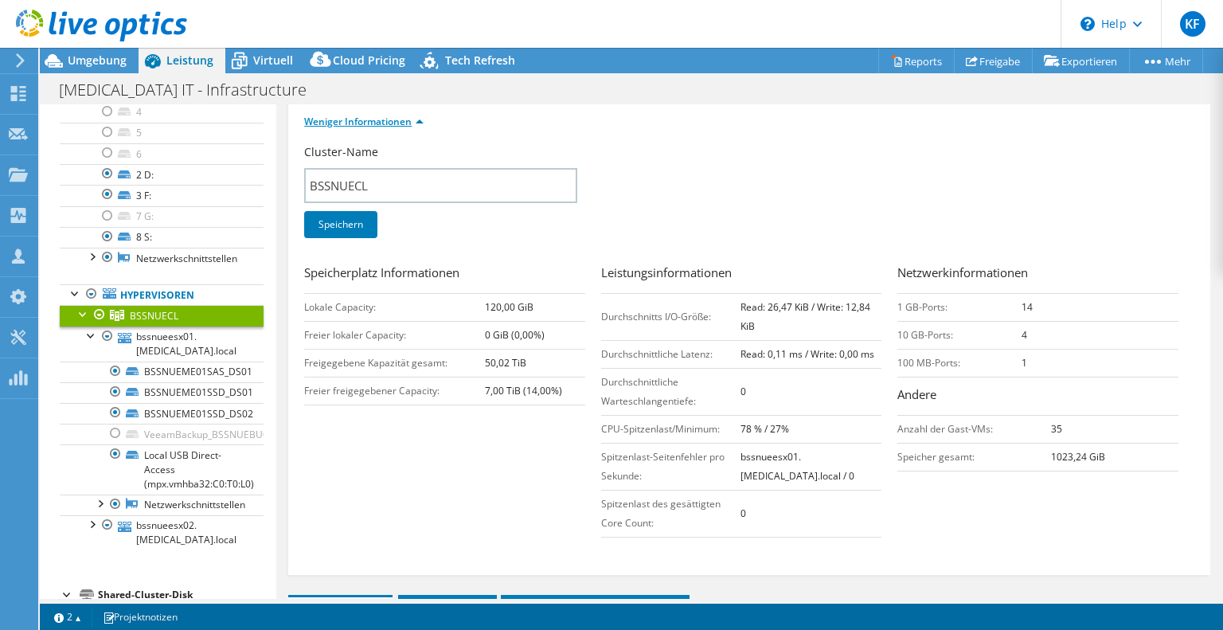
scroll to position [182, 0]
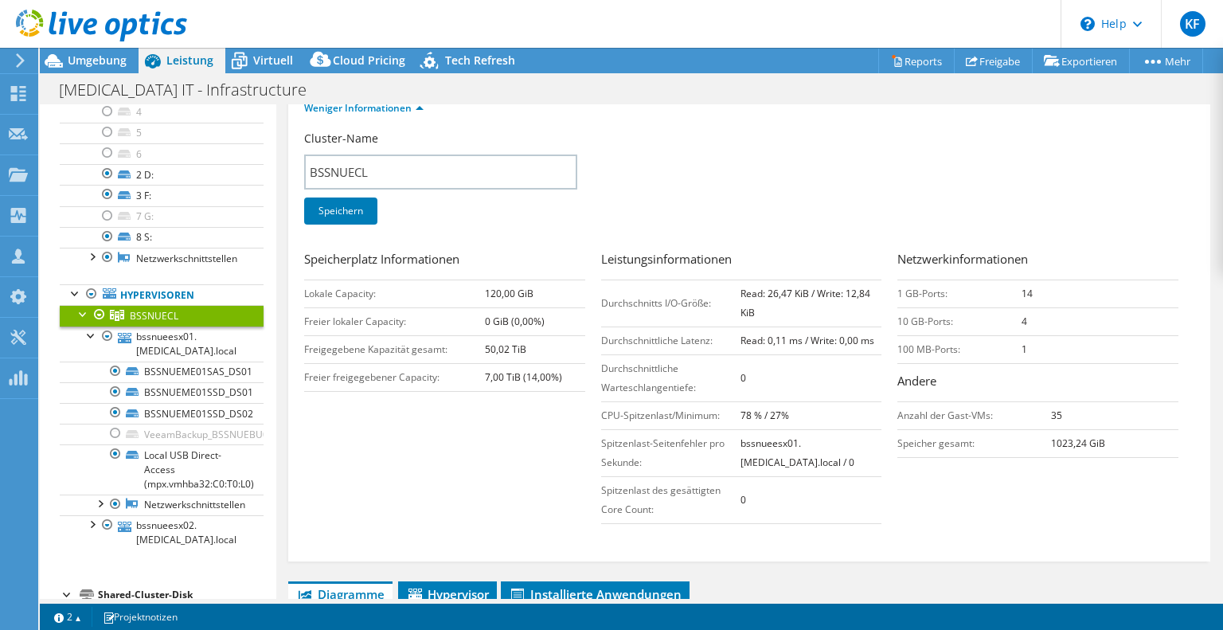
click at [145, 585] on div "Shared-Cluster-Disk" at bounding box center [181, 594] width 166 height 19
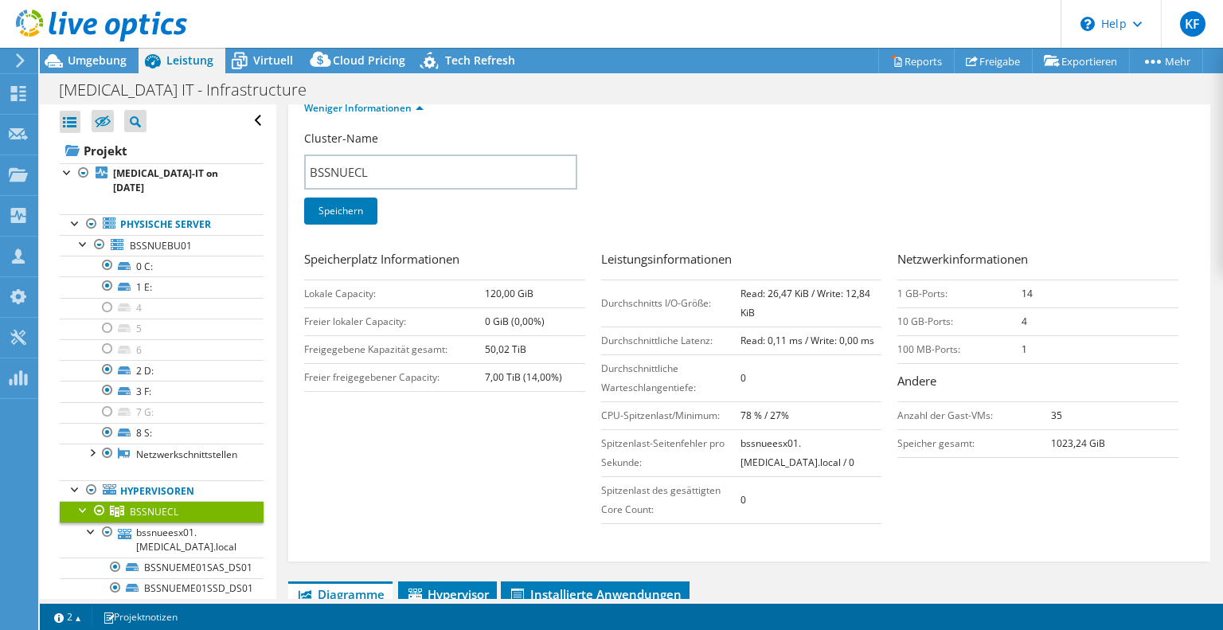
scroll to position [0, 0]
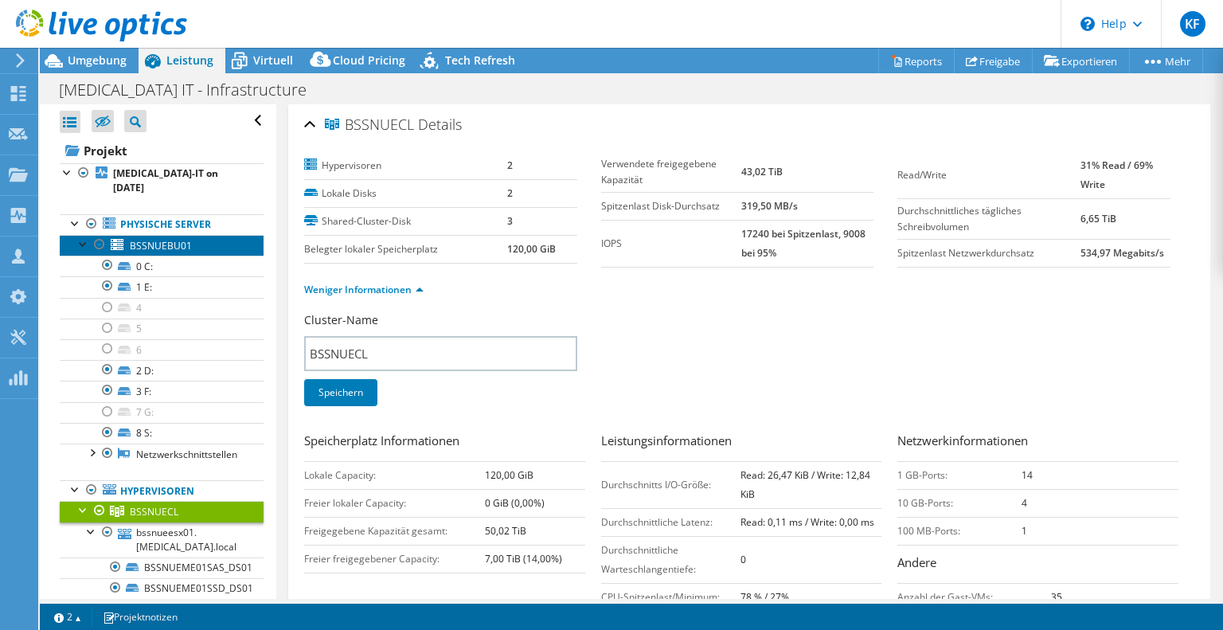
click at [145, 239] on span "BSSNUEBU01" at bounding box center [161, 246] width 62 height 14
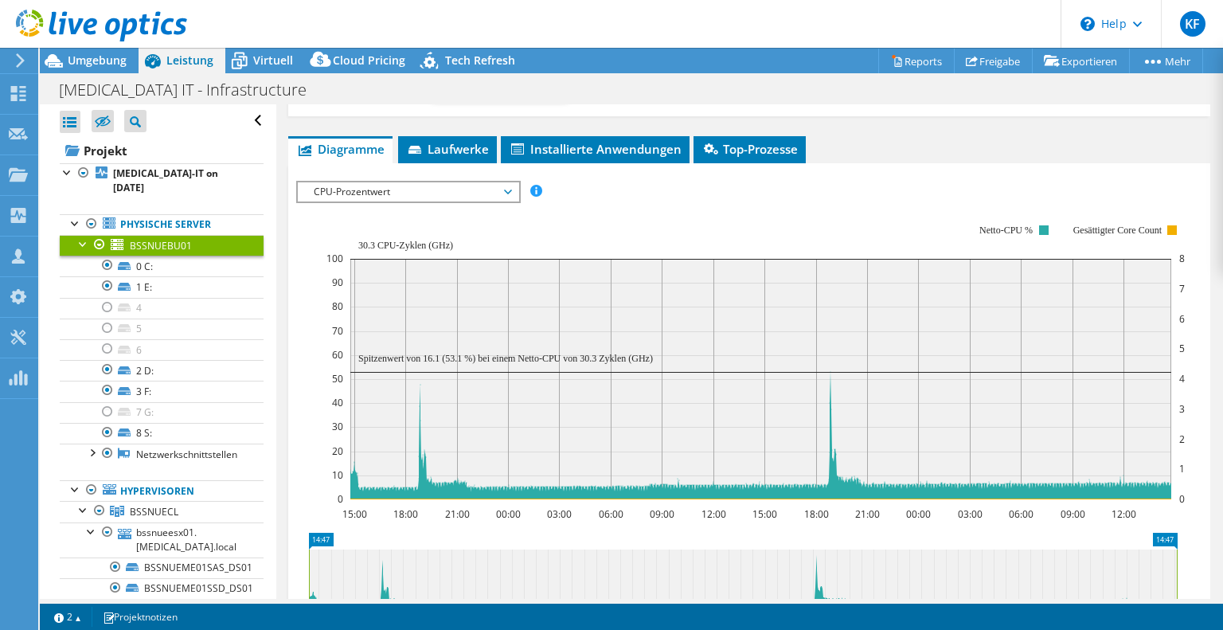
scroll to position [253, 0]
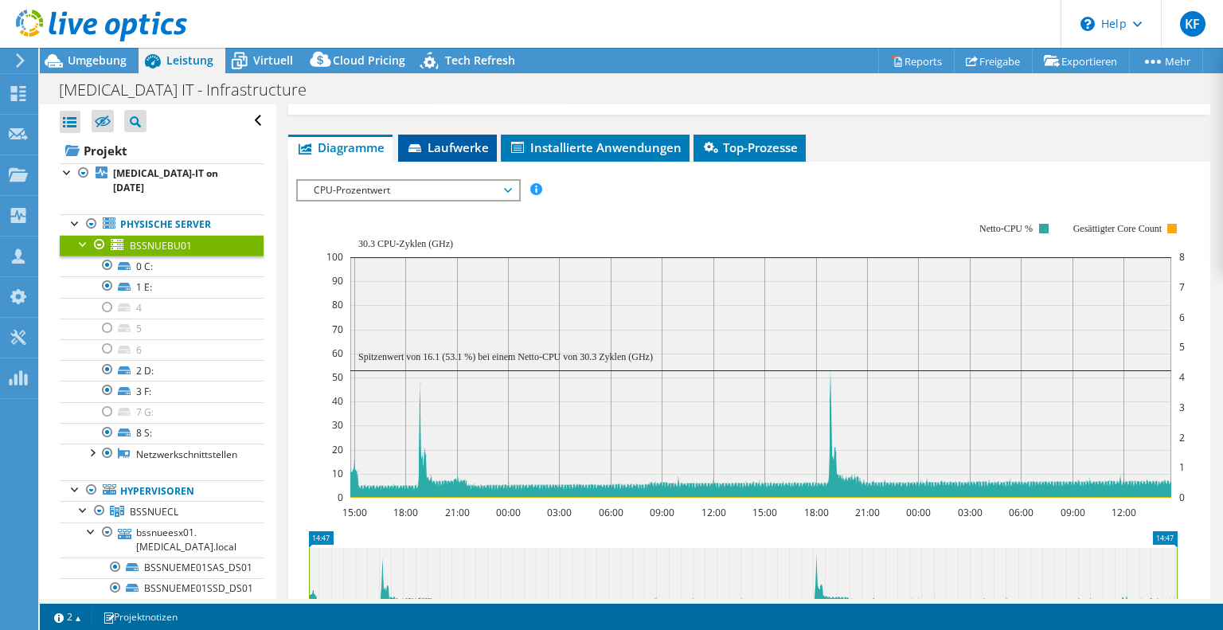
click at [444, 146] on span "Laufwerke" at bounding box center [447, 147] width 83 height 16
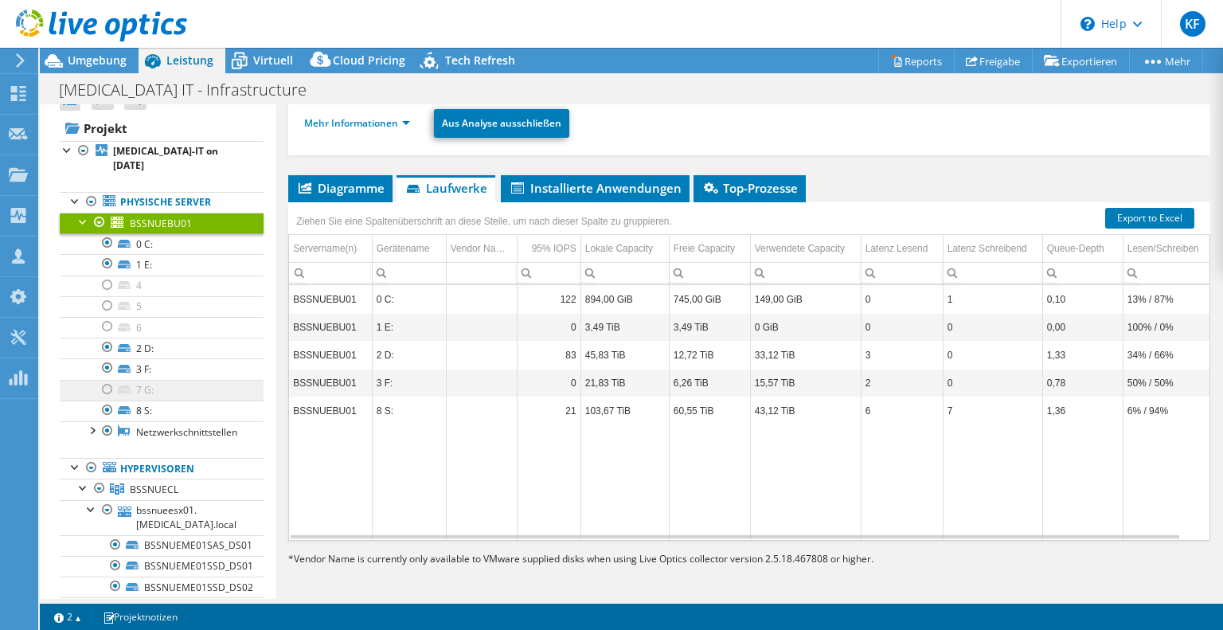
scroll to position [22, 0]
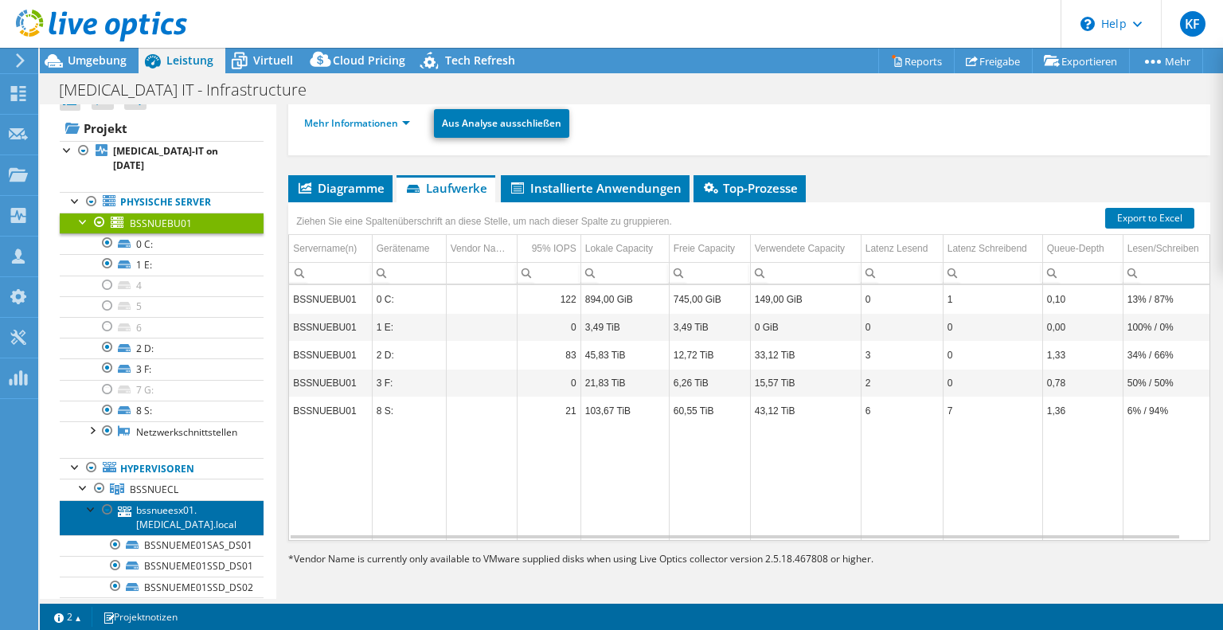
click at [162, 500] on link "bssnueesx01.[MEDICAL_DATA].local" at bounding box center [162, 517] width 204 height 35
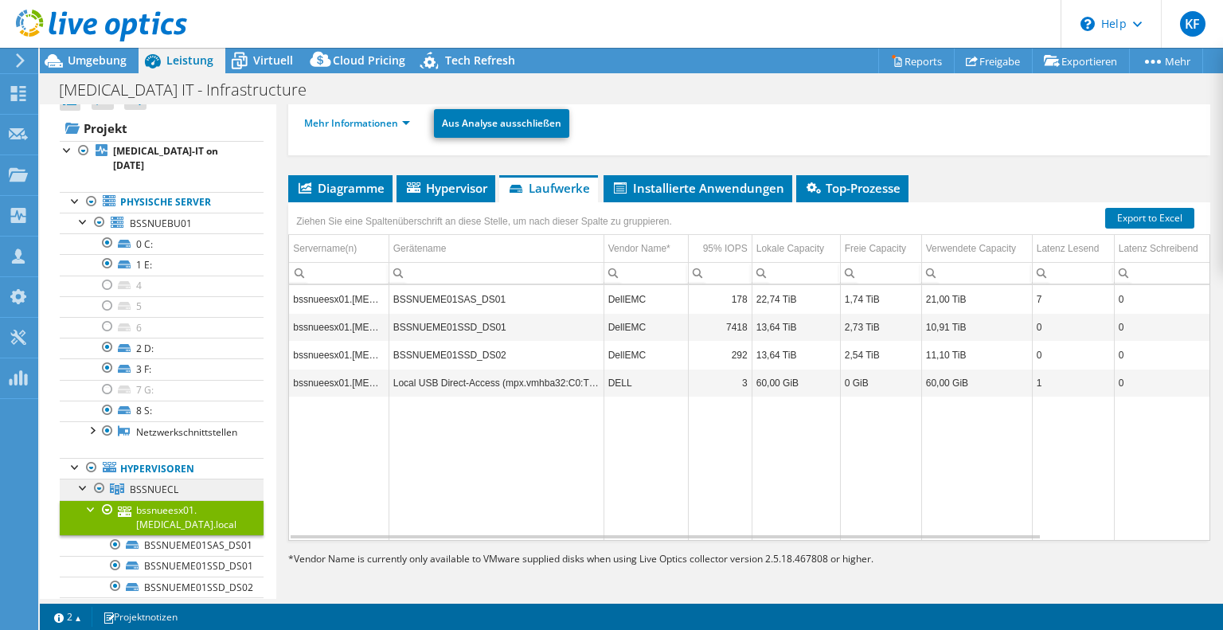
click at [143, 483] on span "BSSNUECL" at bounding box center [154, 490] width 49 height 14
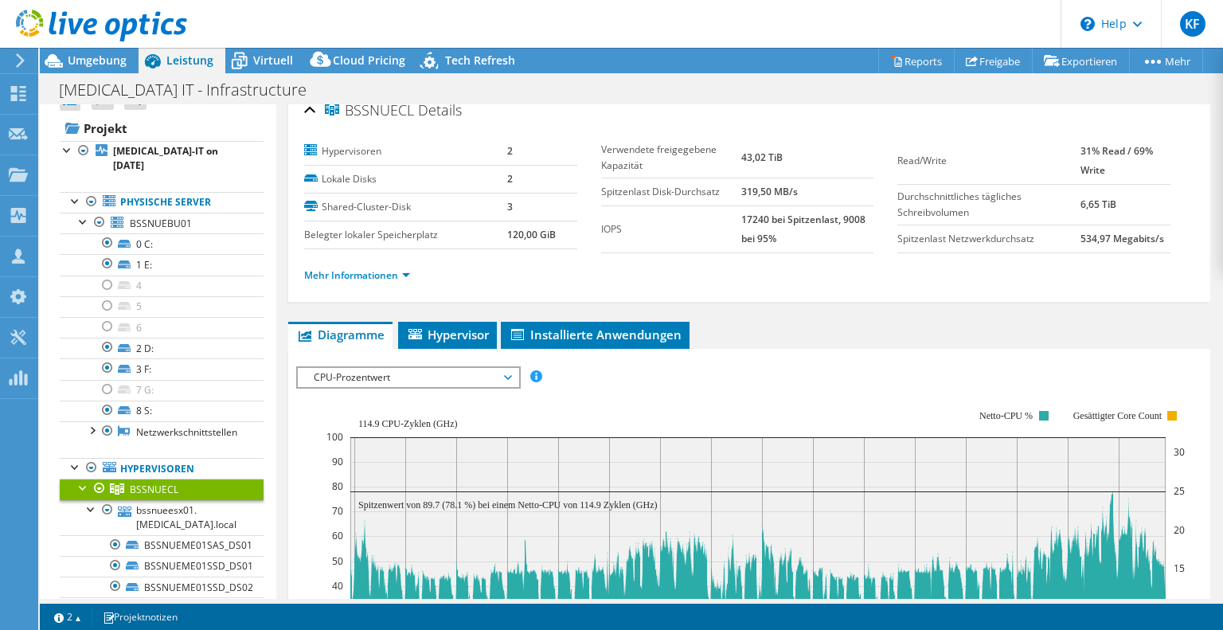
scroll to position [13, 0]
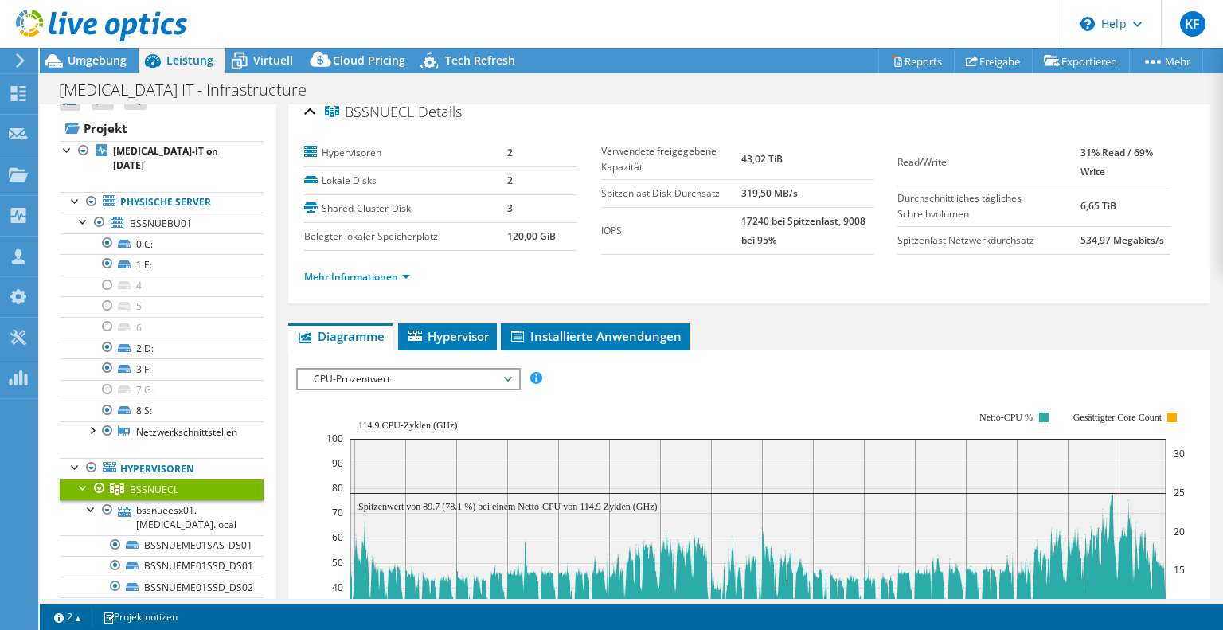
click at [424, 381] on span "CPU-Prozentwert" at bounding box center [408, 379] width 205 height 19
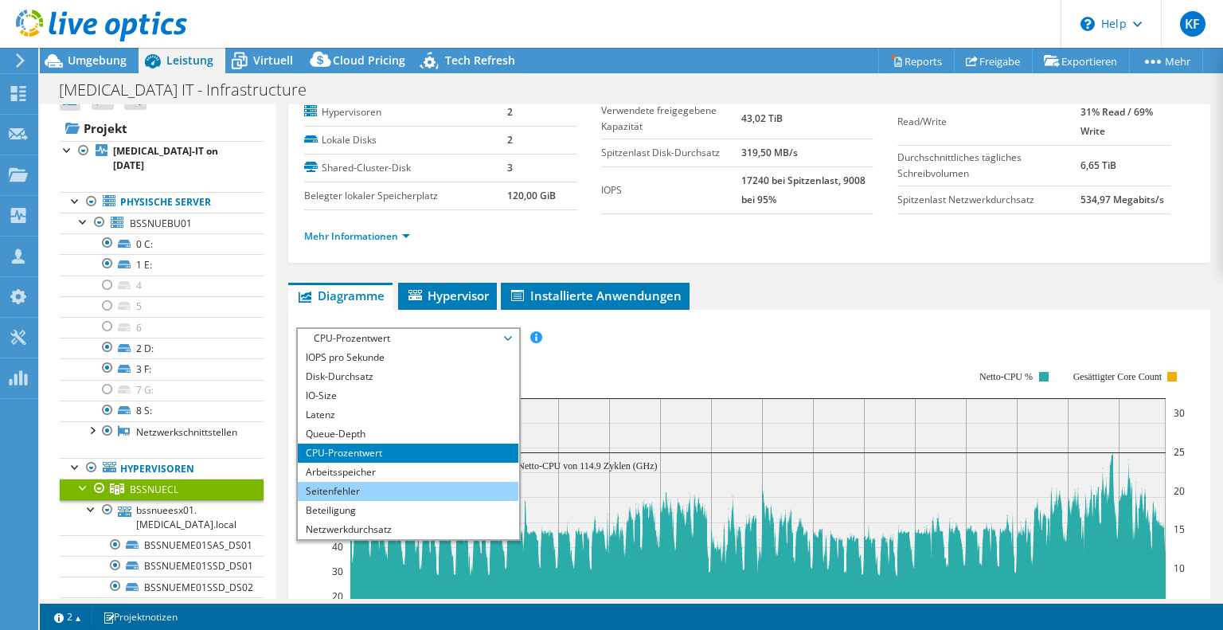
scroll to position [0, 0]
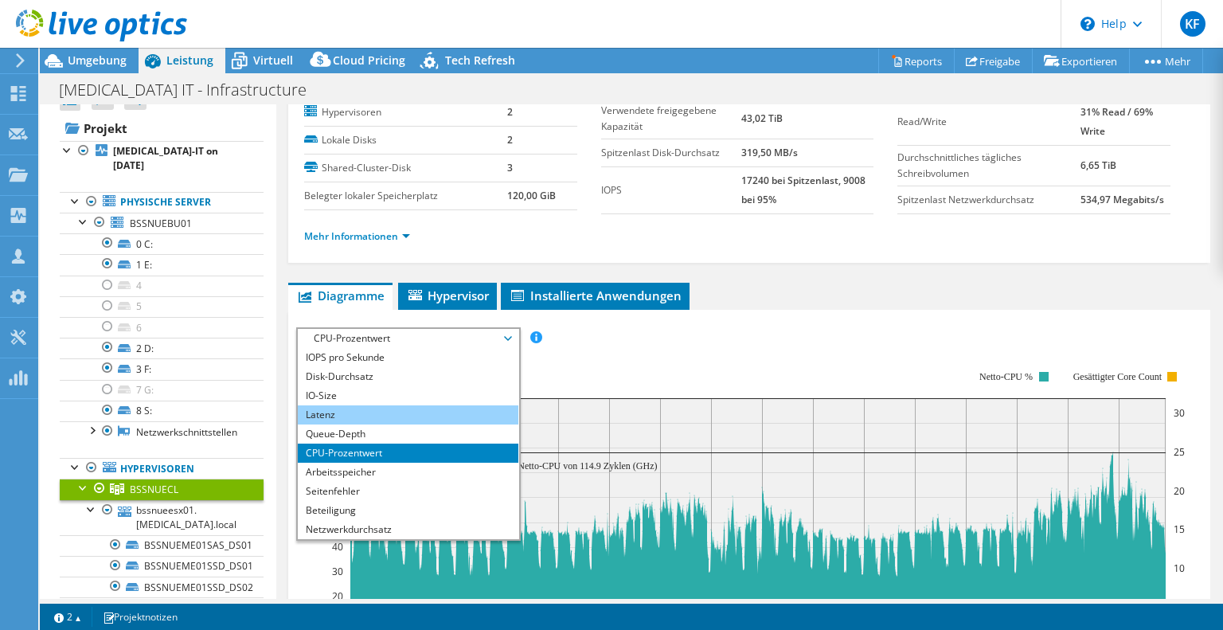
click at [338, 413] on li "Latenz" at bounding box center [408, 414] width 221 height 19
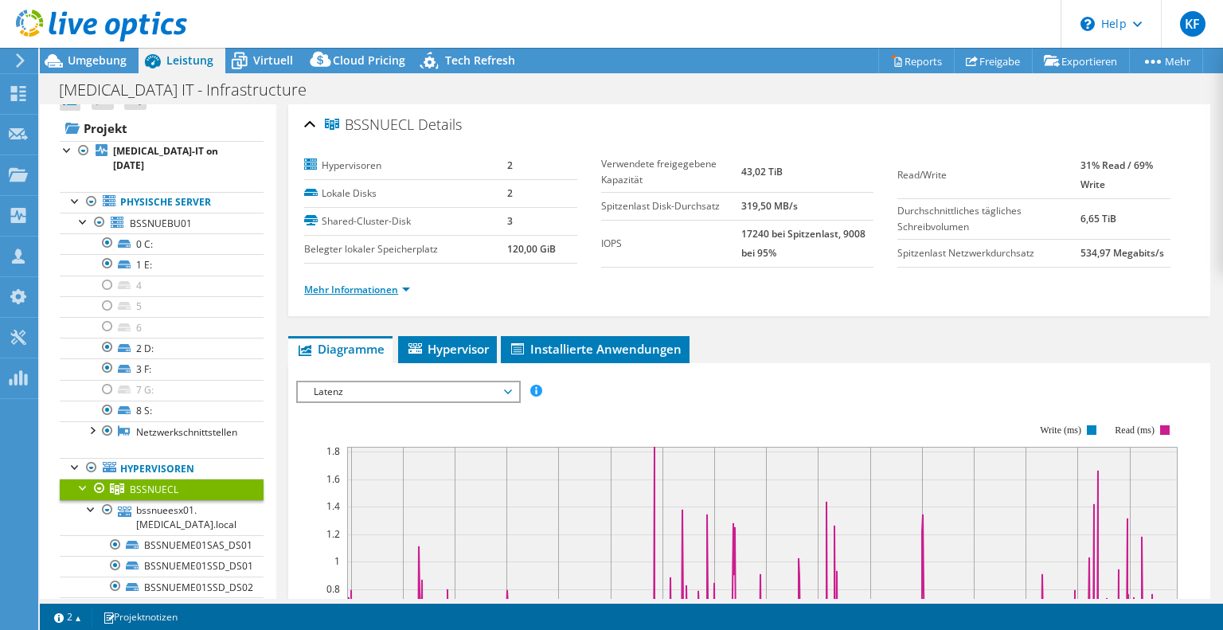
click at [401, 289] on link "Mehr Informationen" at bounding box center [357, 290] width 106 height 14
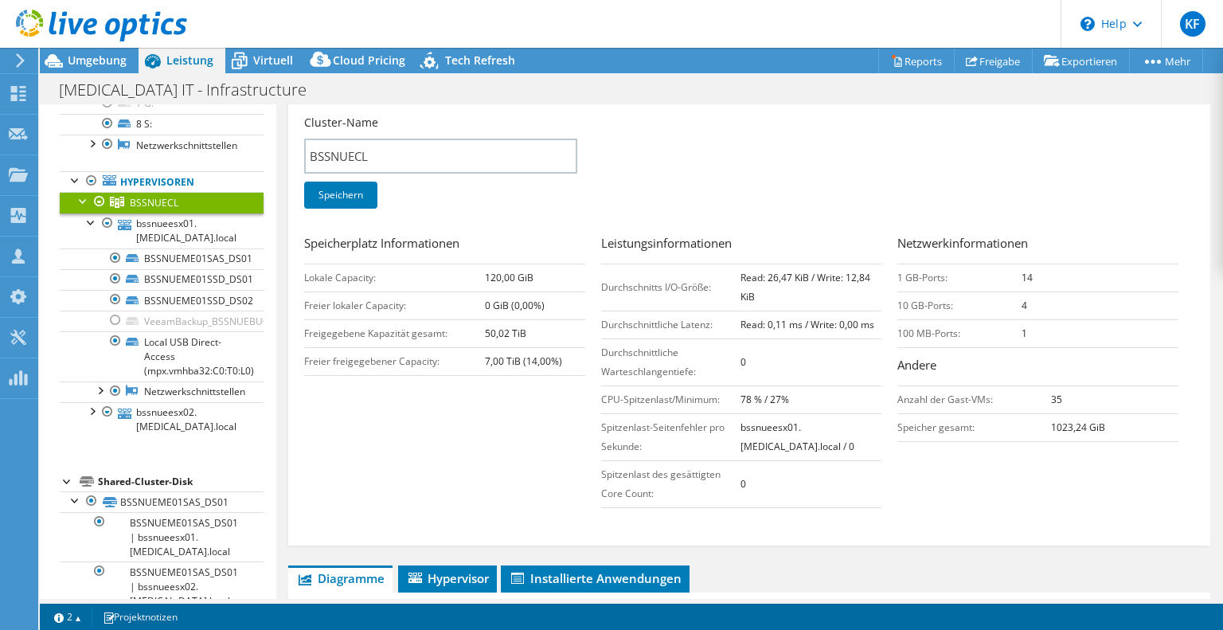
scroll to position [355, 0]
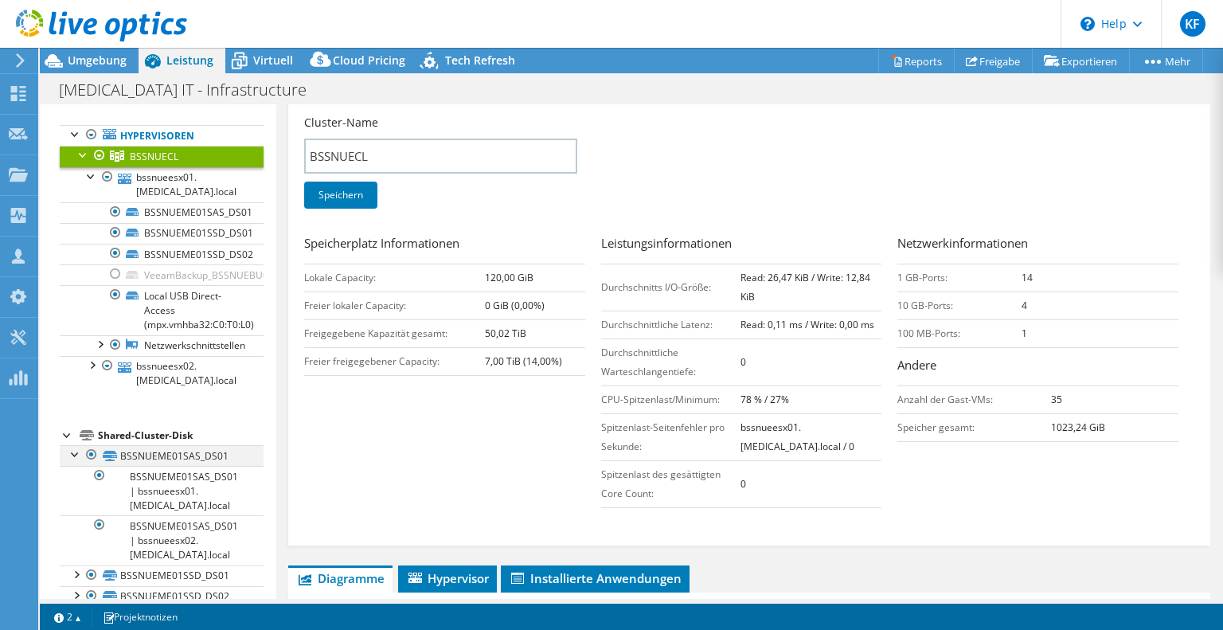
click at [71, 445] on div at bounding box center [76, 453] width 16 height 16
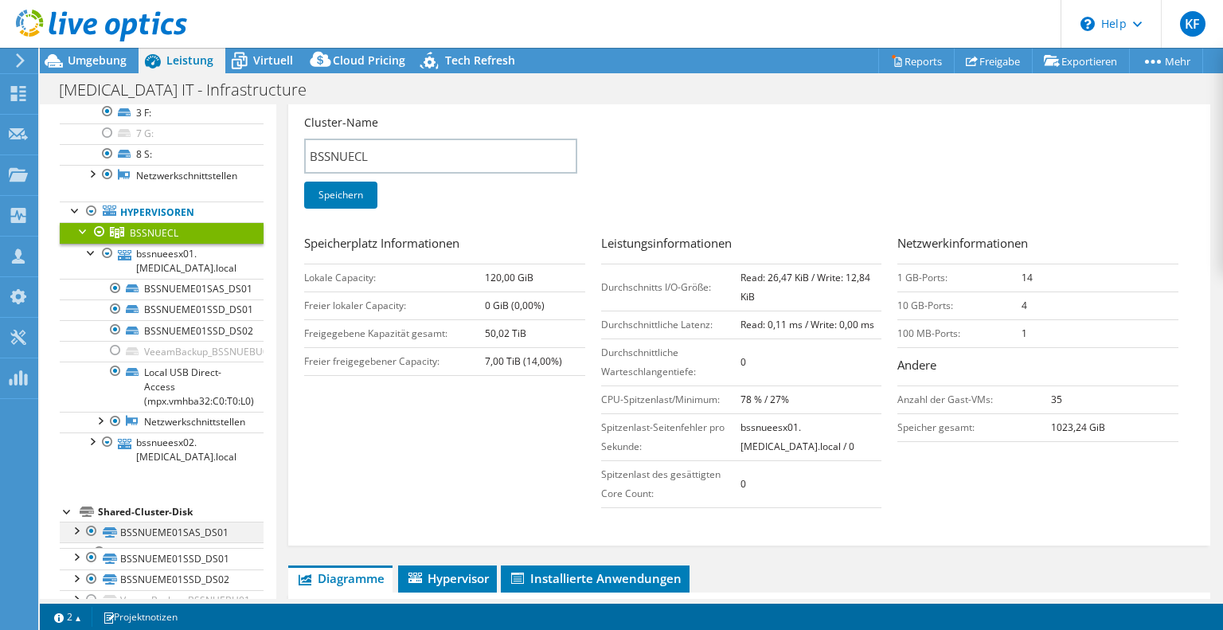
scroll to position [256, 0]
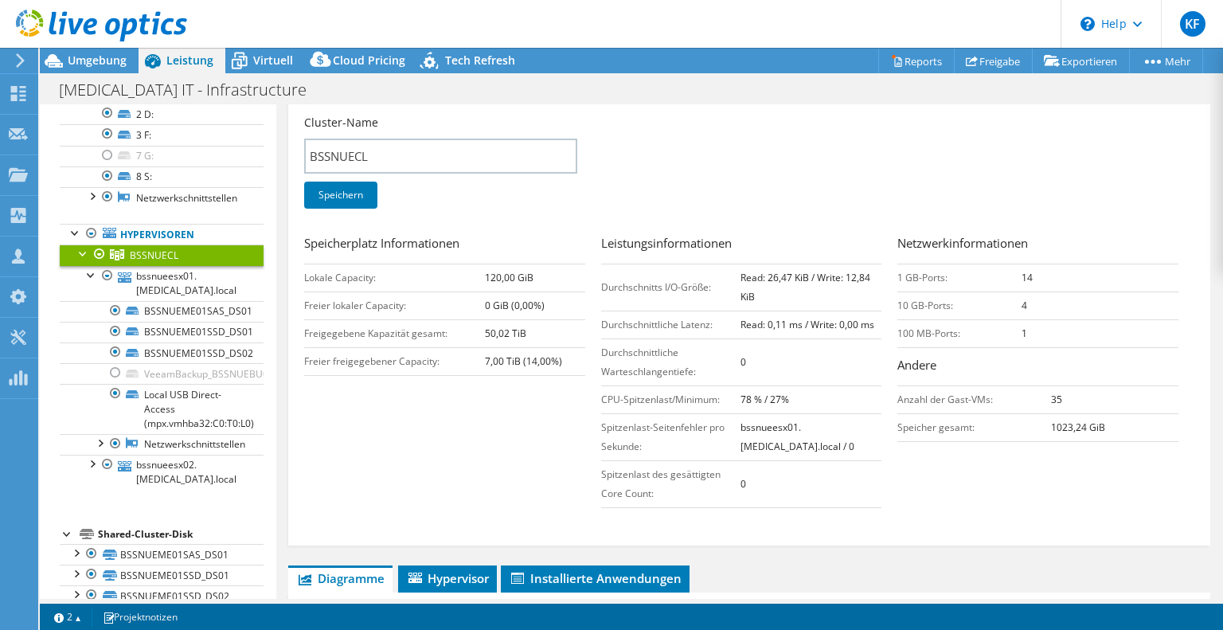
click at [143, 525] on div "Shared-Cluster-Disk" at bounding box center [181, 534] width 166 height 19
click at [140, 544] on link "BSSNUEME01SAS_DS01" at bounding box center [162, 554] width 204 height 21
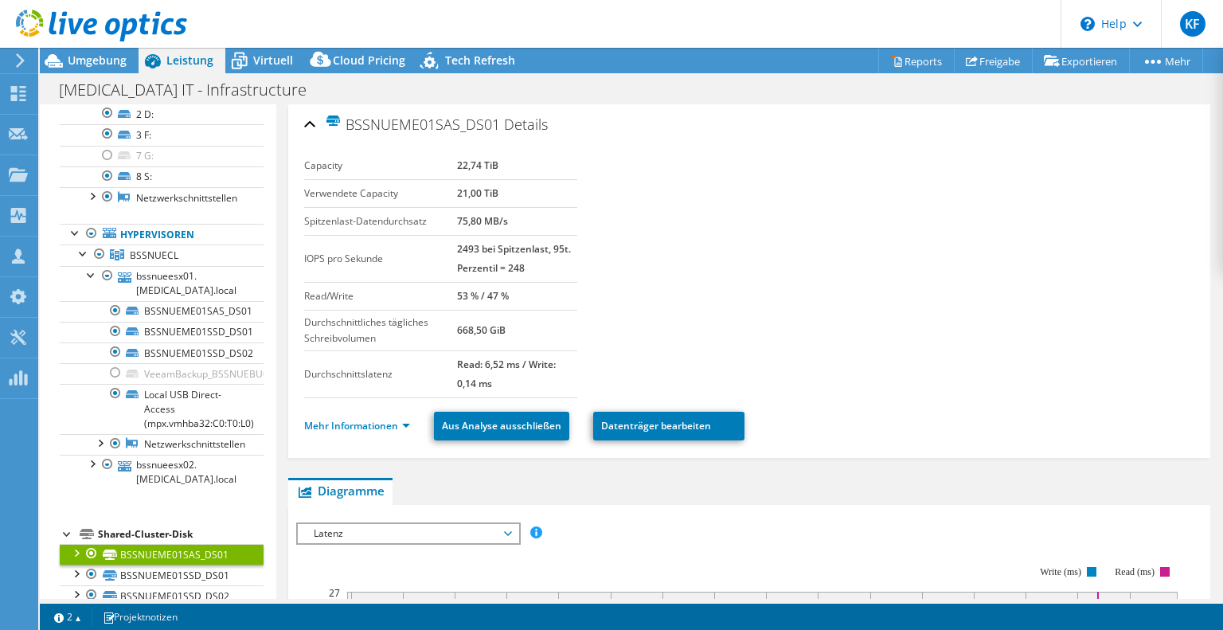
scroll to position [319, 0]
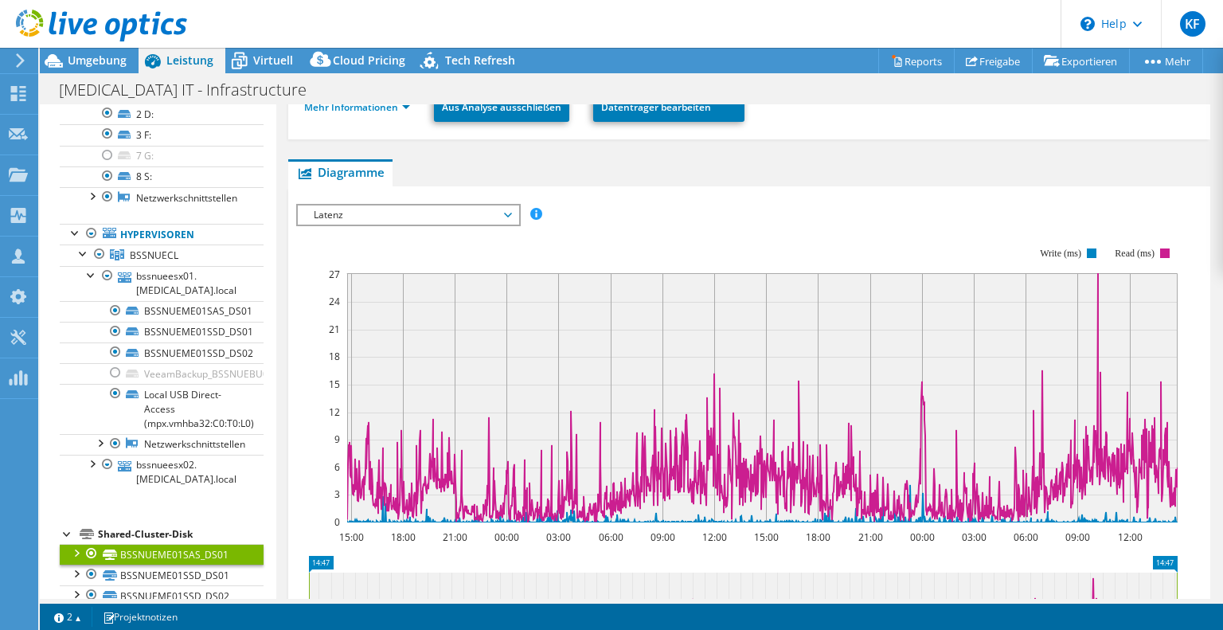
click at [456, 209] on span "Latenz" at bounding box center [408, 214] width 205 height 19
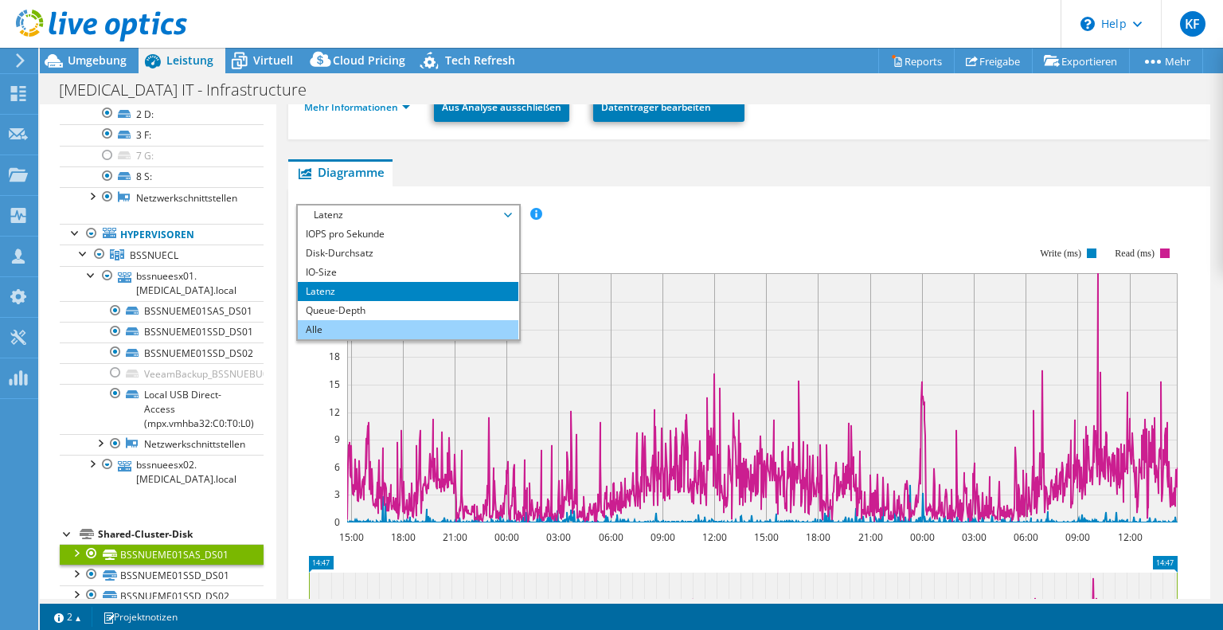
click at [374, 321] on li "Alle" at bounding box center [408, 329] width 221 height 19
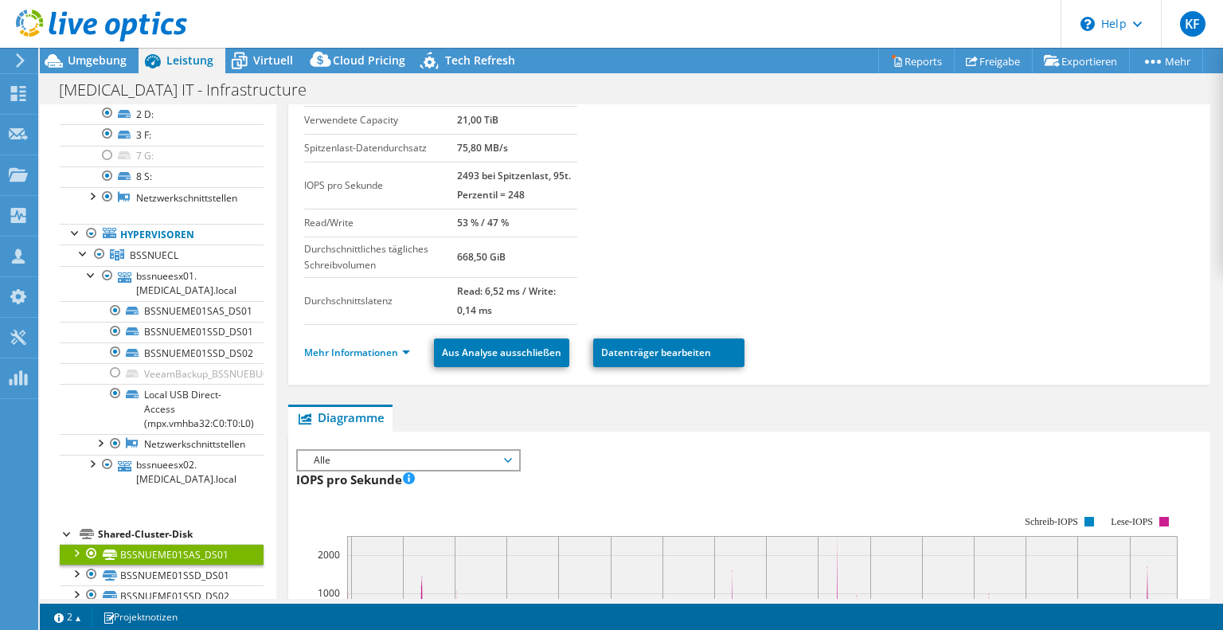
scroll to position [0, 0]
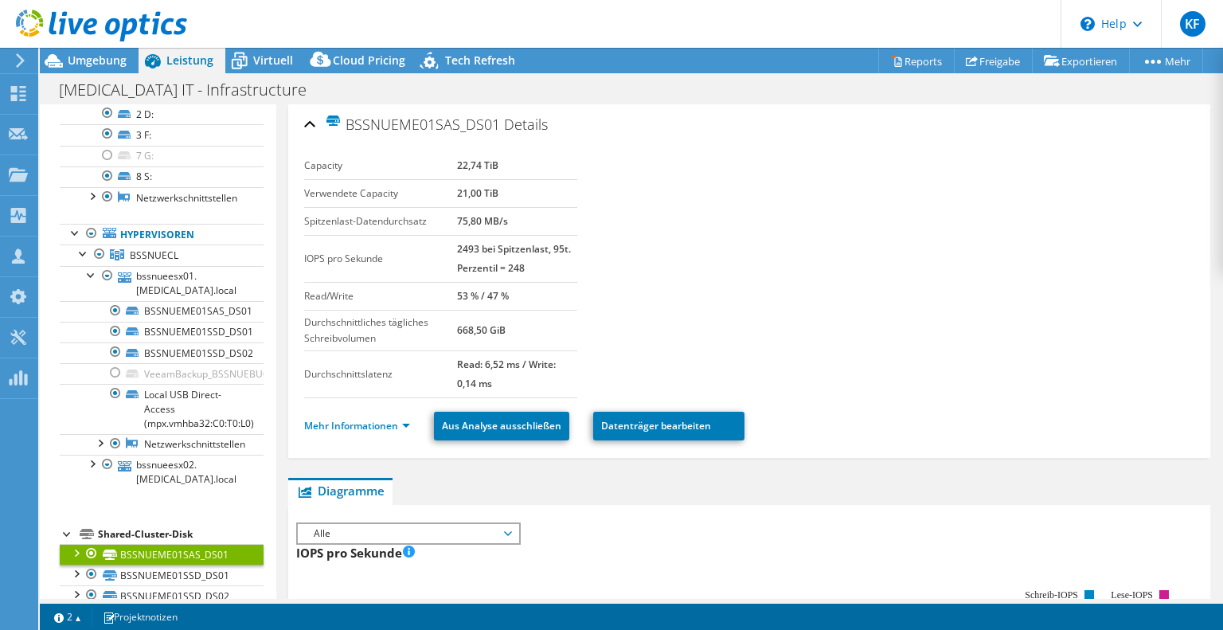
click at [162, 525] on div "Shared-Cluster-Disk" at bounding box center [181, 534] width 166 height 19
click at [311, 123] on div "BSSNUEME01SAS_DS01 Details" at bounding box center [749, 125] width 890 height 34
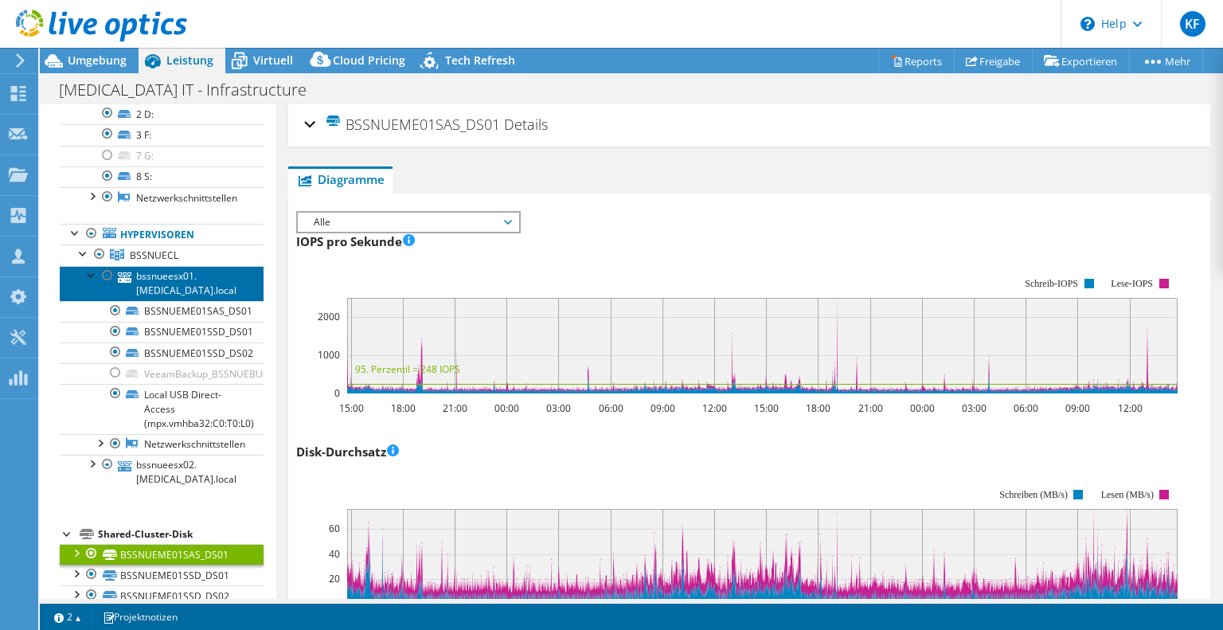
click at [162, 266] on link "bssnueesx01.[MEDICAL_DATA].local" at bounding box center [162, 283] width 204 height 35
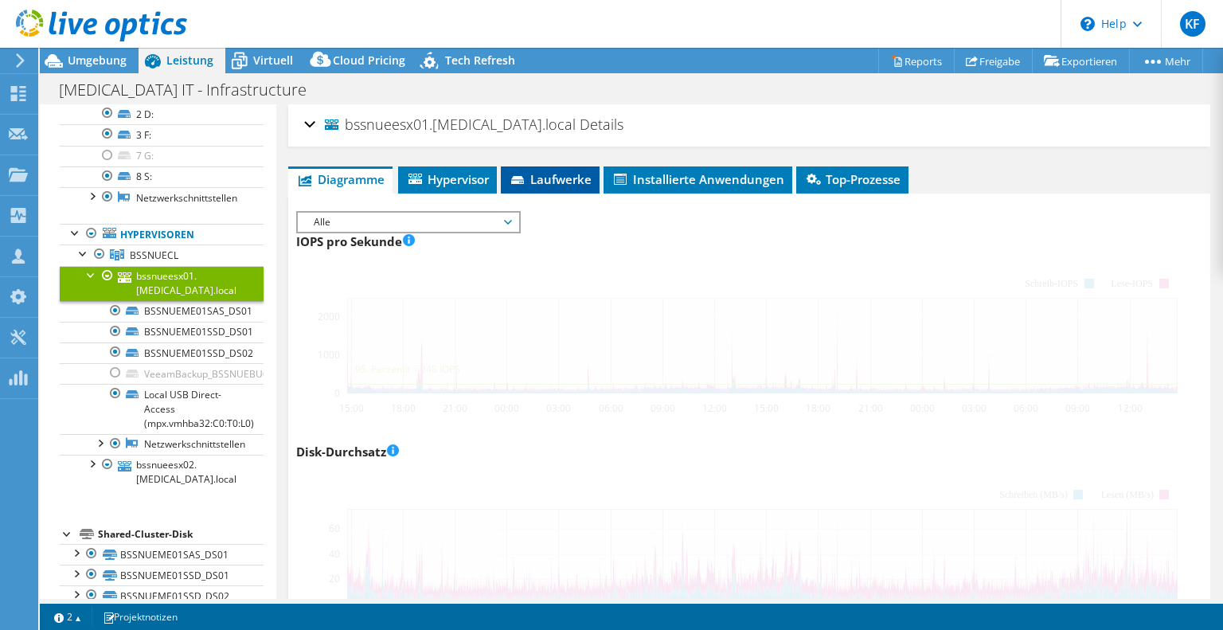
click at [541, 177] on span "Laufwerke" at bounding box center [550, 179] width 83 height 16
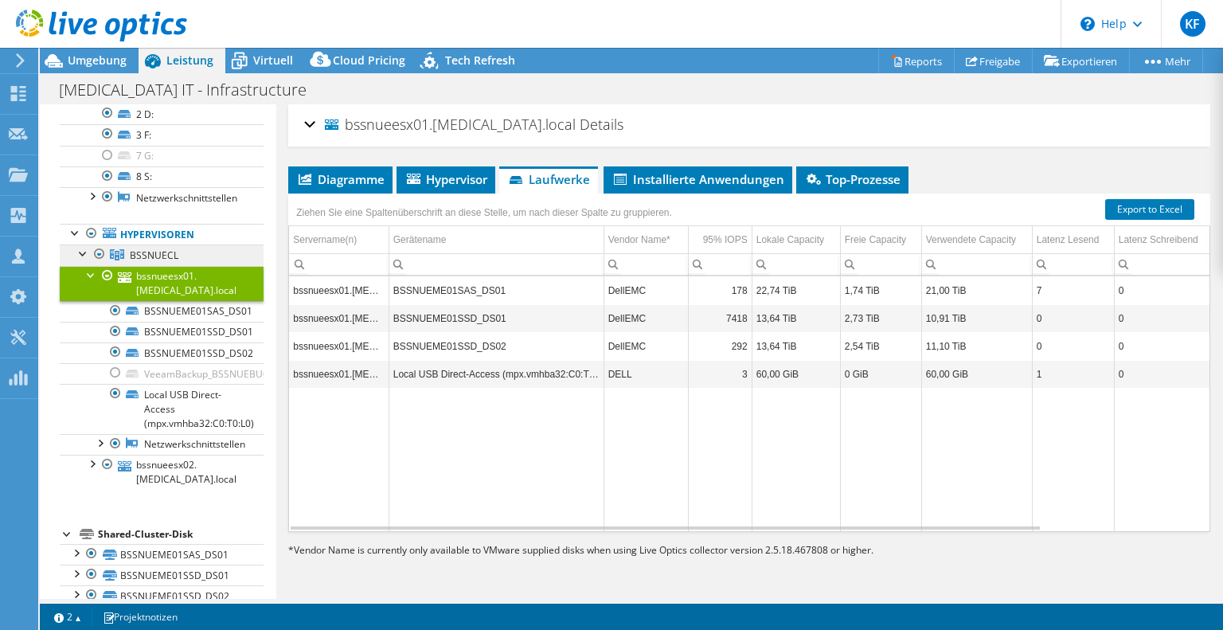
click at [173, 248] on span "BSSNUECL" at bounding box center [154, 255] width 49 height 14
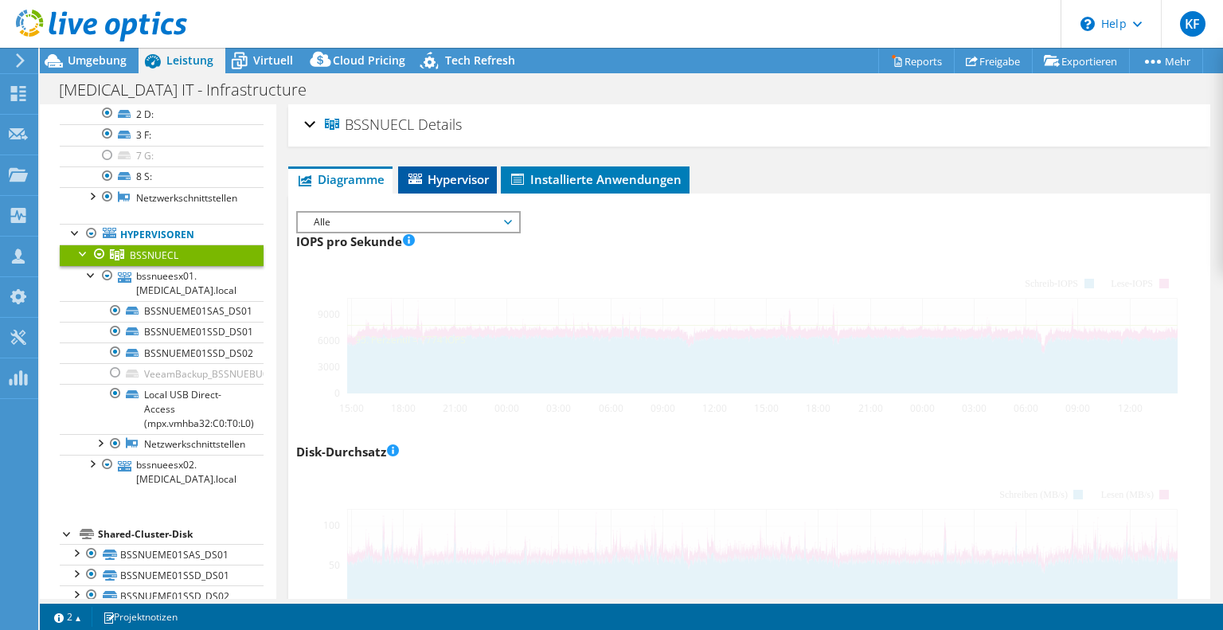
click at [437, 171] on span "Hypervisor" at bounding box center [447, 179] width 83 height 16
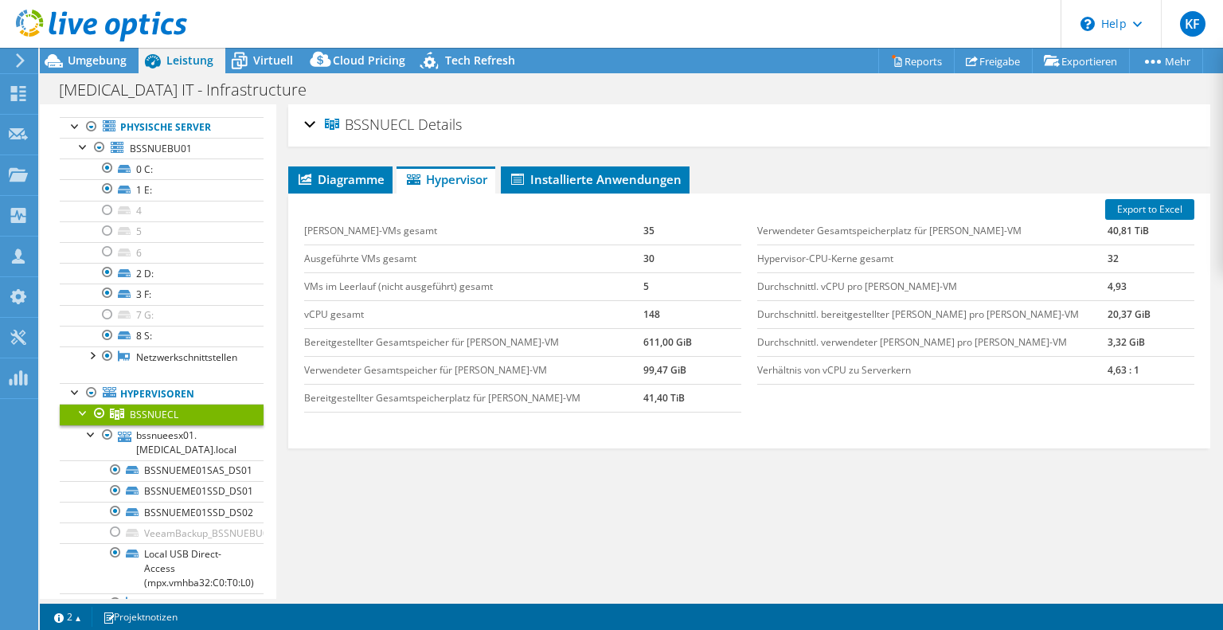
scroll to position [96, 0]
click at [148, 384] on link "Hypervisoren" at bounding box center [162, 394] width 204 height 21
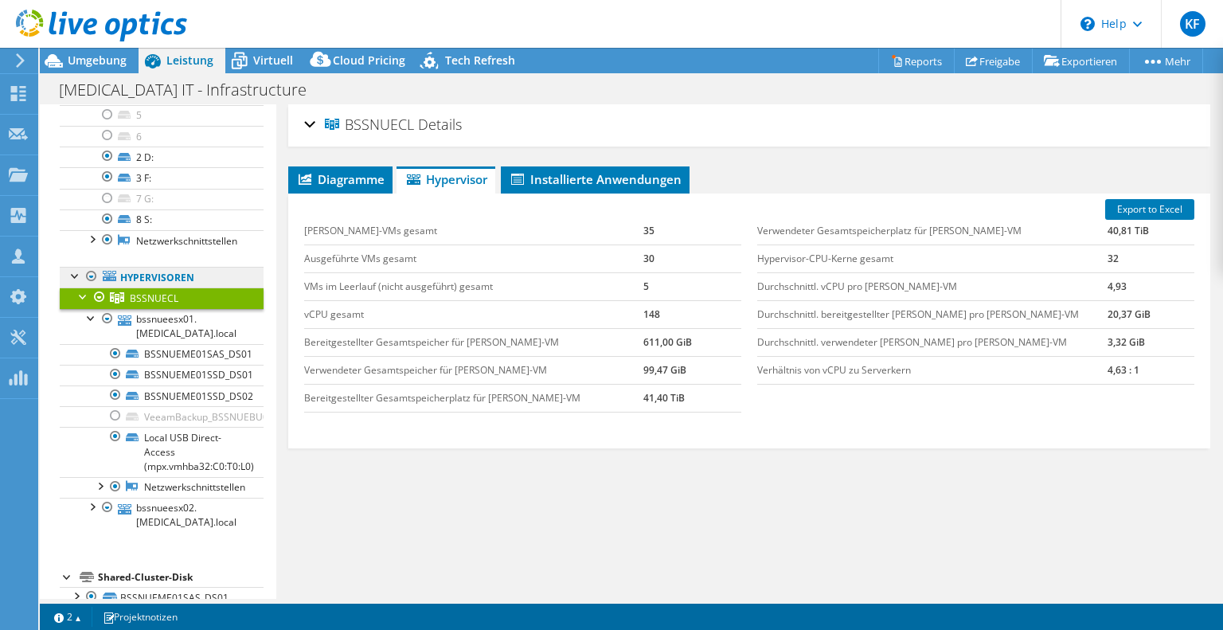
scroll to position [214, 0]
click at [325, 178] on span "Diagramme" at bounding box center [340, 179] width 88 height 16
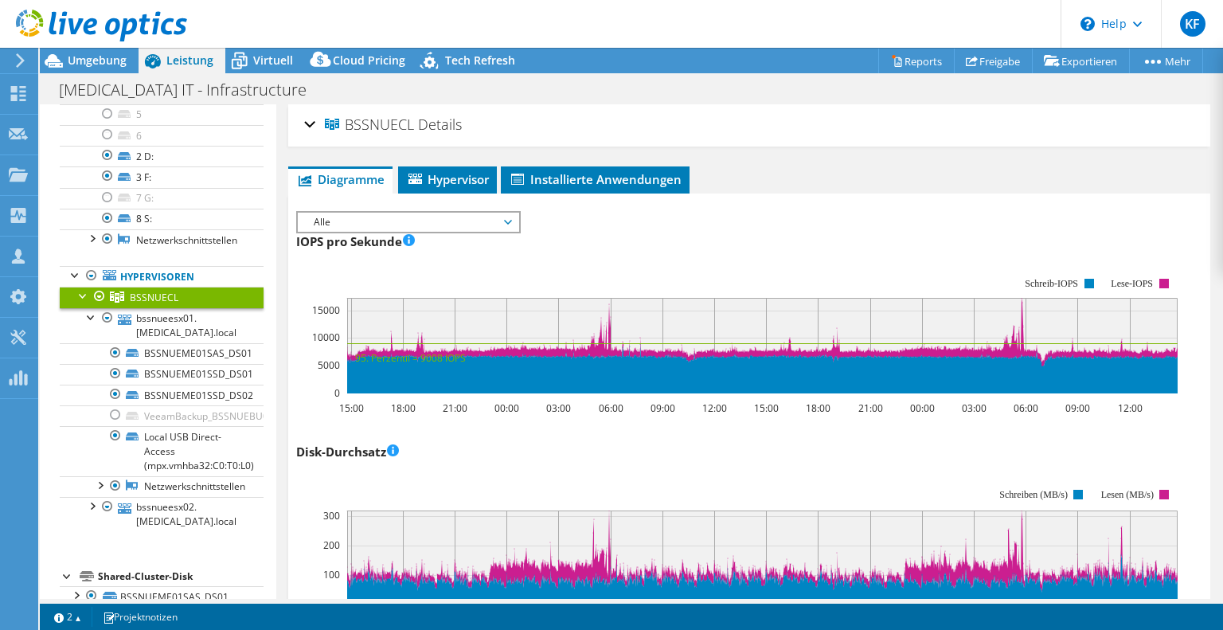
click at [384, 217] on span "Alle" at bounding box center [408, 222] width 205 height 19
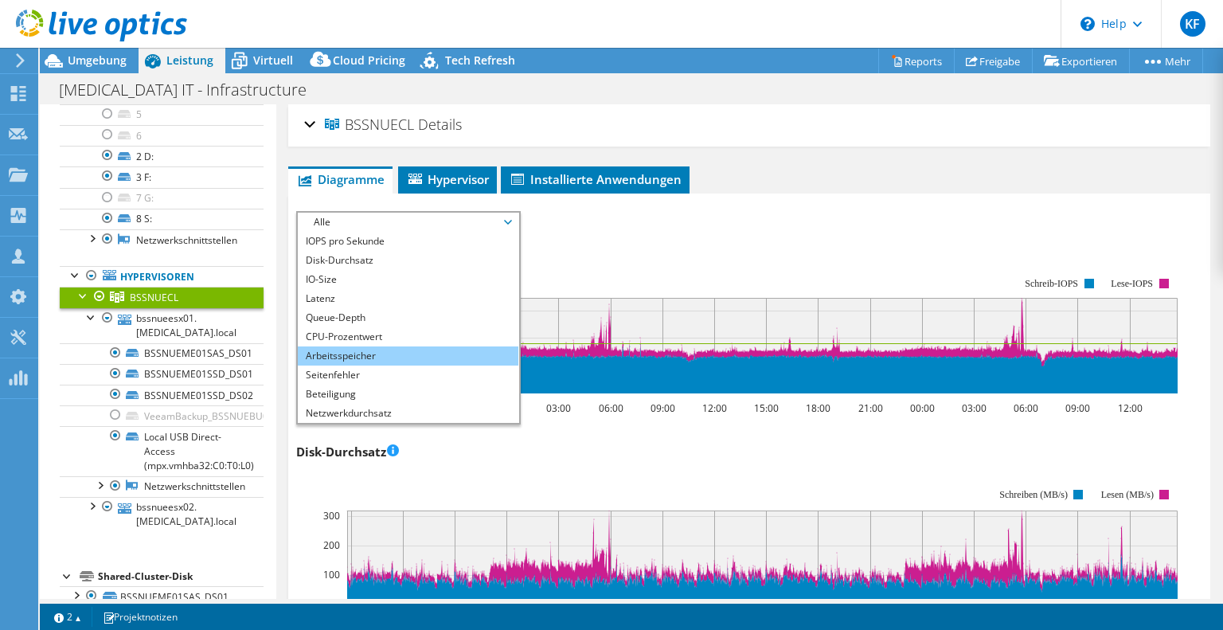
click at [358, 350] on li "Arbeitsspeicher" at bounding box center [408, 355] width 221 height 19
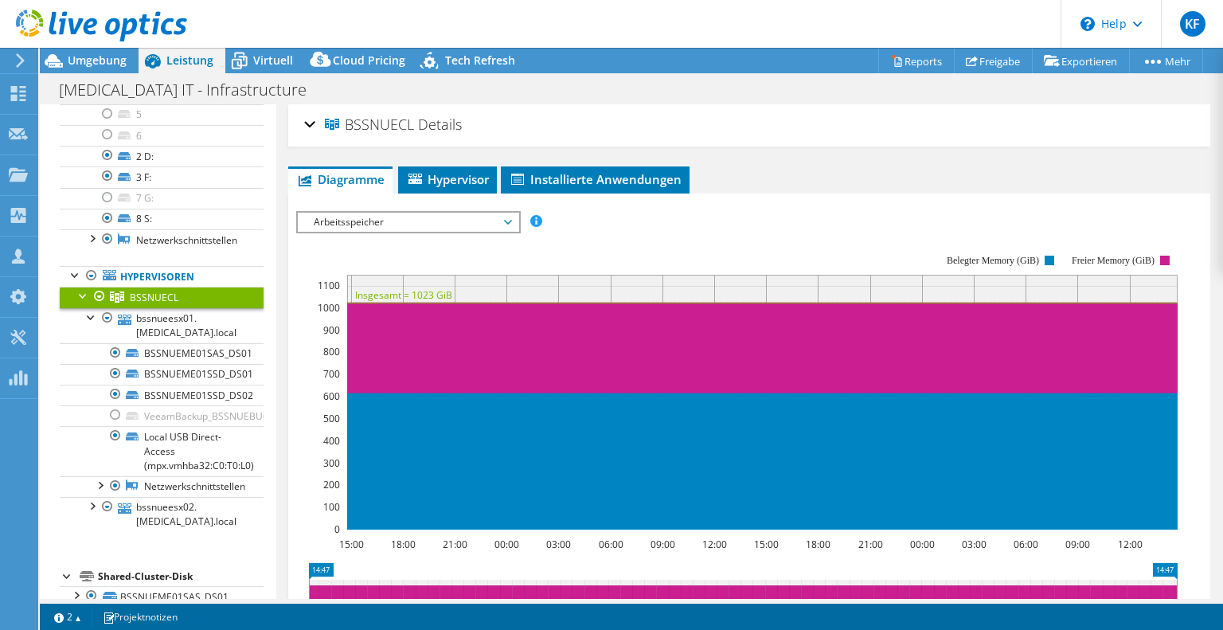
scroll to position [245, 0]
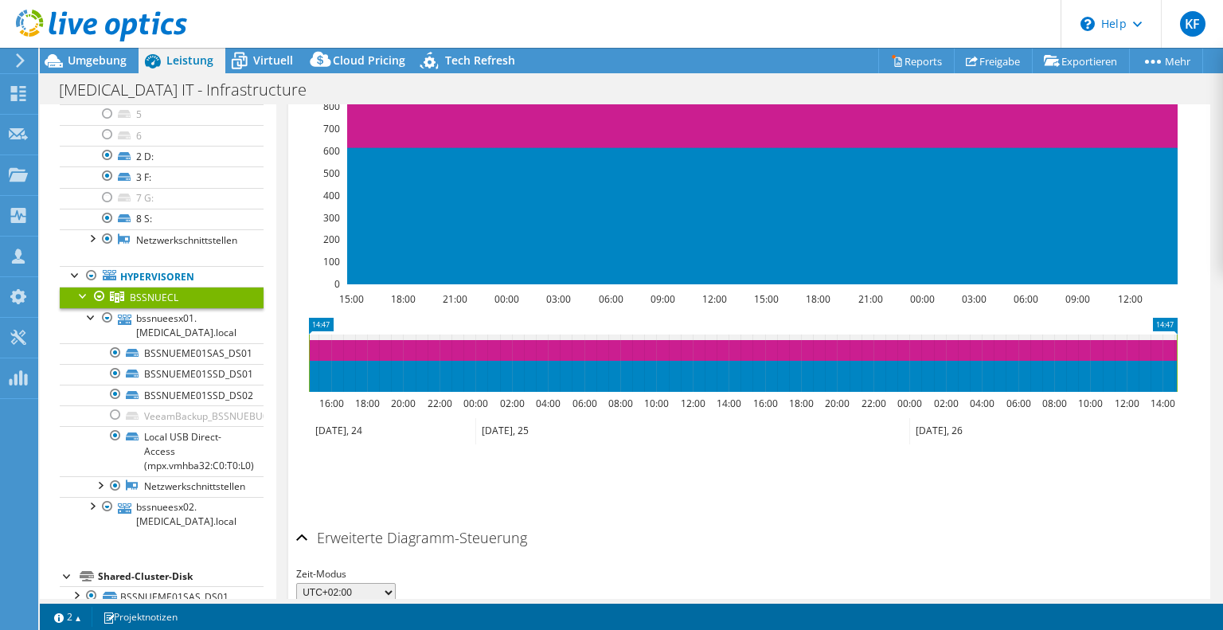
click at [358, 347] on icon at bounding box center [743, 363] width 868 height 57
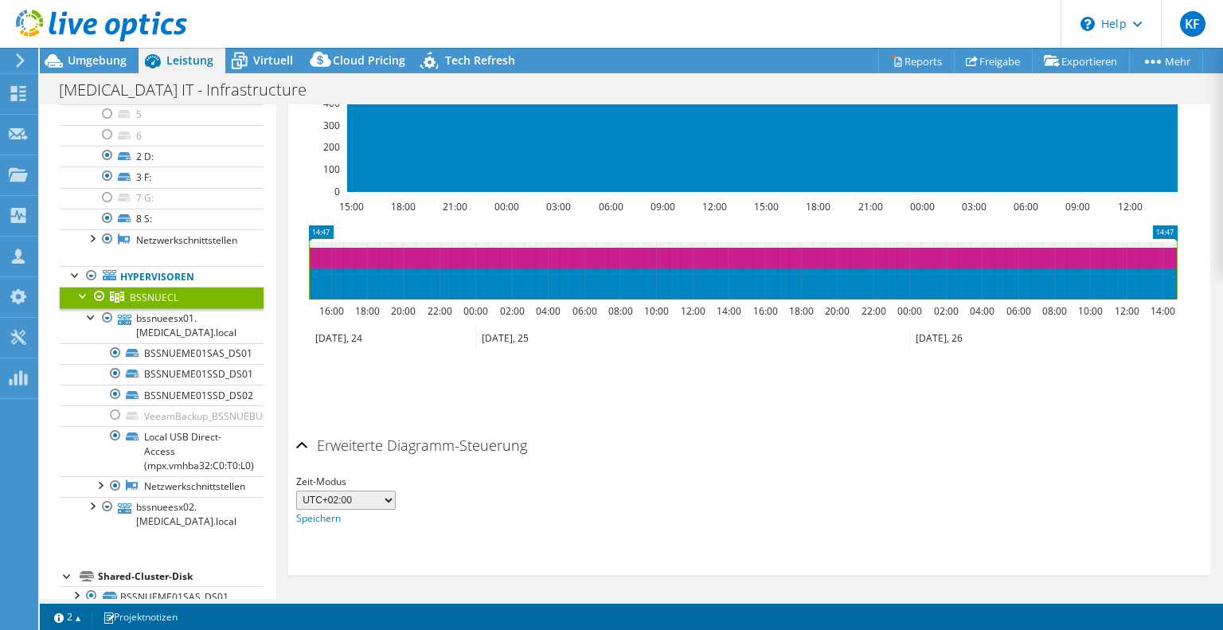
click at [306, 442] on div "Erweiterte Diagramm-Steuerung" at bounding box center [749, 446] width 906 height 34
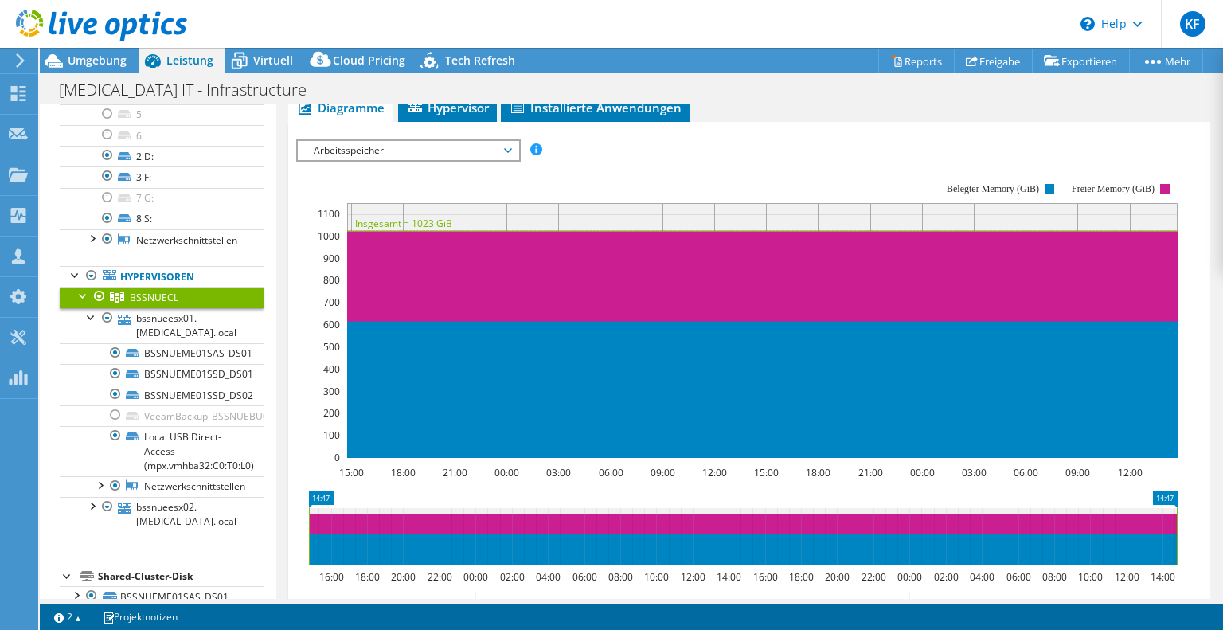
scroll to position [71, 0]
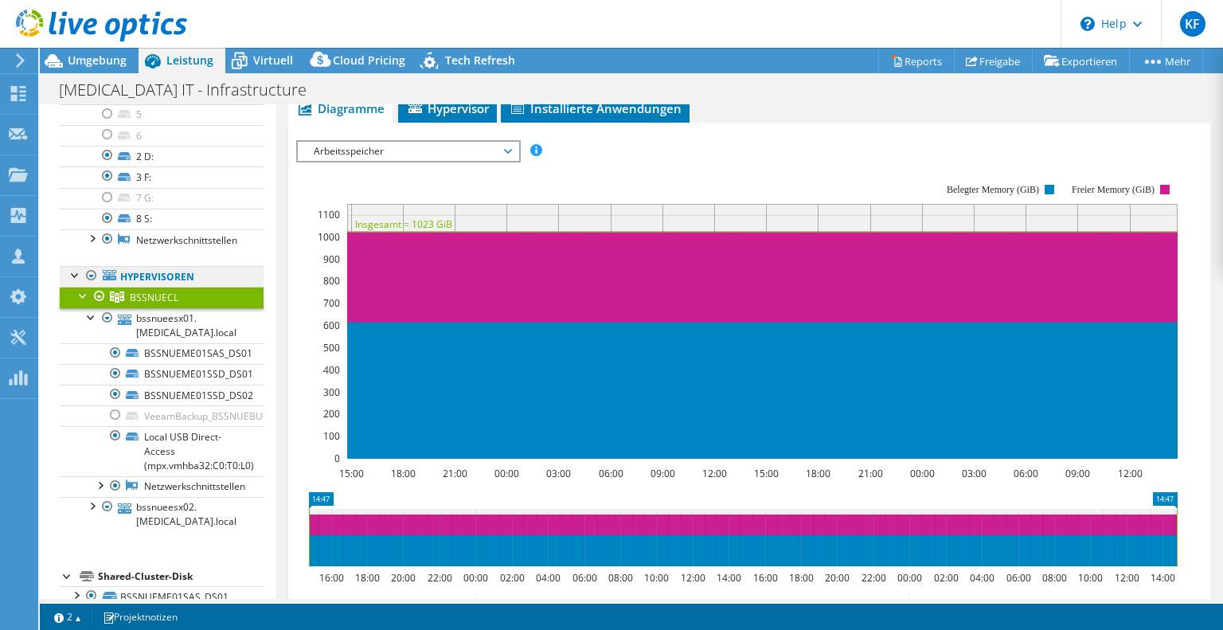
click at [217, 266] on link "Hypervisoren" at bounding box center [162, 276] width 204 height 21
click at [273, 64] on span "Virtuell" at bounding box center [273, 60] width 40 height 15
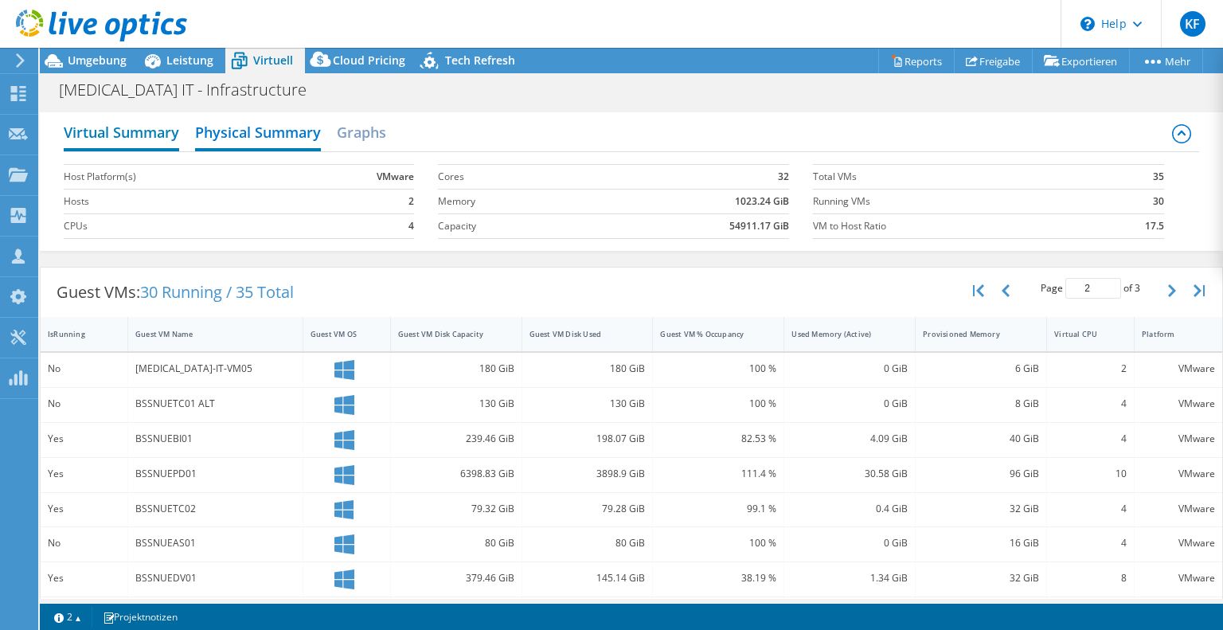
click at [134, 130] on h2 "Virtual Summary" at bounding box center [121, 133] width 115 height 35
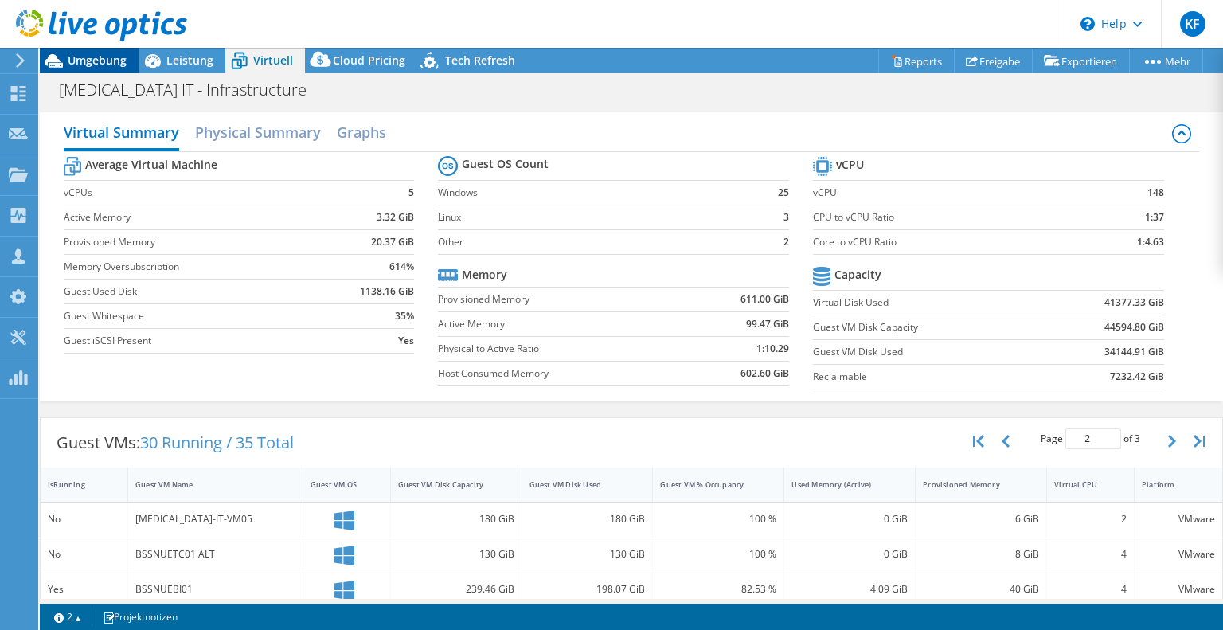
click at [109, 58] on span "Umgebung" at bounding box center [97, 60] width 59 height 15
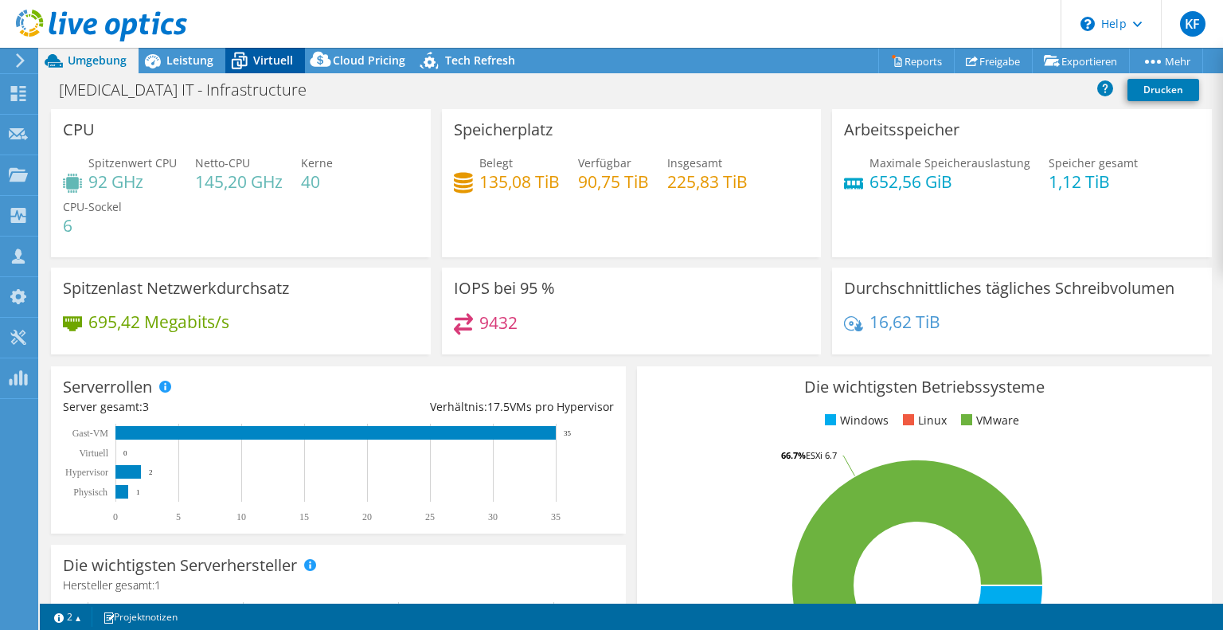
click at [246, 60] on icon at bounding box center [239, 61] width 28 height 28
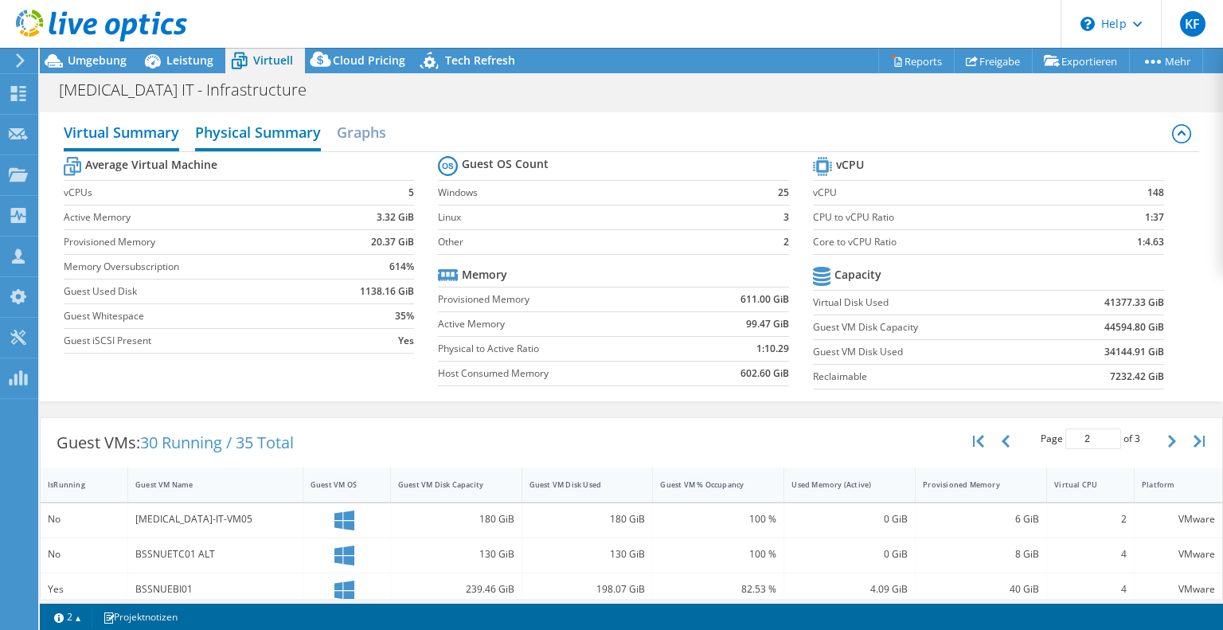
click at [245, 127] on h2 "Physical Summary" at bounding box center [258, 133] width 126 height 35
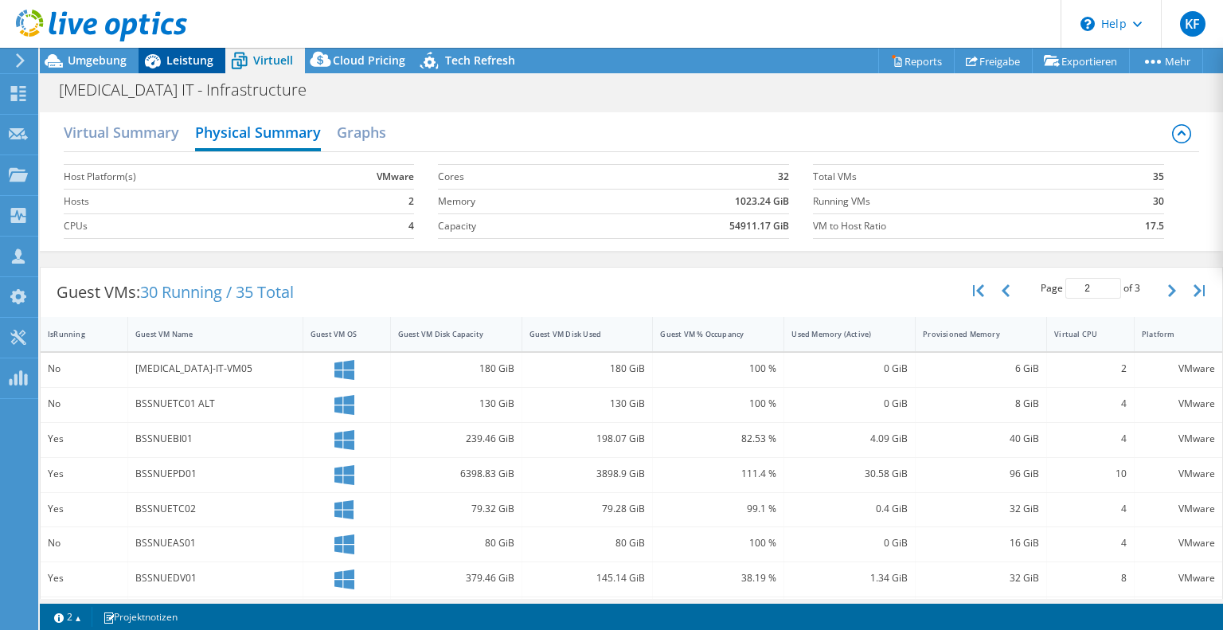
click at [169, 61] on span "Leistung" at bounding box center [189, 60] width 47 height 15
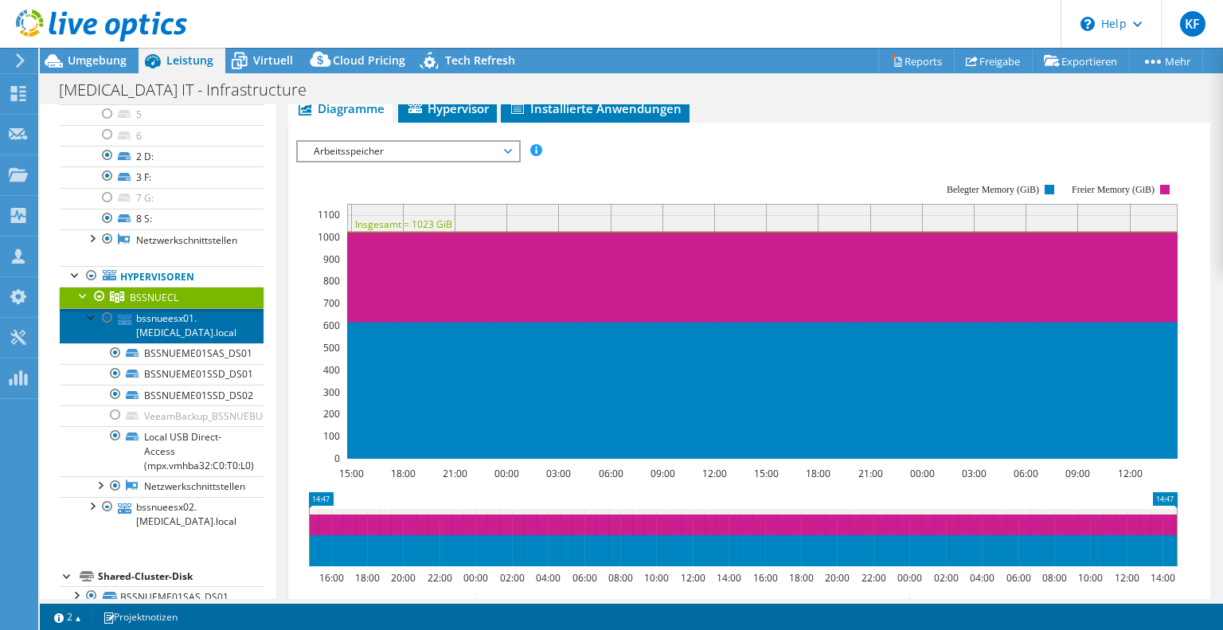
click at [190, 308] on link "bssnueesx01.[MEDICAL_DATA].local" at bounding box center [162, 325] width 204 height 35
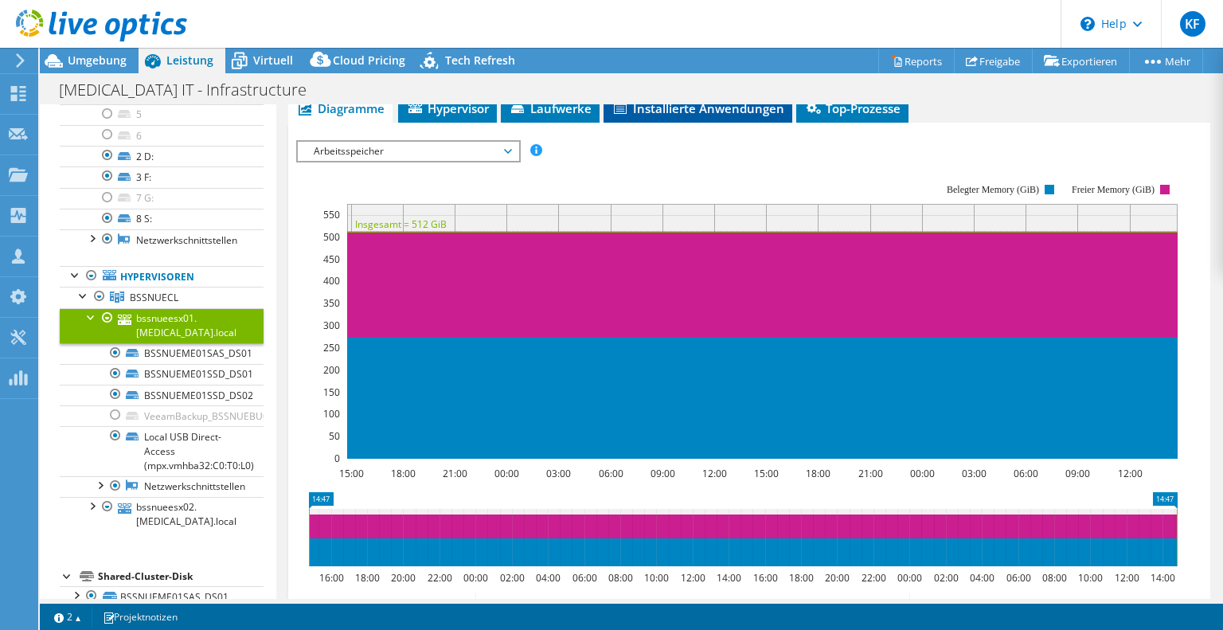
click at [633, 109] on span "Installierte Anwendungen" at bounding box center [698, 108] width 173 height 16
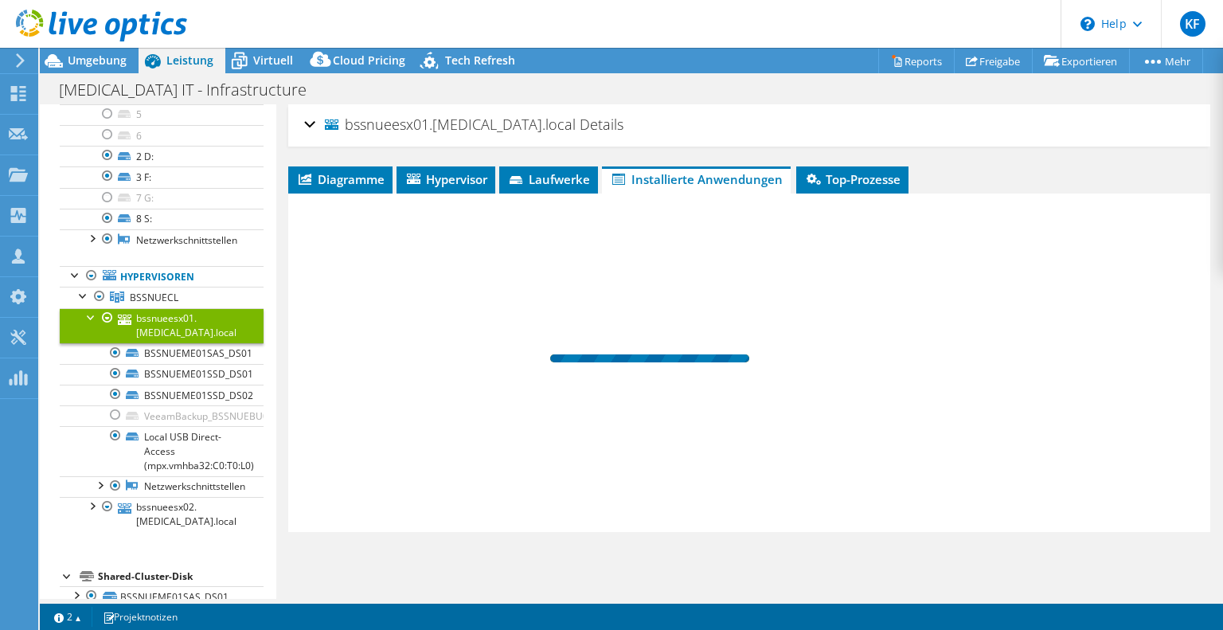
scroll to position [0, 0]
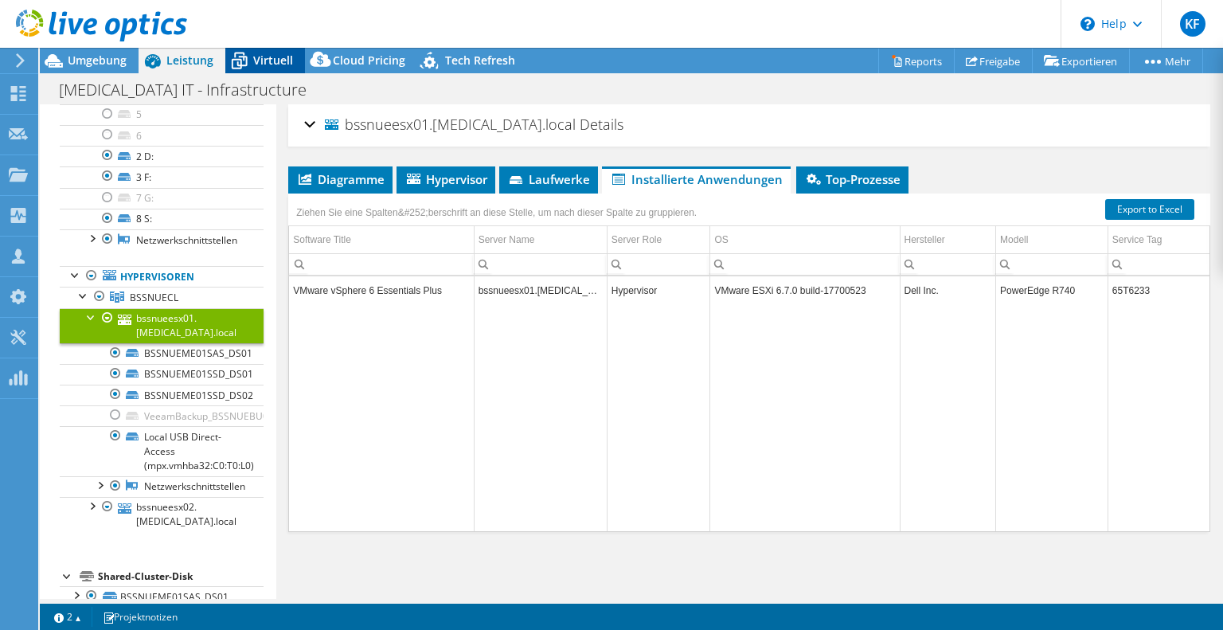
click at [261, 66] on span "Virtuell" at bounding box center [273, 60] width 40 height 15
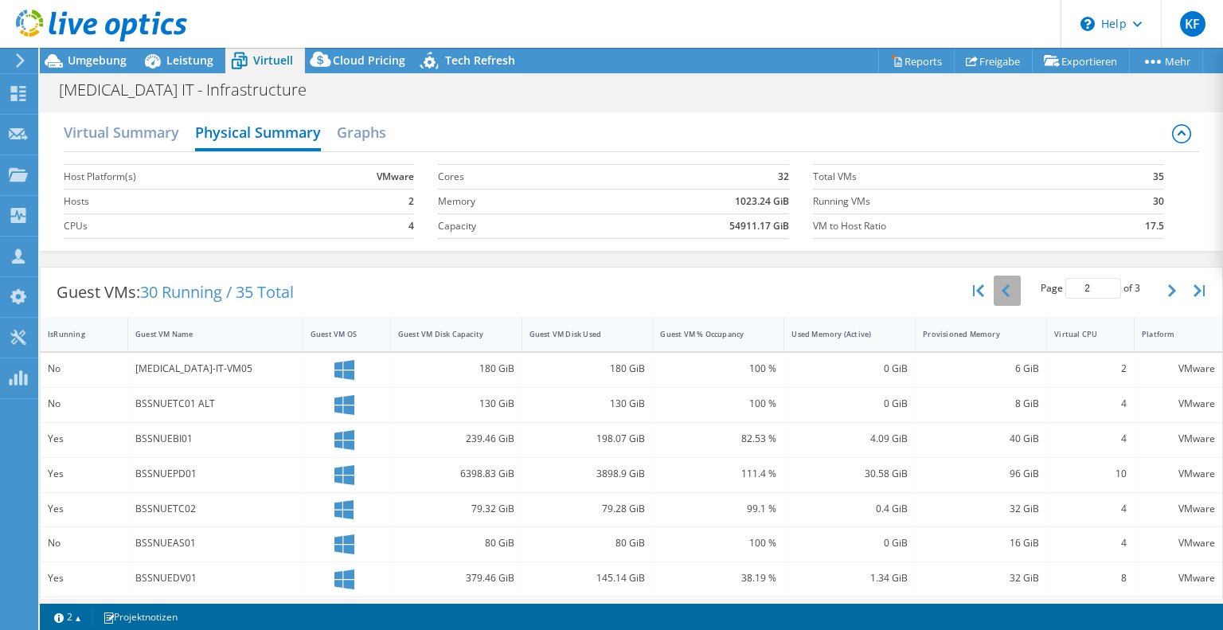
click at [994, 296] on button "button" at bounding box center [1007, 291] width 27 height 30
type input "1"
